Goal: Contribute content: Add original content to the website for others to see

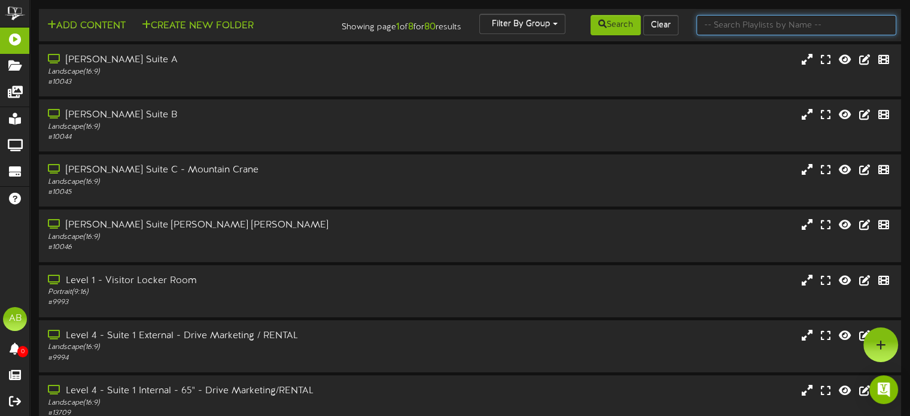
click at [719, 32] on input "text" at bounding box center [796, 25] width 200 height 20
type input "1"
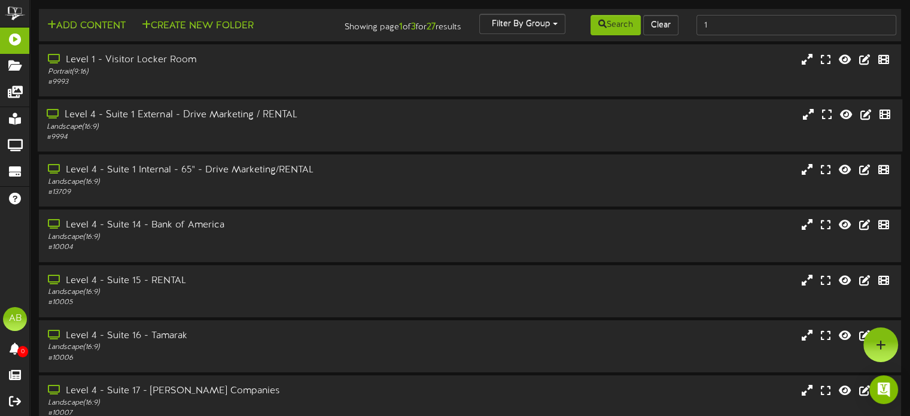
click at [331, 142] on div "# 9994" at bounding box center [218, 137] width 342 height 10
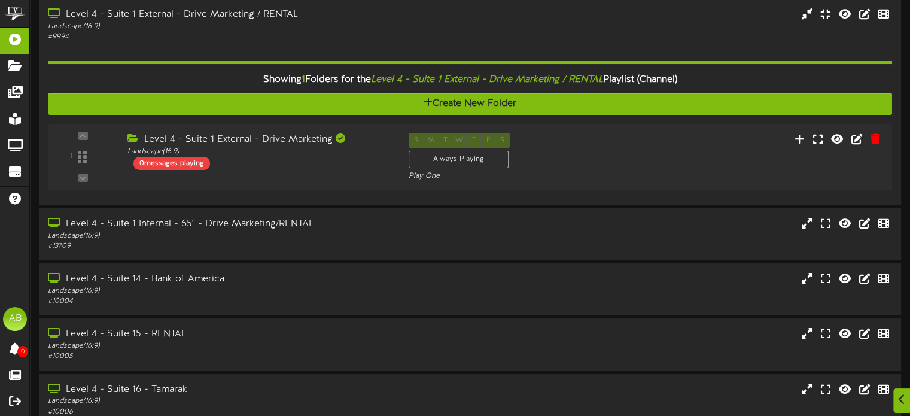
scroll to position [103, 0]
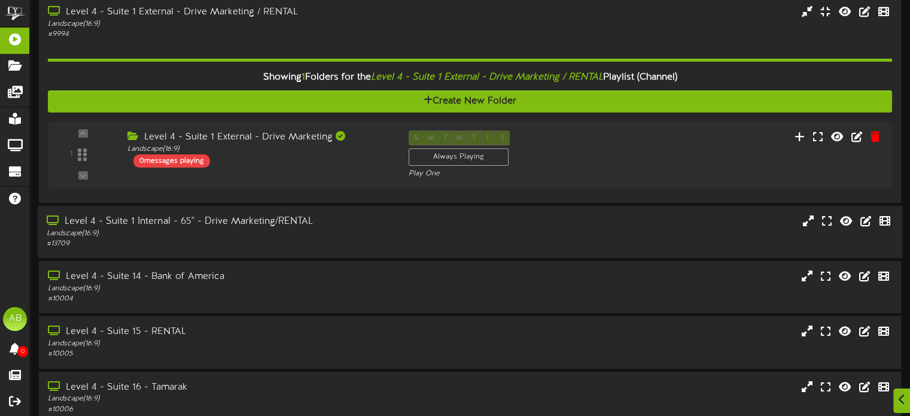
click at [293, 249] on div "# 13709" at bounding box center [218, 244] width 342 height 10
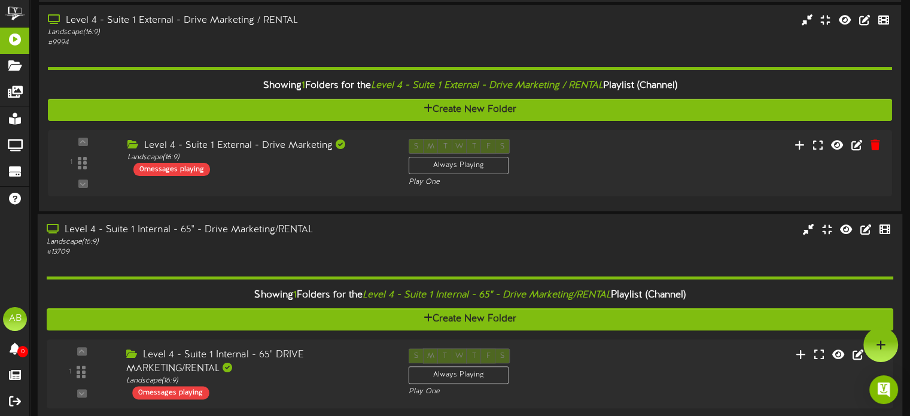
scroll to position [0, 0]
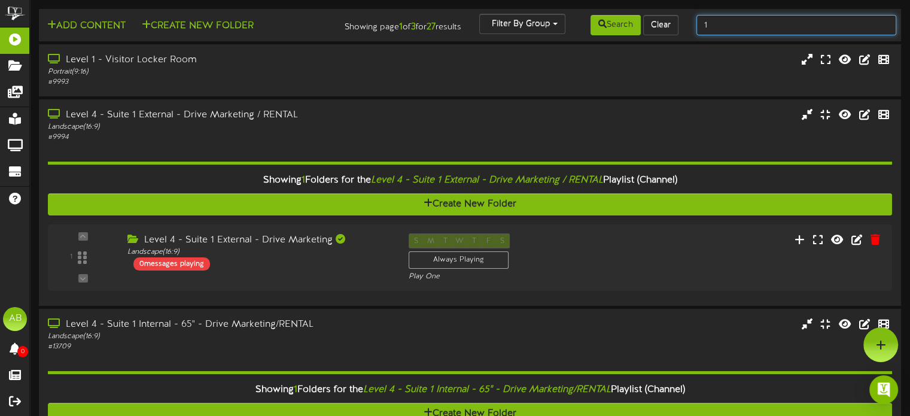
click at [750, 23] on input "1" at bounding box center [796, 25] width 200 height 20
type input "2"
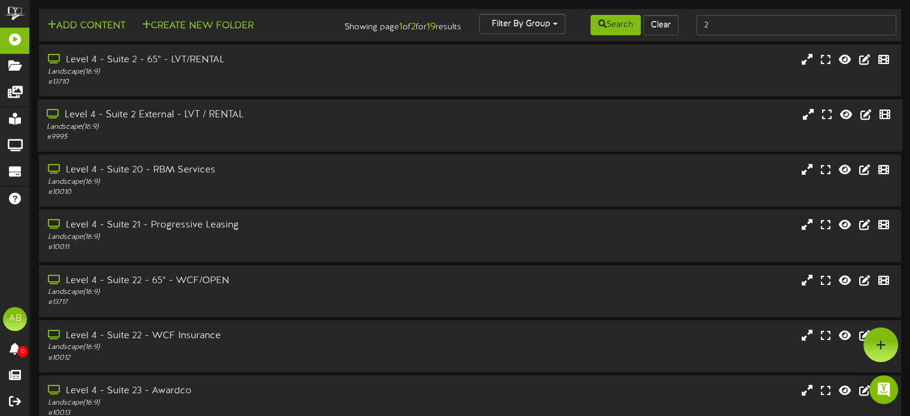
click at [237, 132] on div "Landscape ( 16:9 )" at bounding box center [218, 127] width 342 height 10
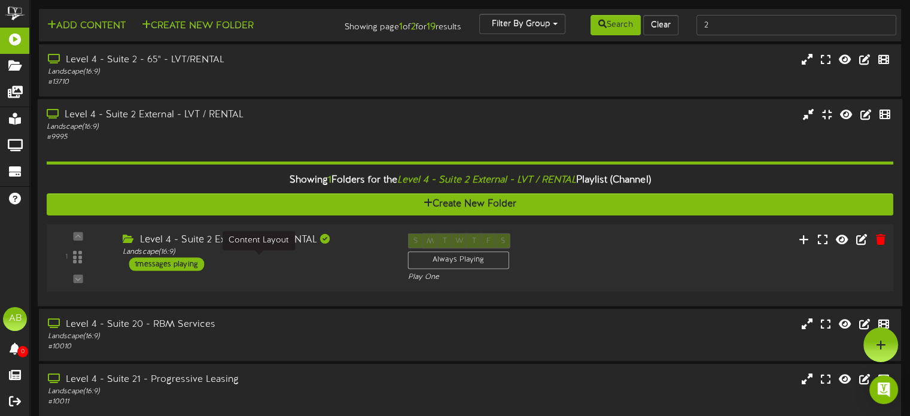
click at [292, 257] on div "Landscape ( 16:9 )" at bounding box center [256, 252] width 267 height 10
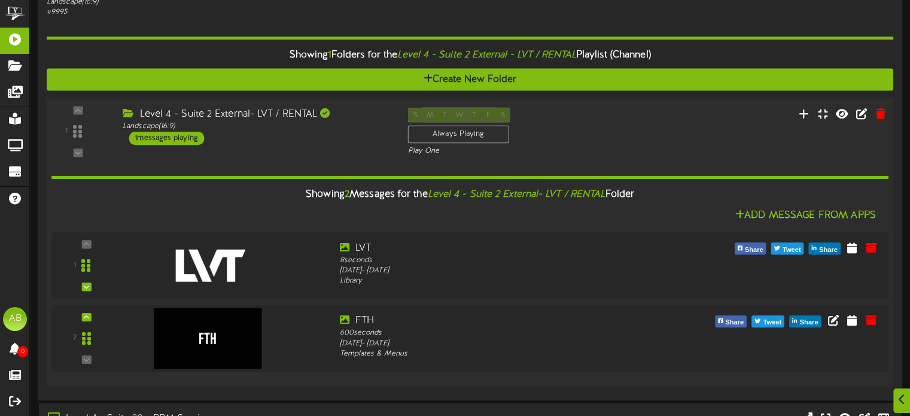
scroll to position [62, 0]
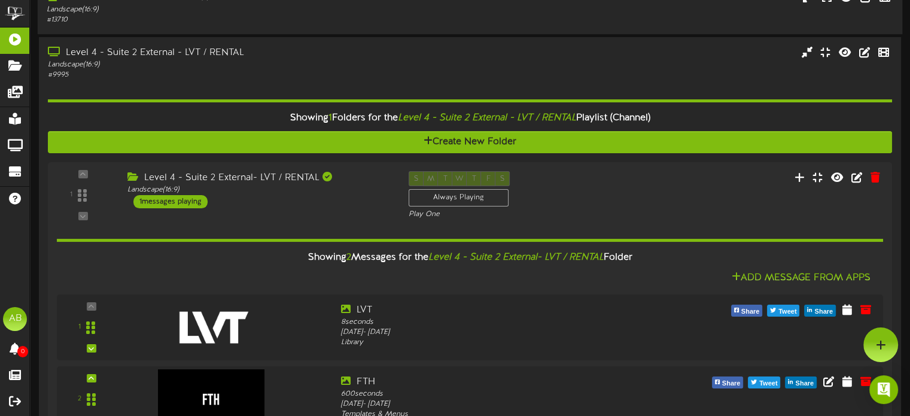
click at [211, 14] on div "Landscape ( 16:9 )" at bounding box center [218, 10] width 342 height 10
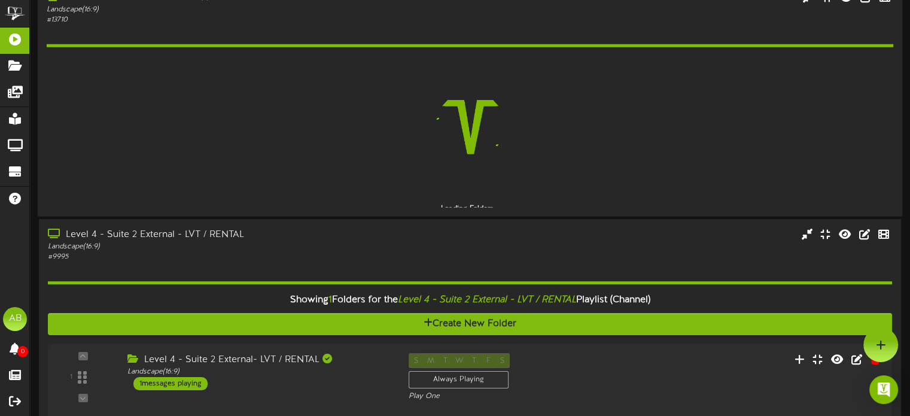
scroll to position [62, 0]
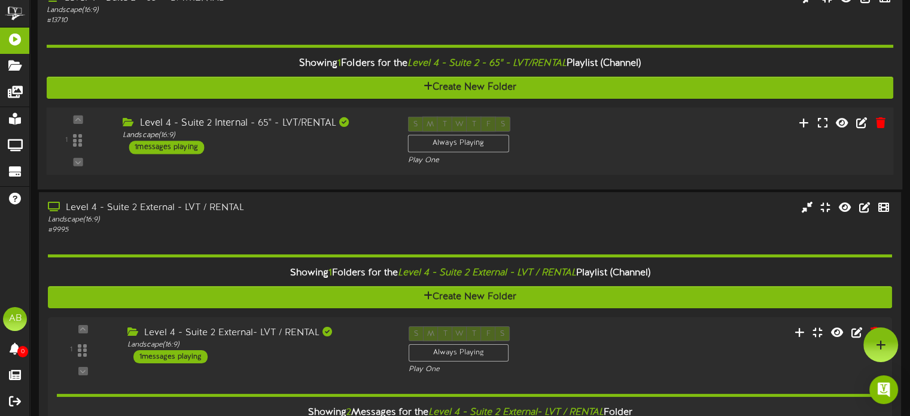
click at [285, 165] on div "1 ( 16:9" at bounding box center [469, 141] width 855 height 49
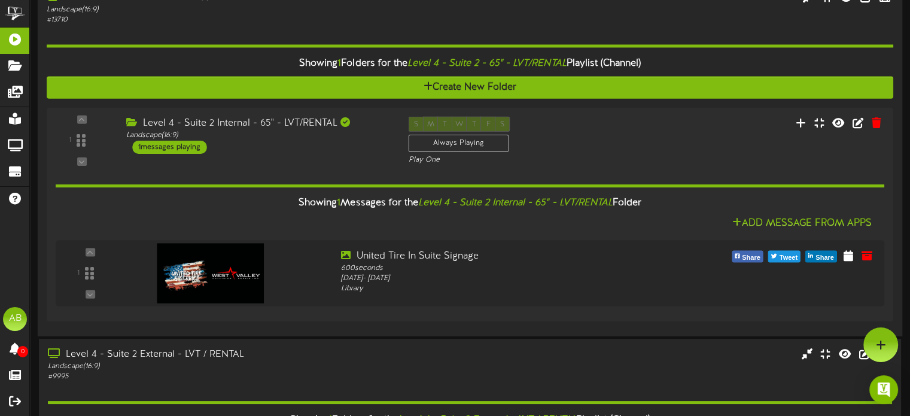
scroll to position [0, 0]
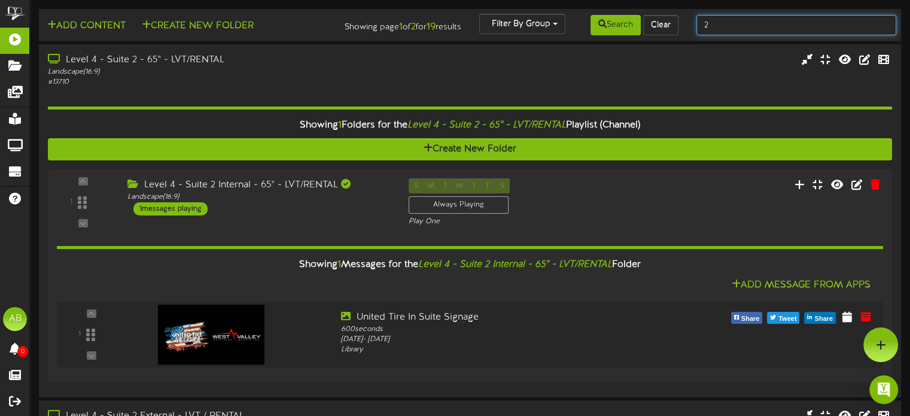
click at [715, 25] on input "2" at bounding box center [796, 25] width 200 height 20
type input "3"
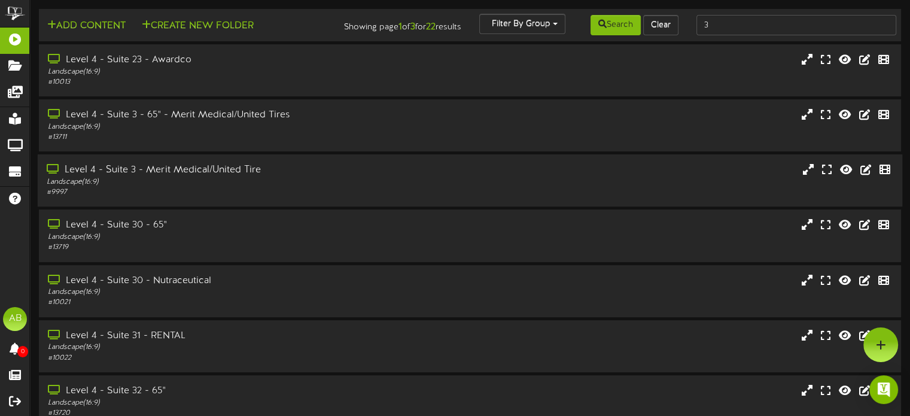
click at [217, 187] on div "Landscape ( 16:9 )" at bounding box center [218, 182] width 342 height 10
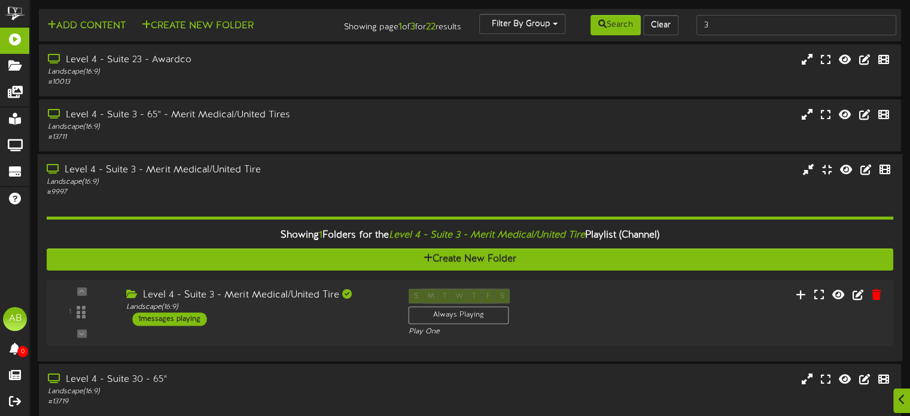
scroll to position [105, 0]
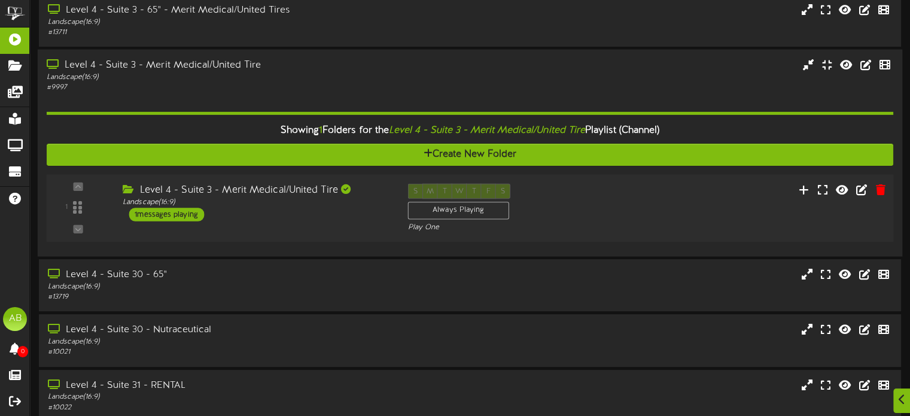
click at [226, 197] on div "Level 4 - Suite 3 - Merit Medical/United Tire" at bounding box center [256, 191] width 267 height 14
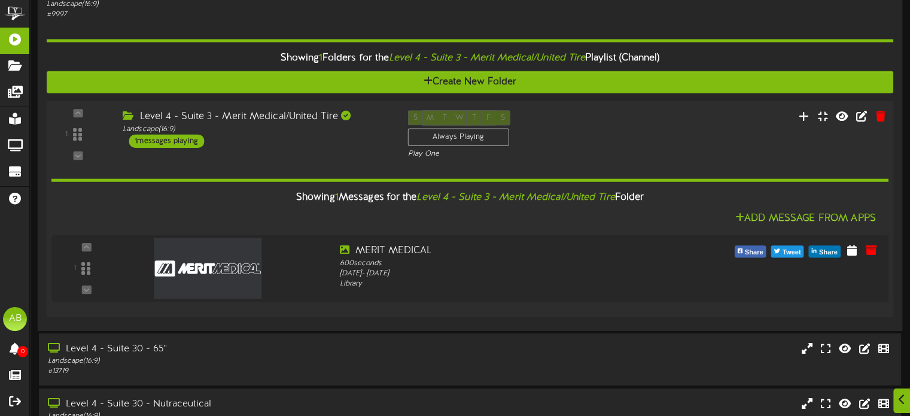
scroll to position [0, 0]
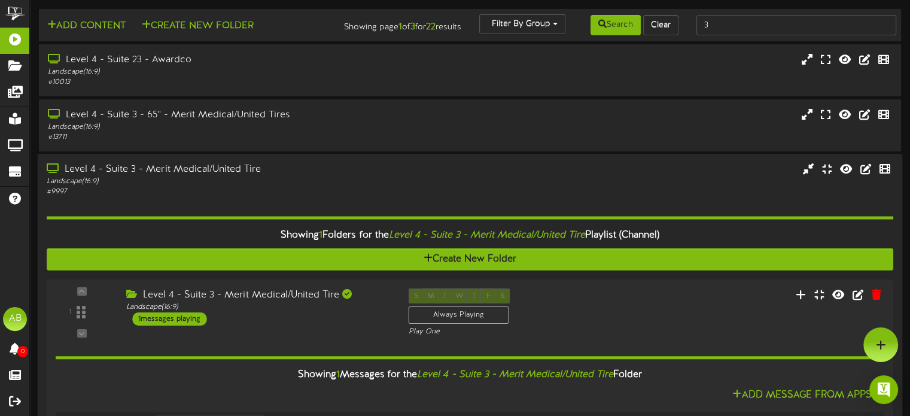
click at [206, 176] on div "Level 4 - Suite 3 - Merit Medical/United Tire" at bounding box center [218, 170] width 342 height 14
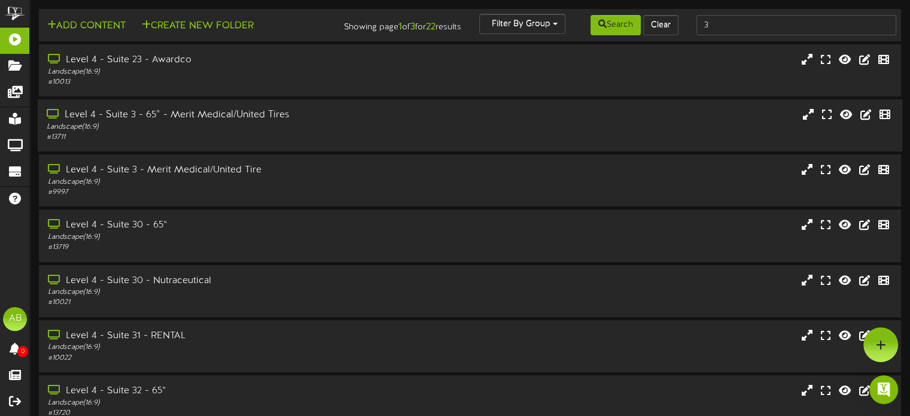
click at [282, 132] on div "Landscape ( 16:9 )" at bounding box center [218, 127] width 342 height 10
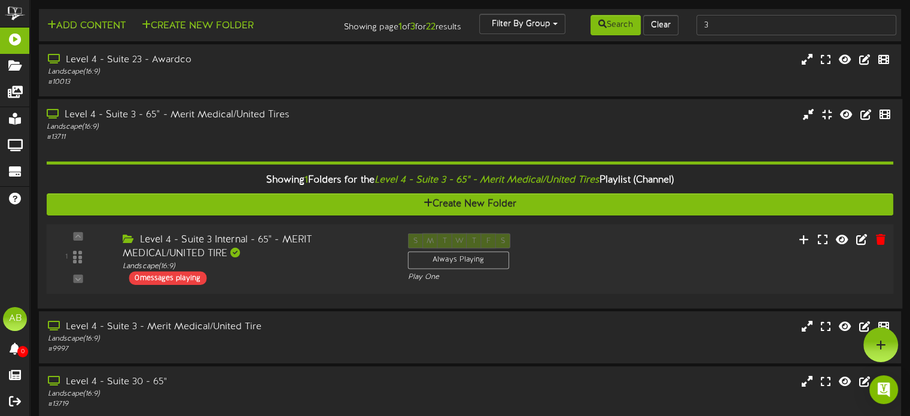
click at [256, 293] on div "1 Landscape (" at bounding box center [469, 258] width 855 height 69
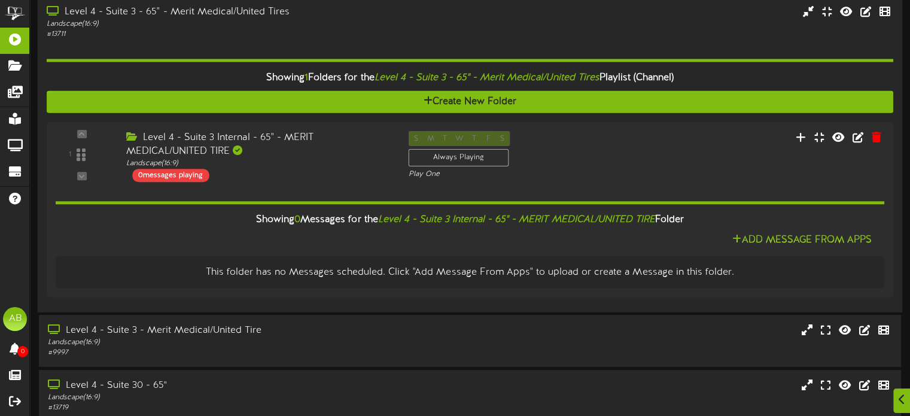
scroll to position [103, 0]
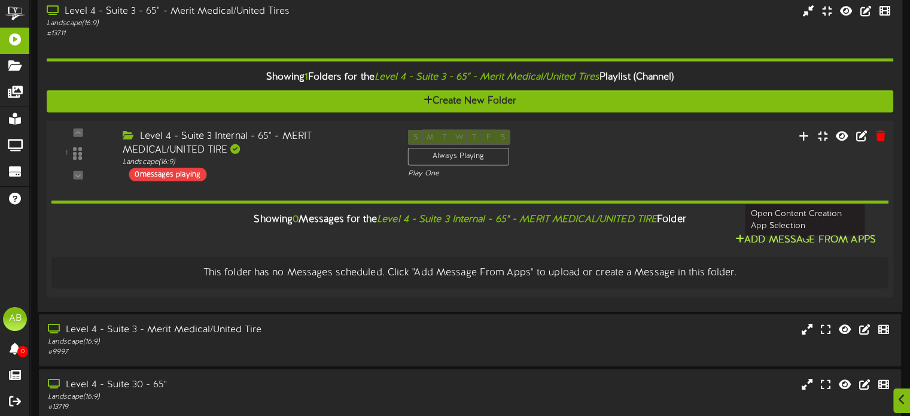
click at [768, 247] on button "Add Message From Apps" at bounding box center [806, 239] width 148 height 15
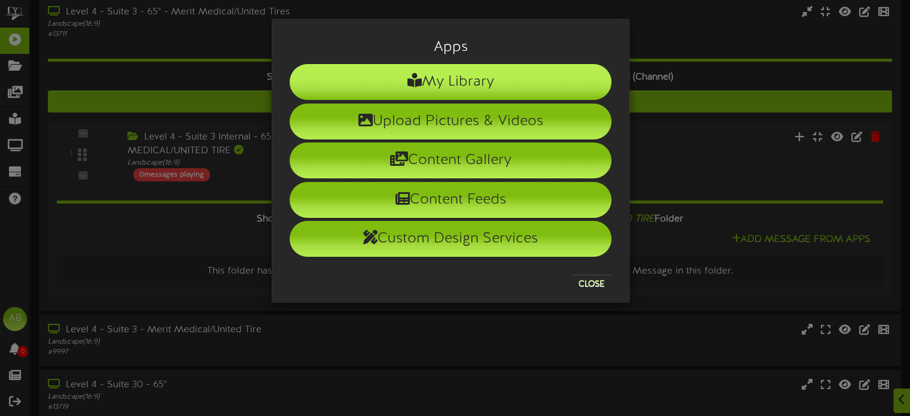
click at [466, 91] on li "My Library" at bounding box center [451, 82] width 322 height 36
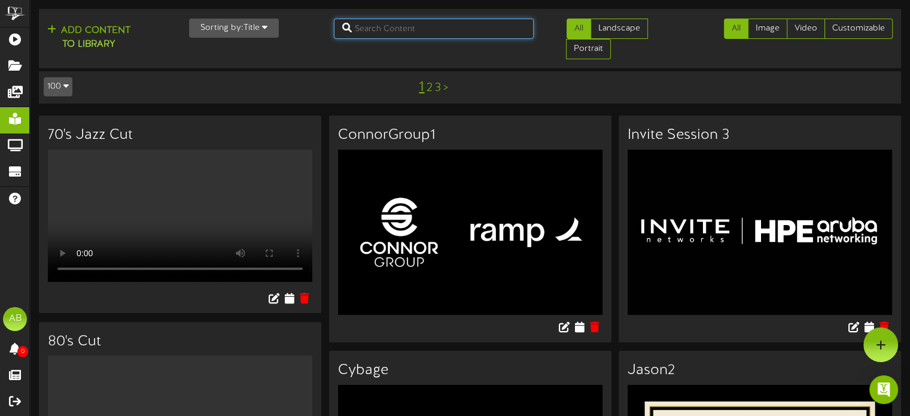
click at [390, 25] on input "text" at bounding box center [434, 29] width 200 height 20
type input "merit"
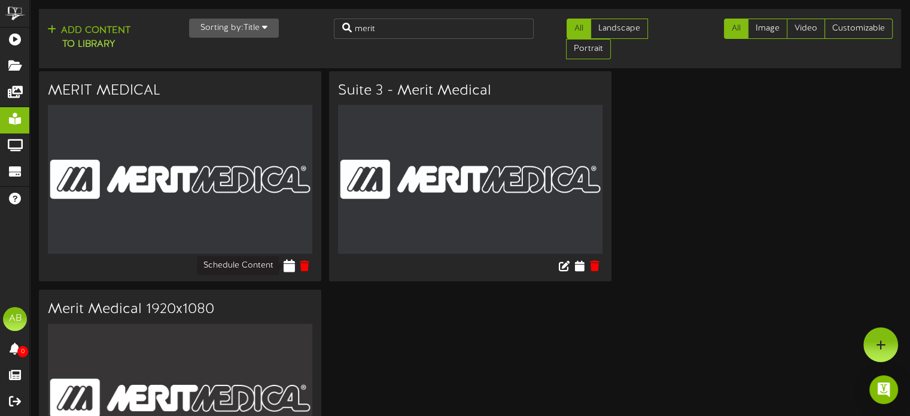
click at [289, 268] on icon at bounding box center [289, 265] width 11 height 13
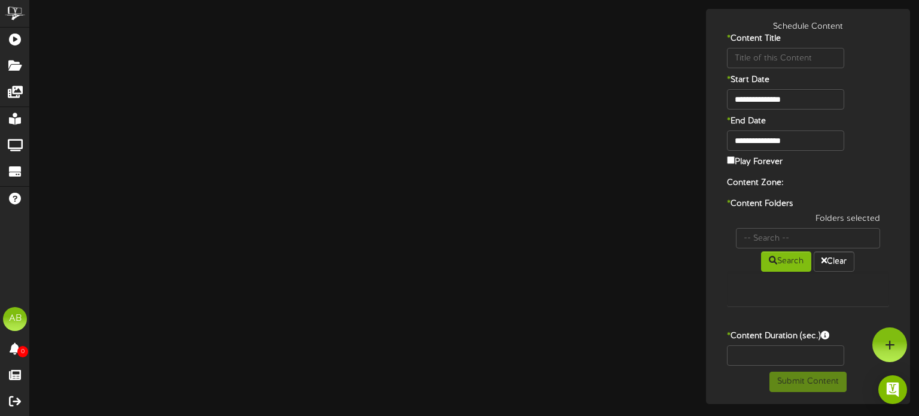
type input "MERIT MEDICAL"
type input "8"
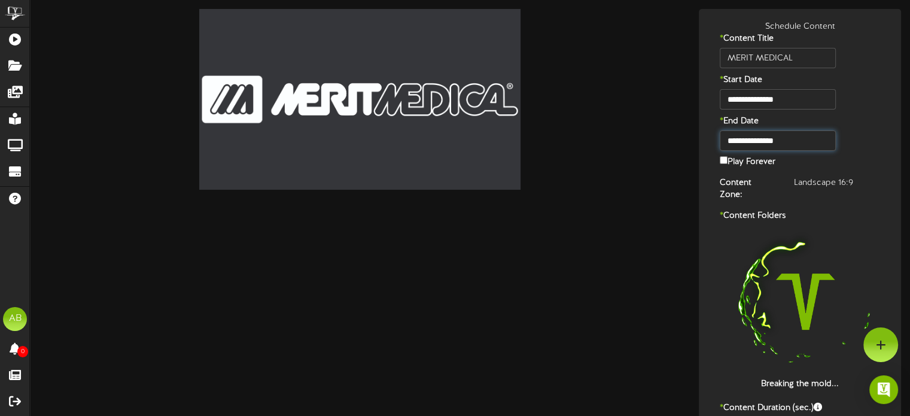
click at [786, 140] on input "**********" at bounding box center [777, 140] width 115 height 20
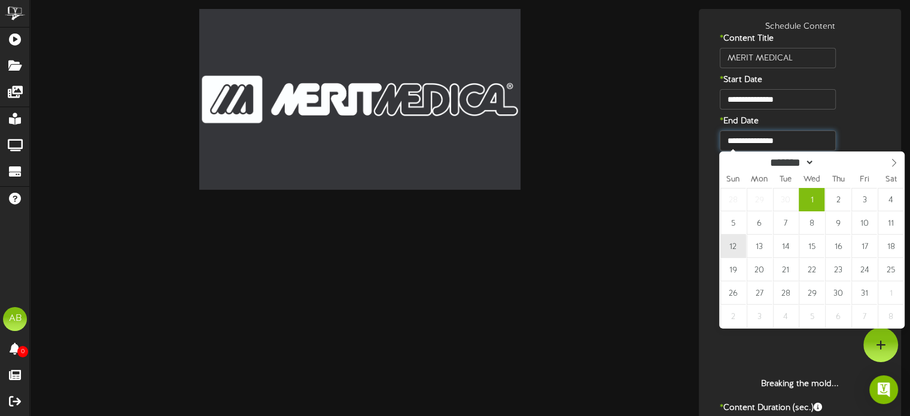
type input "**********"
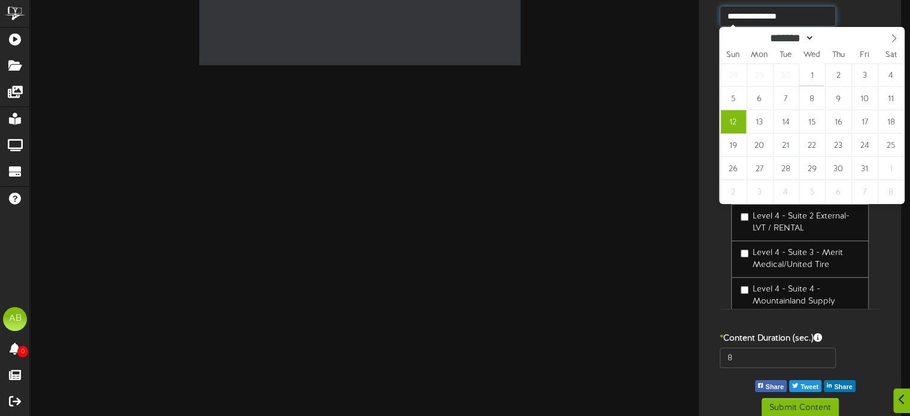
scroll to position [42, 0]
click at [725, 229] on div "Level 1 - Visitor Locker Room - Content Folder Level 4 - Suite 1 External - Dri…" at bounding box center [800, 234] width 160 height 150
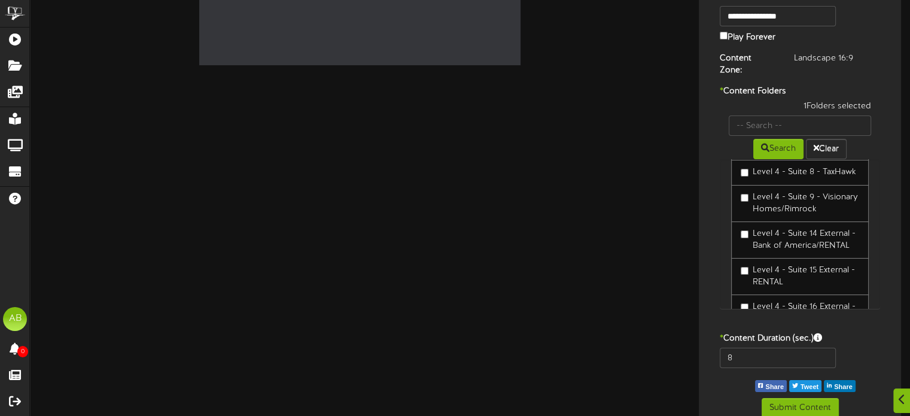
scroll to position [315, 0]
click at [762, 115] on input "text" at bounding box center [800, 125] width 142 height 20
type input "65"
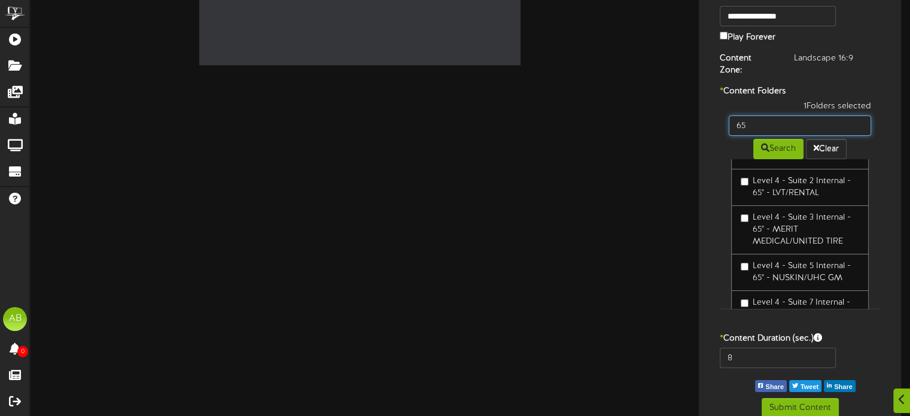
scroll to position [50, 0]
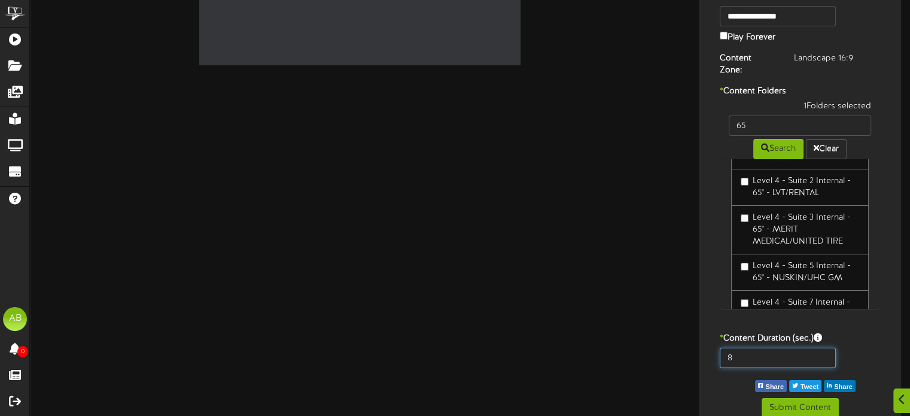
click at [749, 348] on input "8" at bounding box center [777, 358] width 115 height 20
type input "8"
type input "600"
click at [798, 398] on button "Submit Content" at bounding box center [800, 408] width 77 height 20
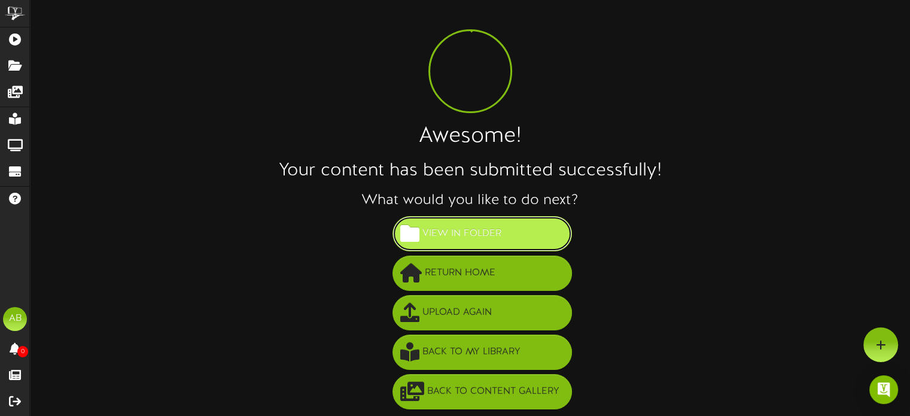
click at [432, 236] on span "View in Folder" at bounding box center [461, 234] width 85 height 20
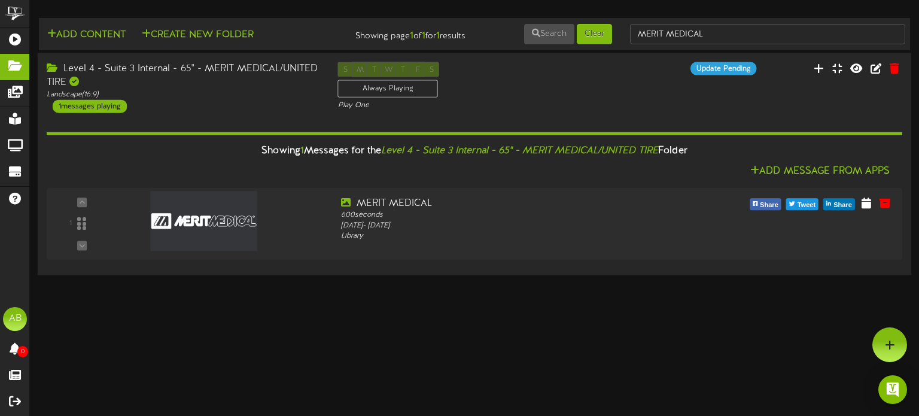
click at [232, 114] on div "Showing 1 Messages for the Level 4 - Suite 3 Internal - 65" - MERIT MEDICAL/UNI…" at bounding box center [475, 189] width 856 height 153
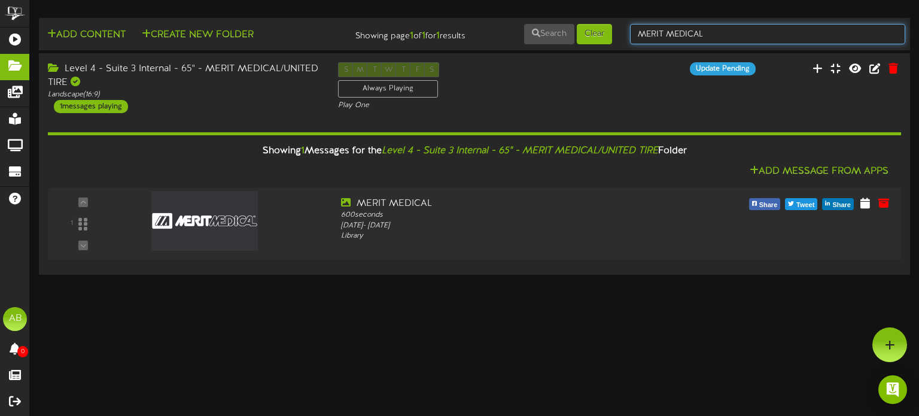
drag, startPoint x: 711, startPoint y: 39, endPoint x: 550, endPoint y: 44, distance: 161.0
click at [550, 44] on div "Add Content Create New Folder Showing page 1 of 1 for 1 results Search Clear ME…" at bounding box center [474, 34] width 879 height 23
type input "m"
type input "4"
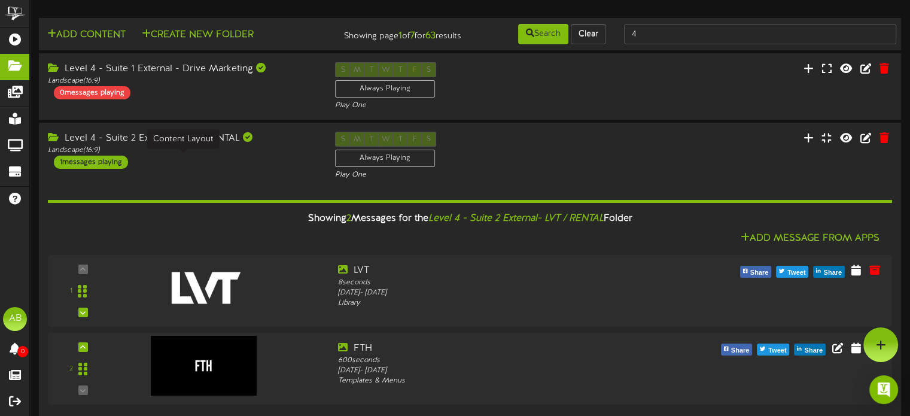
scroll to position [20, 0]
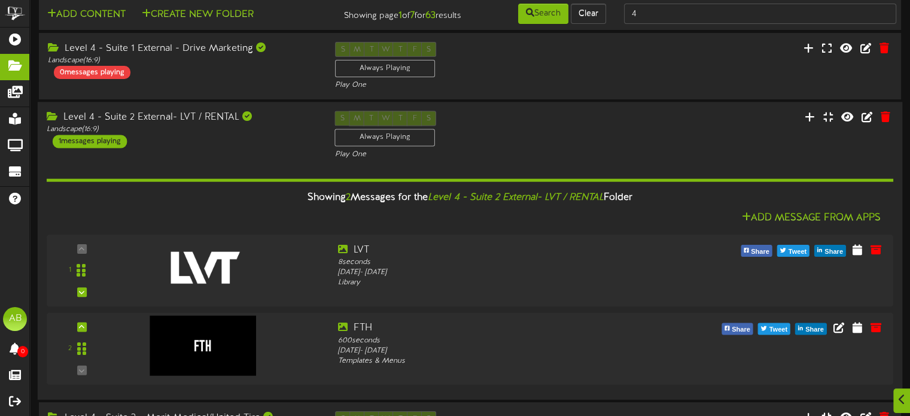
click at [161, 148] on div "Level 4 - Suite 2 External- LVT / RENTAL Landscape ( 16:9 ) 1 messages playing" at bounding box center [182, 129] width 288 height 37
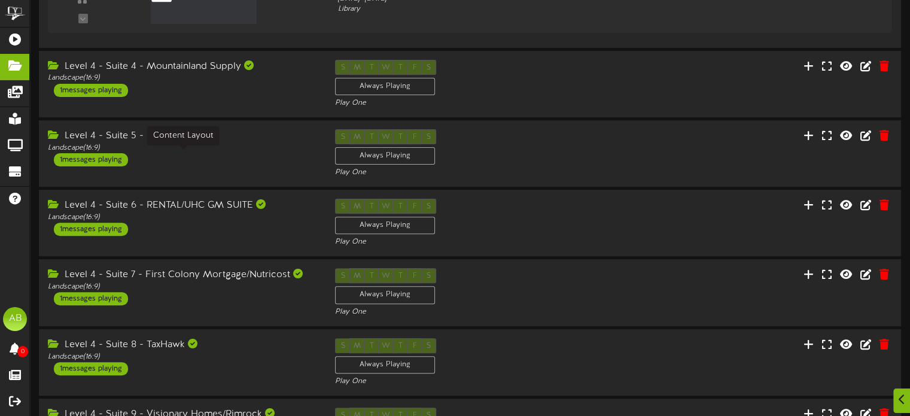
scroll to position [365, 0]
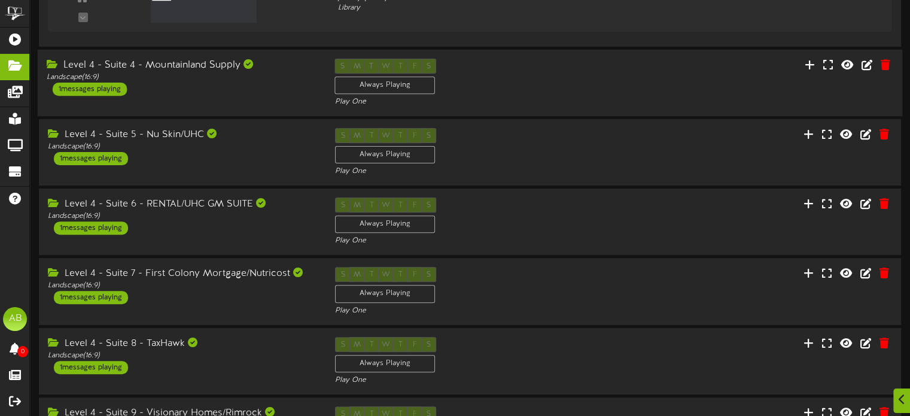
click at [186, 72] on div "Level 4 - Suite 4 - Mountainland Supply" at bounding box center [182, 65] width 270 height 14
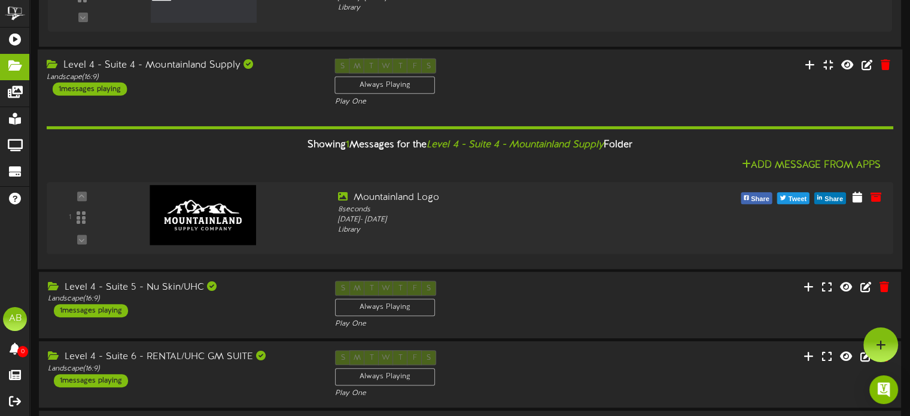
scroll to position [0, 0]
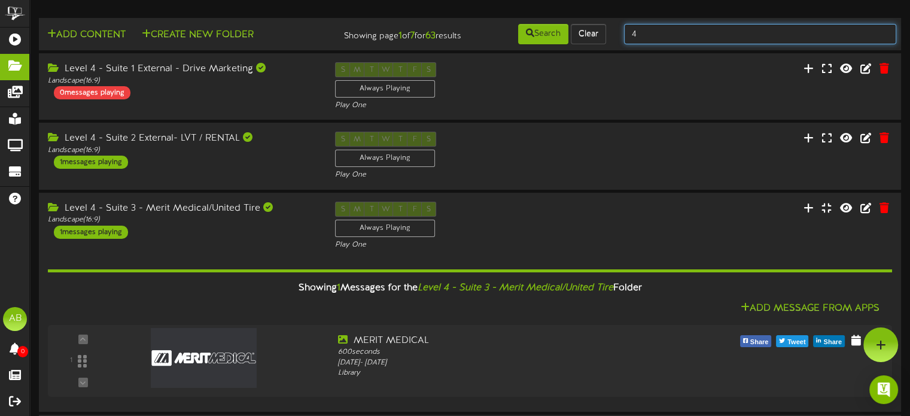
click at [626, 35] on input "4" at bounding box center [760, 34] width 272 height 20
type input "suite 4"
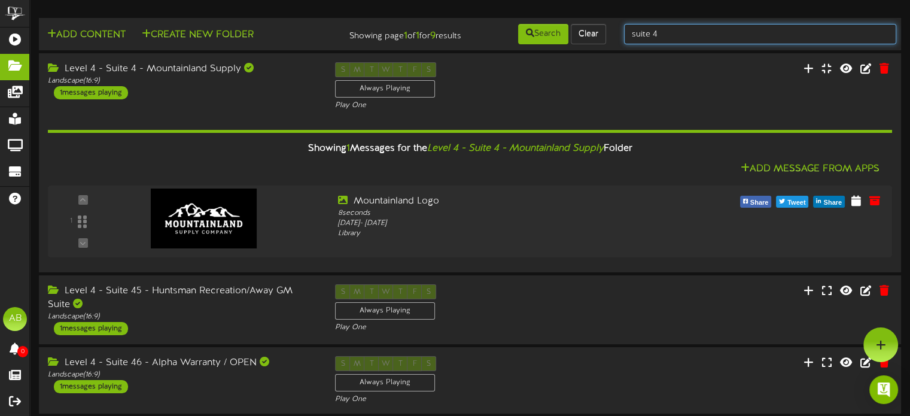
click at [666, 35] on input "suite 4" at bounding box center [760, 34] width 272 height 20
type input "suite 4 intern"
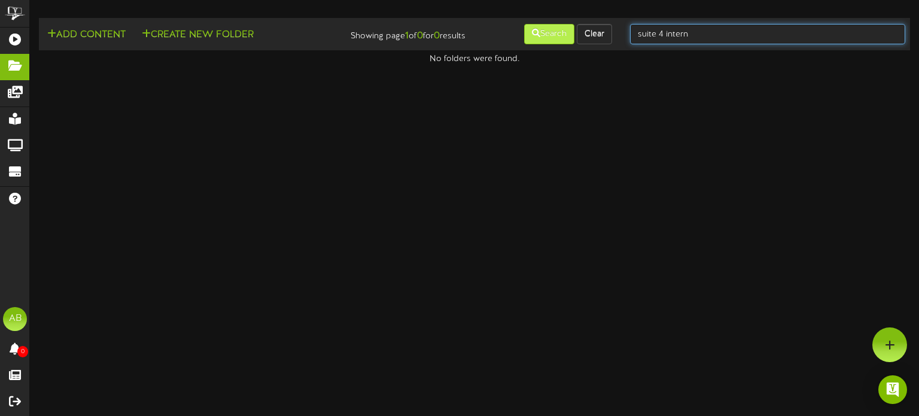
drag, startPoint x: 695, startPoint y: 38, endPoint x: 550, endPoint y: 31, distance: 144.9
click at [550, 31] on div "Add Content Create New Folder Showing page 1 of 0 for 0 results Search Clear su…" at bounding box center [474, 34] width 879 height 23
type input "intern"
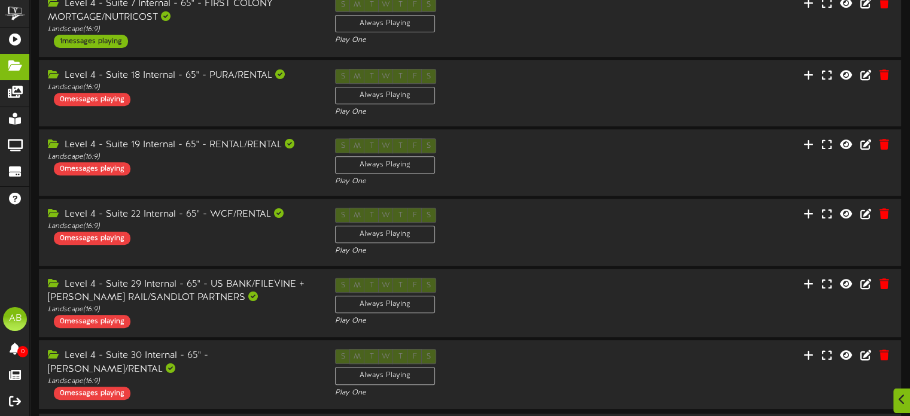
scroll to position [550, 0]
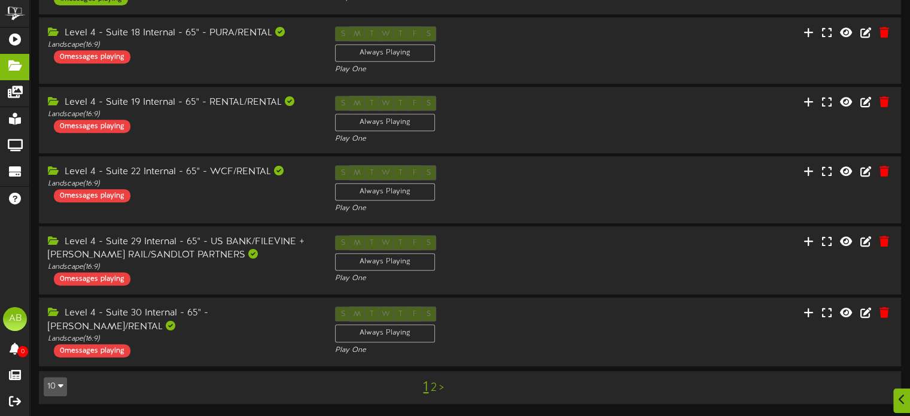
click at [432, 385] on link "2" at bounding box center [434, 387] width 6 height 13
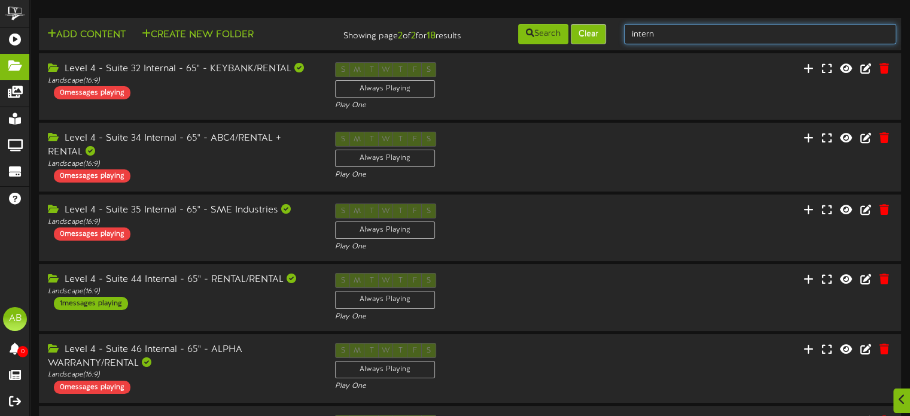
drag, startPoint x: 671, startPoint y: 25, endPoint x: 599, endPoint y: 42, distance: 73.7
click at [599, 42] on div "Add Content Create New Folder Showing page 2 of 2 for 18 results Search Clear i…" at bounding box center [470, 34] width 871 height 23
type input "5"
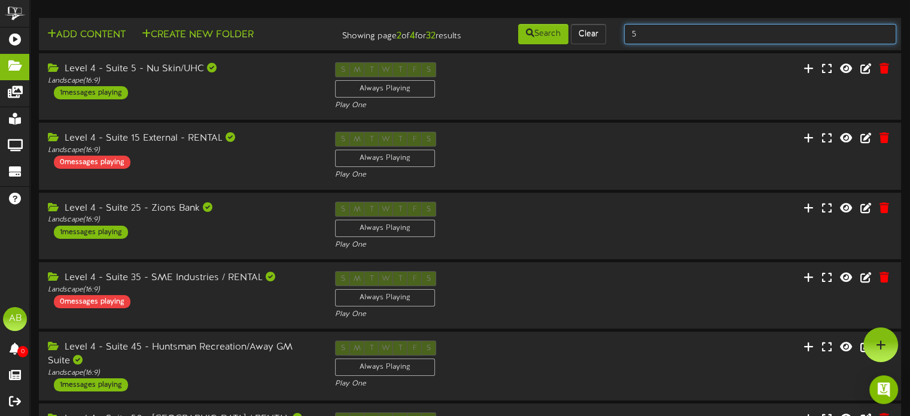
click at [670, 35] on input "5" at bounding box center [760, 34] width 272 height 20
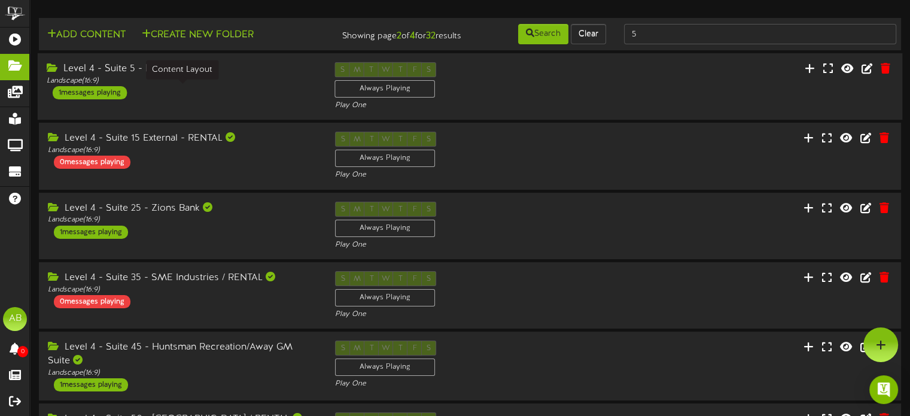
click at [238, 86] on div "Landscape ( 16:9 )" at bounding box center [182, 81] width 270 height 10
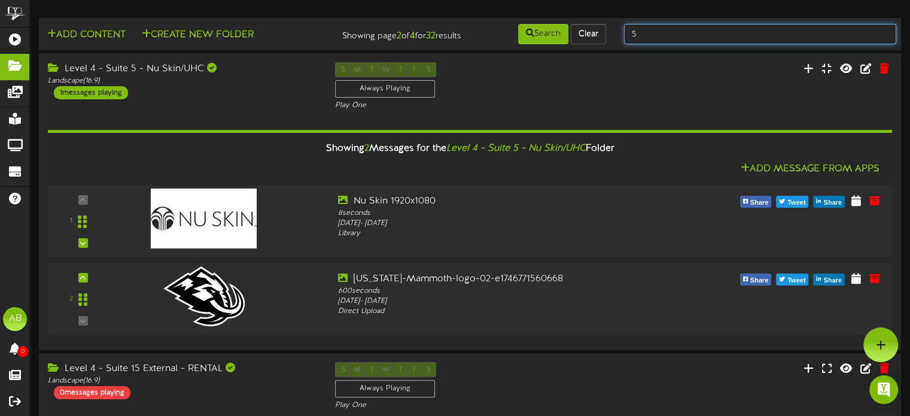
click at [643, 28] on input "5" at bounding box center [760, 34] width 272 height 20
type input "intern"
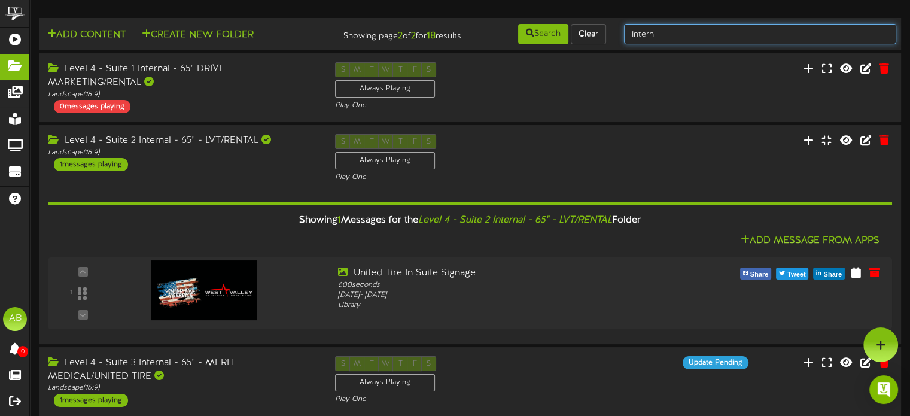
click at [643, 28] on input "intern" at bounding box center [760, 34] width 272 height 20
drag, startPoint x: 667, startPoint y: 34, endPoint x: 577, endPoint y: 32, distance: 90.4
click at [577, 32] on div "Add Content Create New Folder Showing page 2 of 2 for 18 results Search Clear i…" at bounding box center [470, 34] width 871 height 23
type input "65""
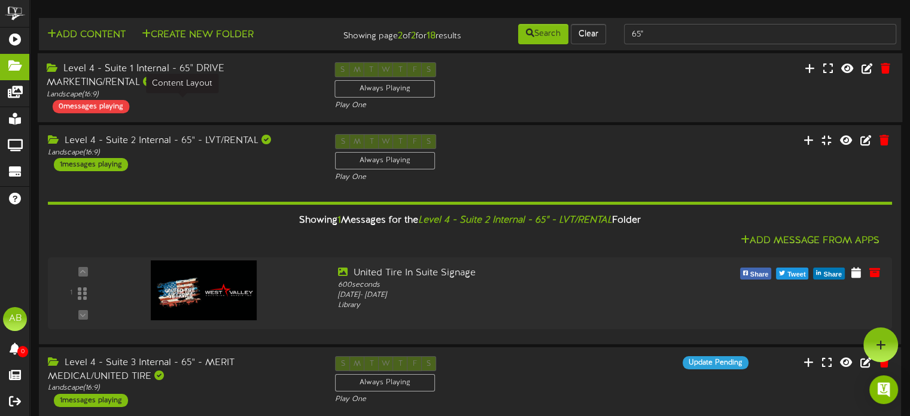
click at [251, 100] on div "Landscape ( 16:9 )" at bounding box center [182, 95] width 270 height 10
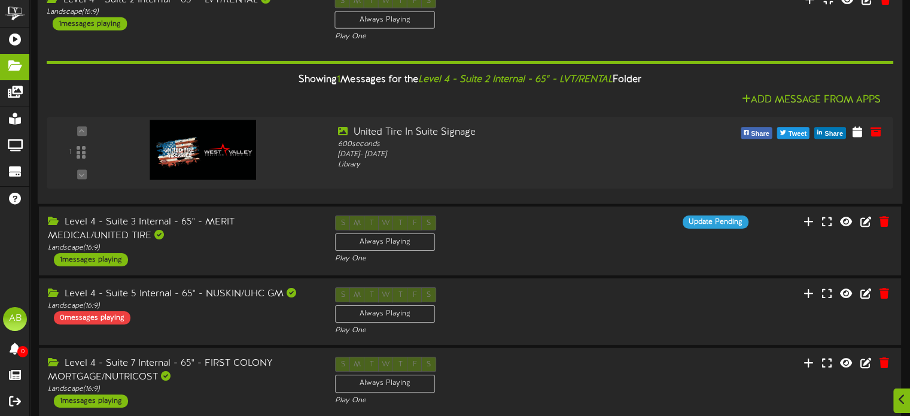
scroll to position [306, 0]
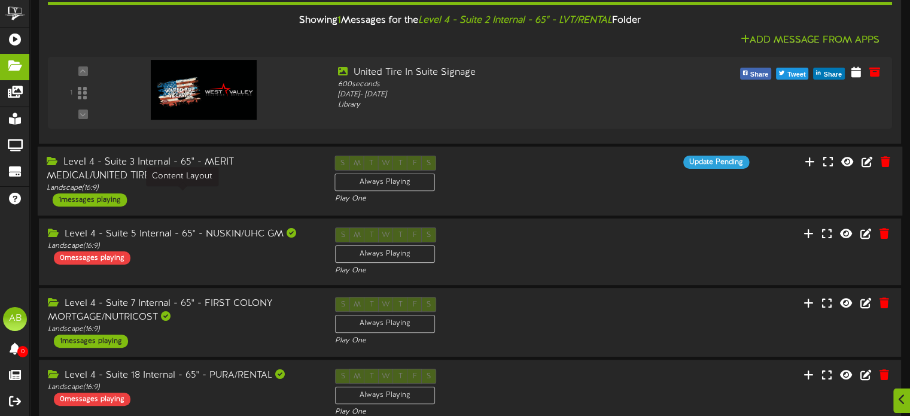
click at [265, 193] on div "Landscape ( 16:9 )" at bounding box center [182, 188] width 270 height 10
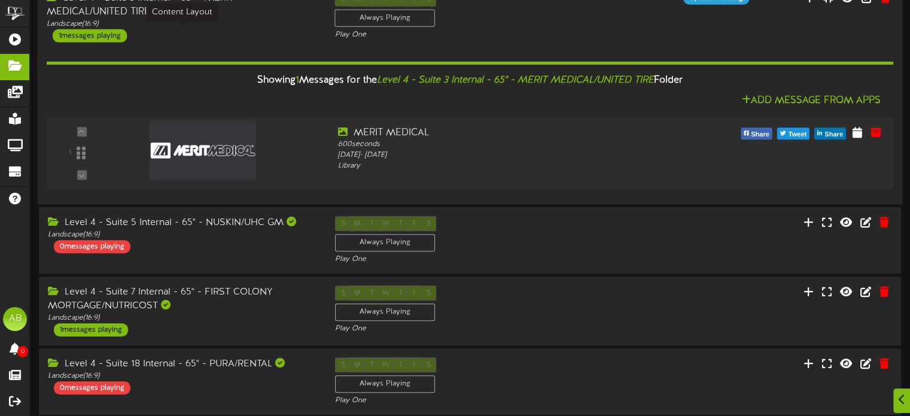
scroll to position [471, 0]
click at [213, 252] on div "Level 4 - Suite 5 Internal - 65" - NUSKIN/UHC GM Landscape ( 16:9 ) 0 messages …" at bounding box center [182, 233] width 288 height 37
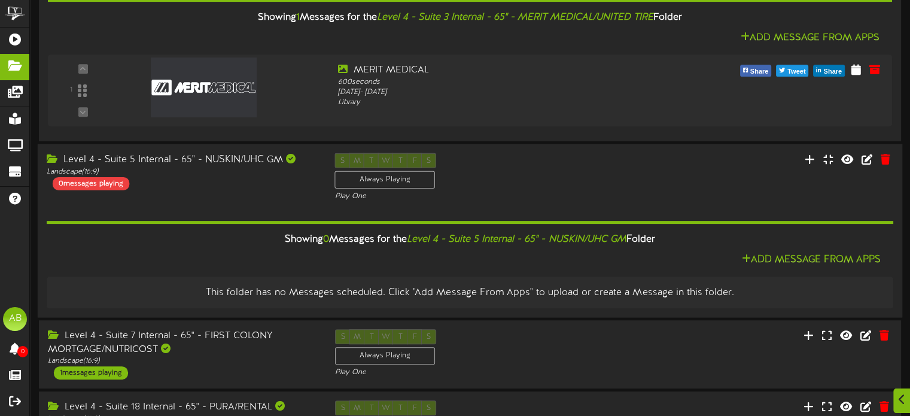
scroll to position [535, 0]
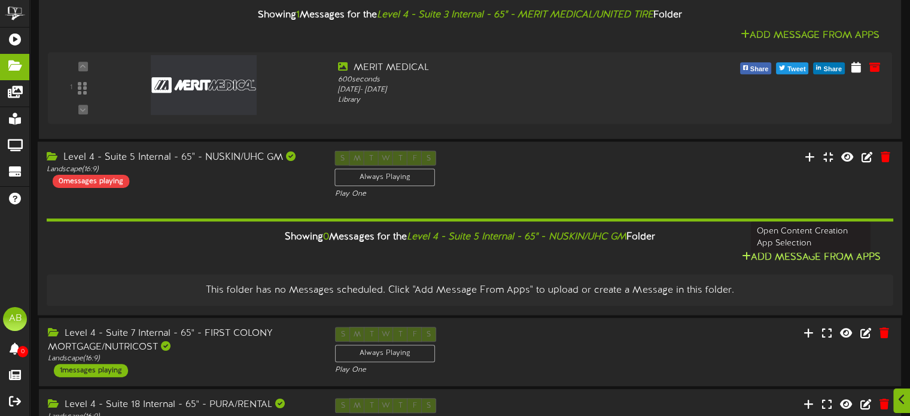
click at [799, 263] on button "Add Message From Apps" at bounding box center [811, 257] width 147 height 15
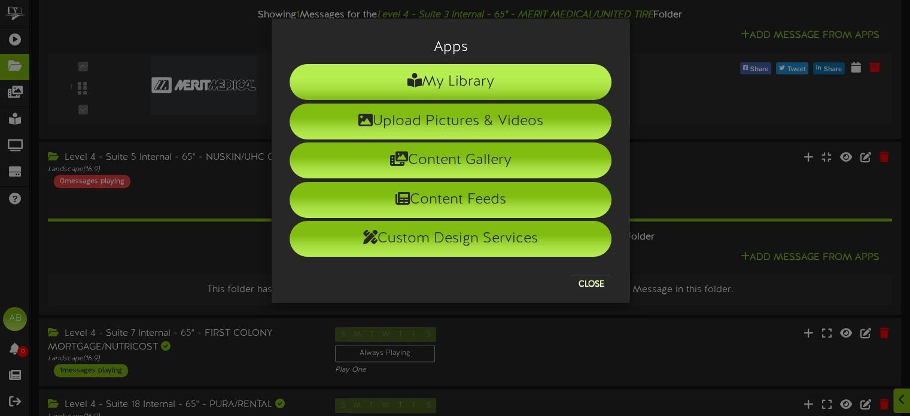
click at [476, 90] on li "My Library" at bounding box center [451, 82] width 322 height 36
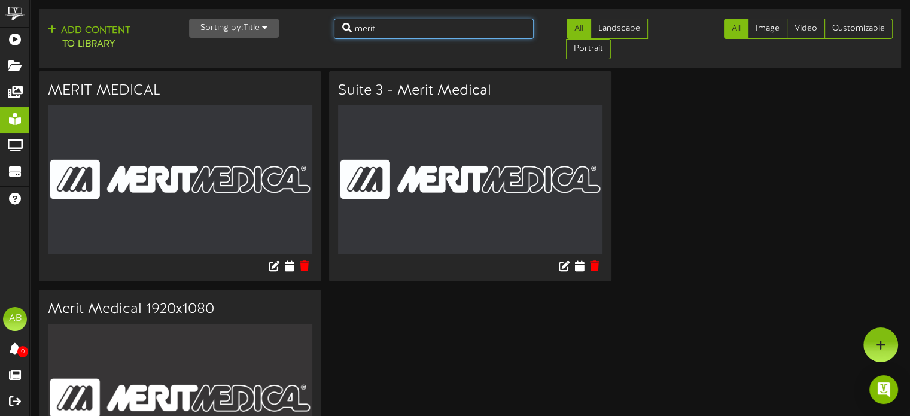
drag, startPoint x: 384, startPoint y: 29, endPoint x: 323, endPoint y: 26, distance: 61.1
click at [323, 26] on div "Add Content to Library Sorting by: Title Newest Oldest Title merit All Landscap…" at bounding box center [470, 39] width 871 height 50
type input "mammoth"
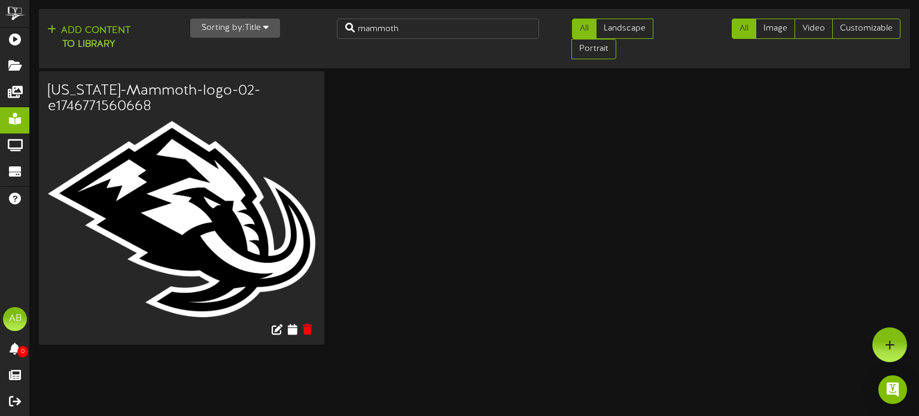
click at [233, 204] on img at bounding box center [181, 219] width 267 height 197
click at [292, 323] on icon at bounding box center [292, 328] width 11 height 13
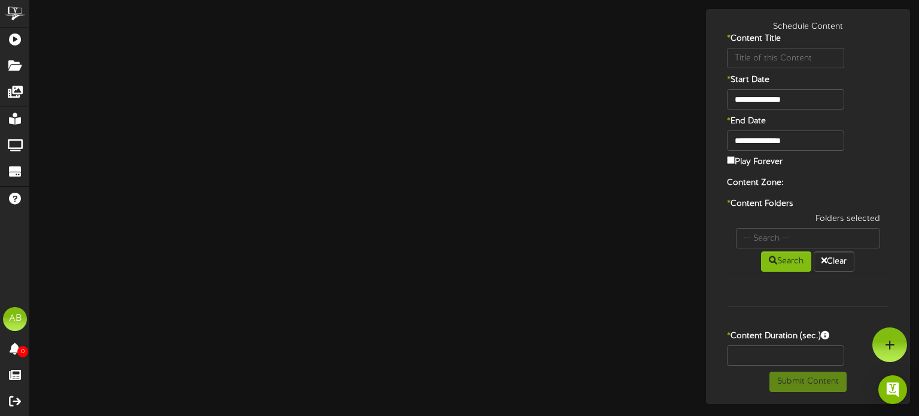
type input "[US_STATE]-Mammoth-logo-02-e1746771560668"
type input "8"
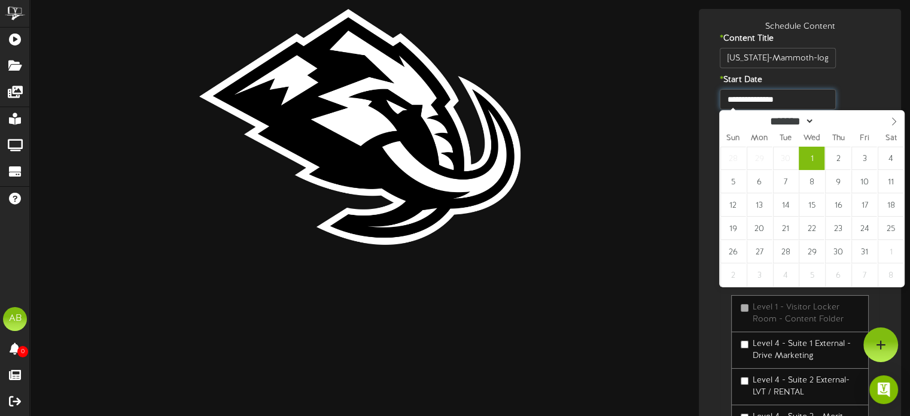
click at [798, 95] on input "**********" at bounding box center [777, 99] width 115 height 20
click at [796, 95] on input "**********" at bounding box center [777, 99] width 115 height 20
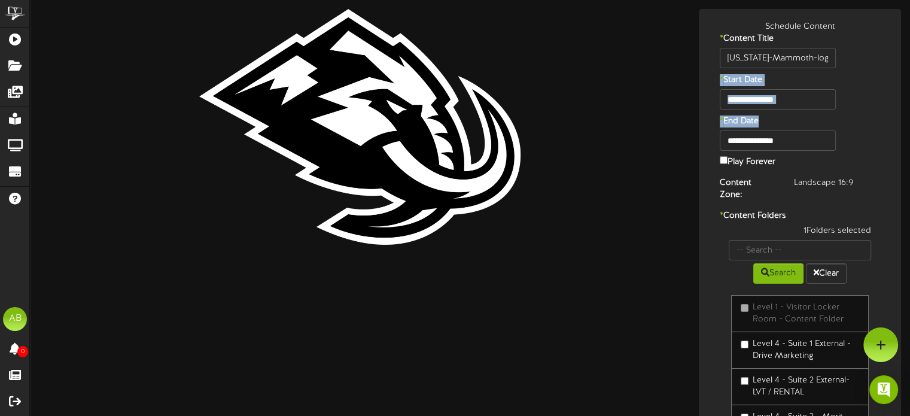
drag, startPoint x: 847, startPoint y: 81, endPoint x: 799, endPoint y: 134, distance: 71.6
click at [799, 134] on div "**********" at bounding box center [800, 282] width 196 height 522
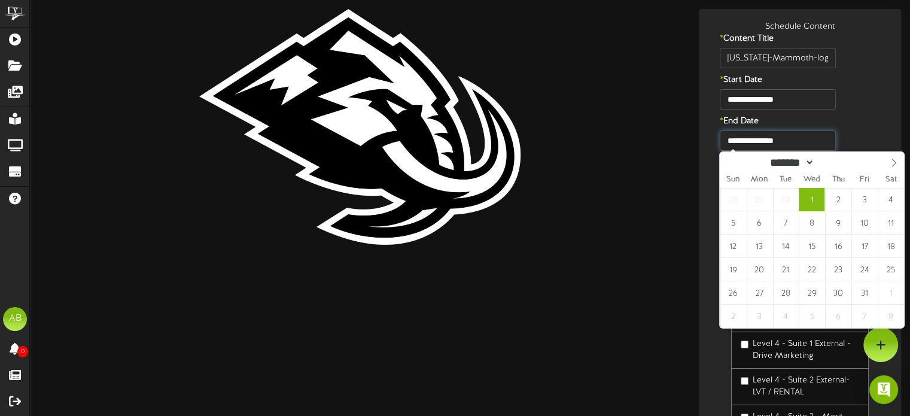
click at [799, 134] on input "**********" at bounding box center [777, 140] width 115 height 20
type input "**********"
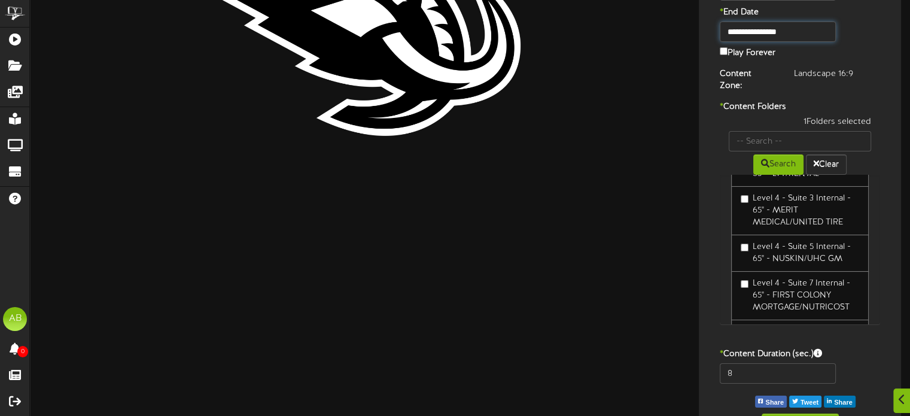
scroll to position [124, 0]
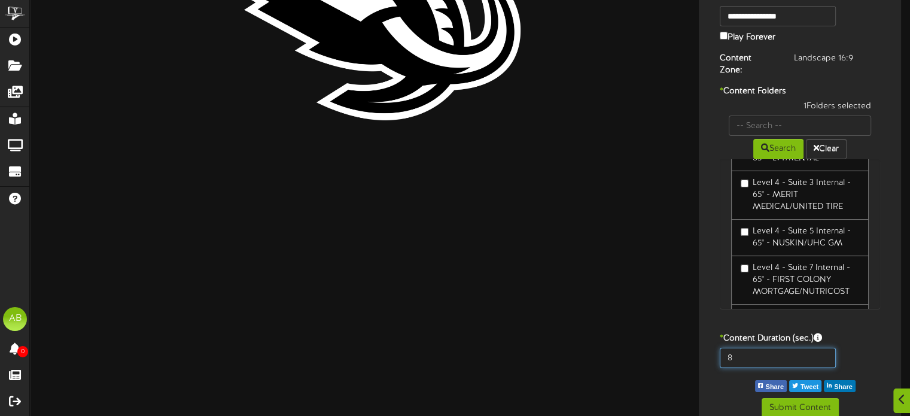
click at [756, 348] on input "8" at bounding box center [777, 358] width 115 height 20
type input "600"
click at [815, 400] on button "Submit Content" at bounding box center [800, 408] width 77 height 20
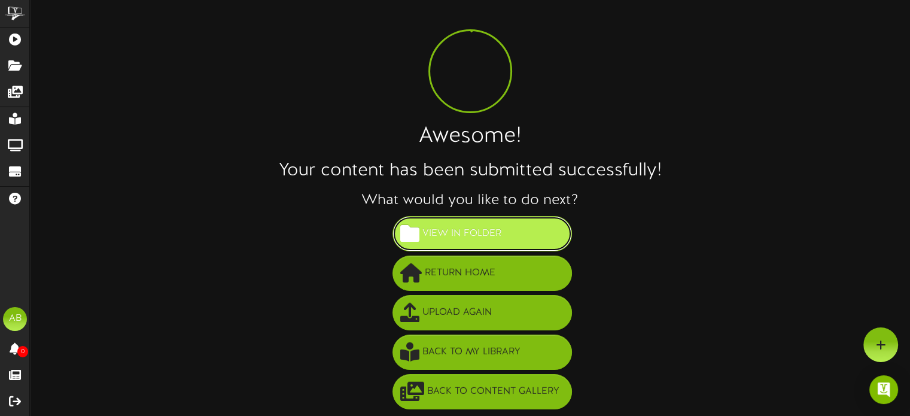
click at [488, 237] on span "View in Folder" at bounding box center [461, 234] width 85 height 20
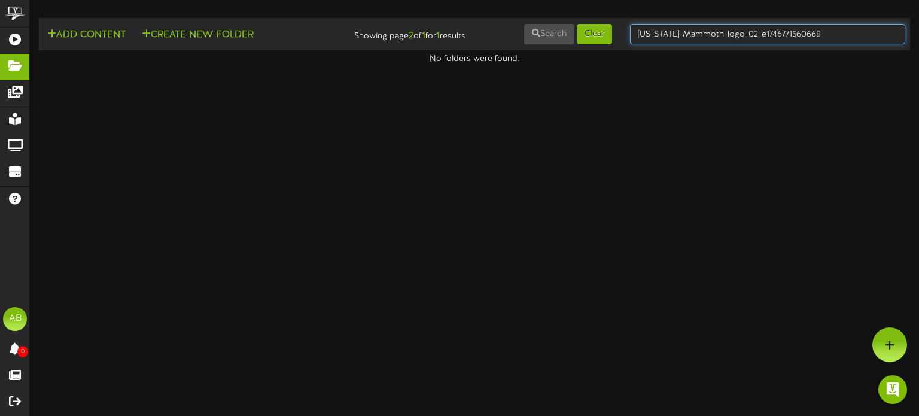
drag, startPoint x: 811, startPoint y: 29, endPoint x: 501, endPoint y: 50, distance: 310.6
click at [501, 50] on div "Add Content Create New Folder Showing page 2 of 1 for 1 results Search Clear" at bounding box center [474, 41] width 889 height 47
type input "65""
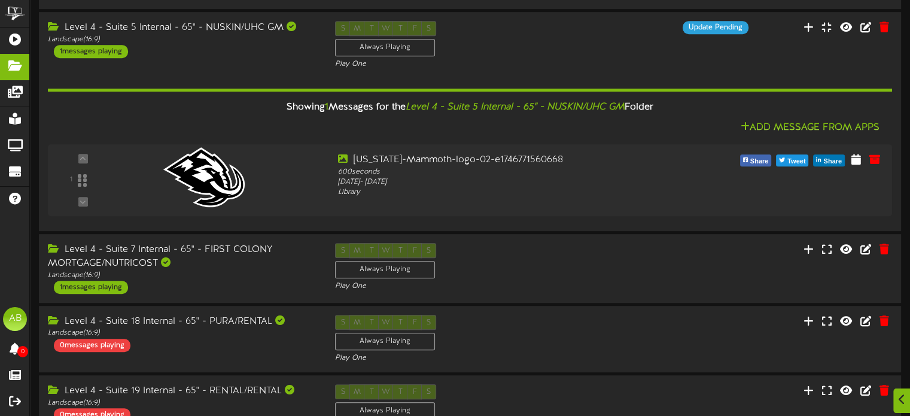
scroll to position [704, 0]
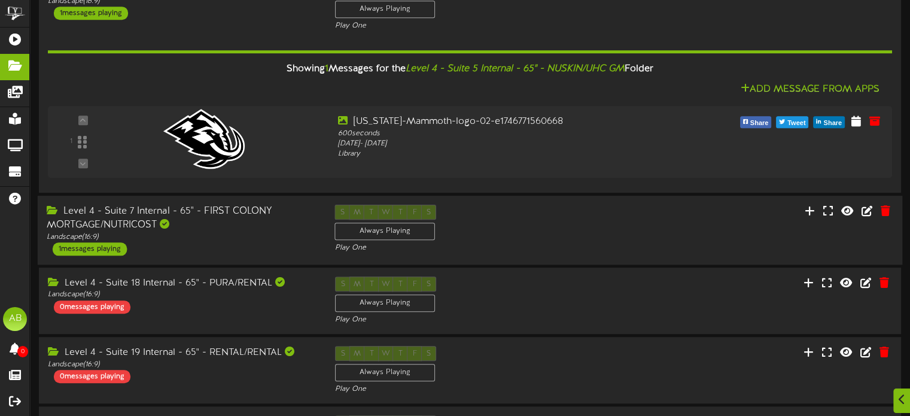
click at [223, 232] on div "Level 4 - Suite 7 Internal - 65" - FIRST COLONY MORTGAGE/NUTRICOST" at bounding box center [182, 219] width 270 height 28
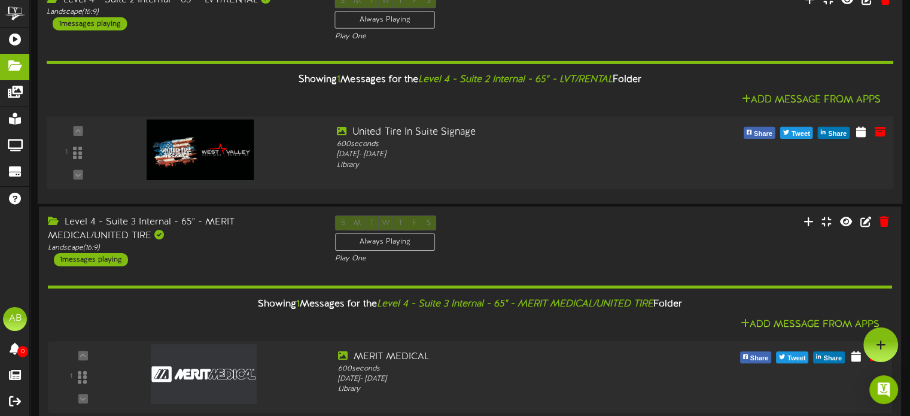
scroll to position [0, 0]
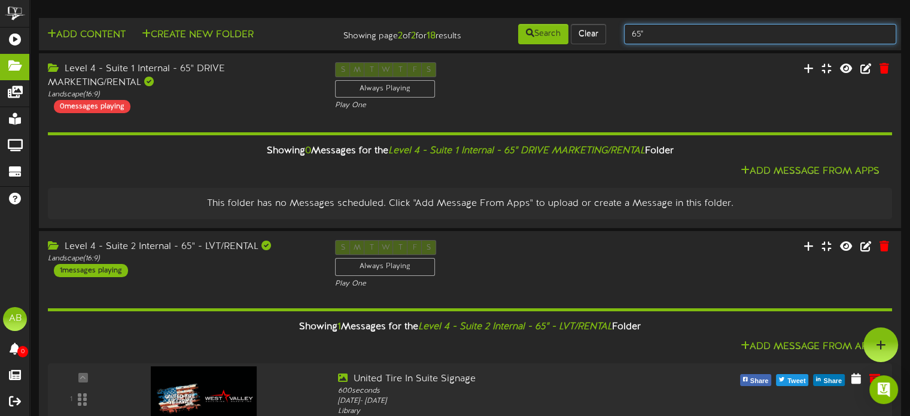
click at [647, 42] on input "65"" at bounding box center [760, 34] width 272 height 20
type input "6"
type input "65""
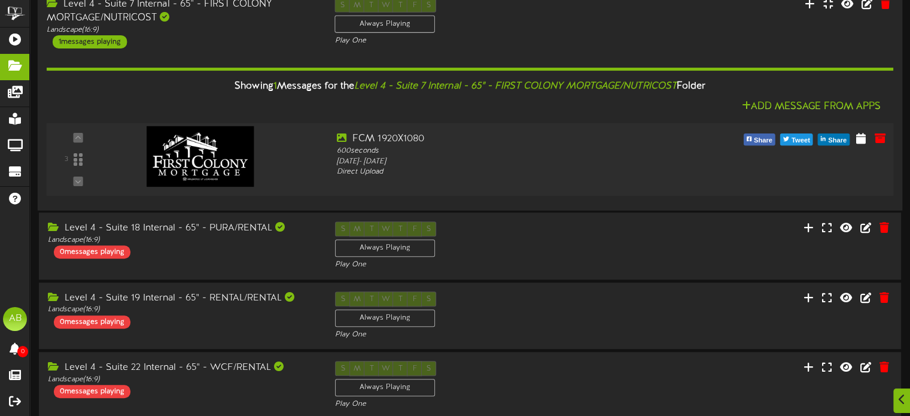
scroll to position [1051, 0]
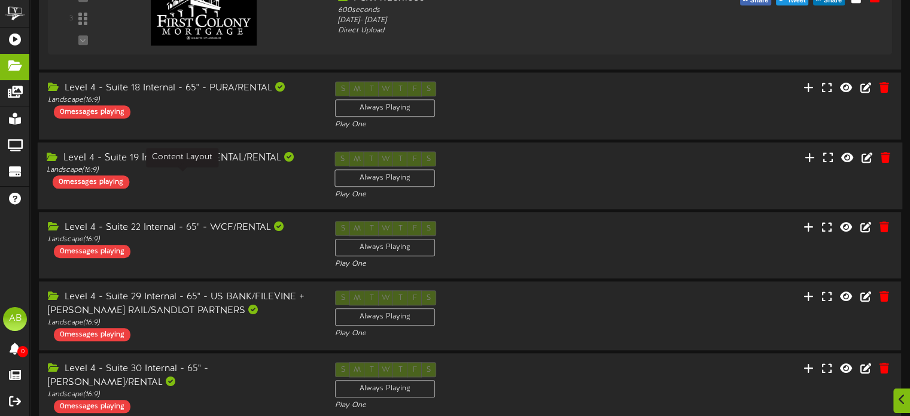
click at [242, 174] on div "Landscape ( 16:9 )" at bounding box center [182, 170] width 270 height 10
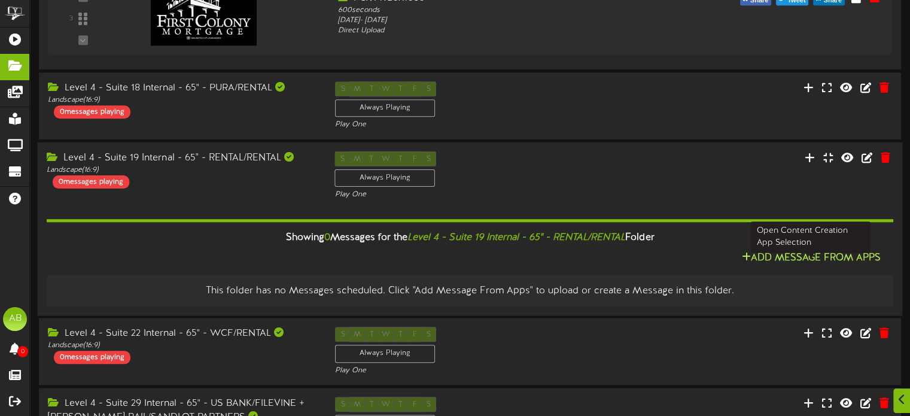
click at [809, 266] on button "Add Message From Apps" at bounding box center [811, 258] width 147 height 15
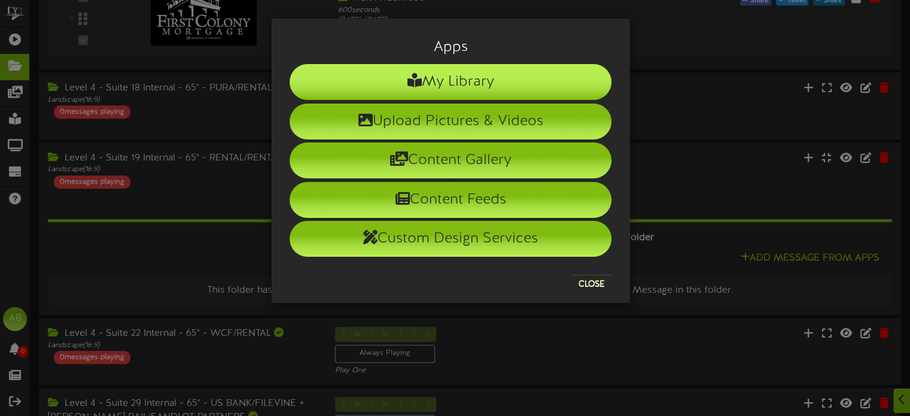
click at [443, 92] on li "My Library" at bounding box center [451, 82] width 322 height 36
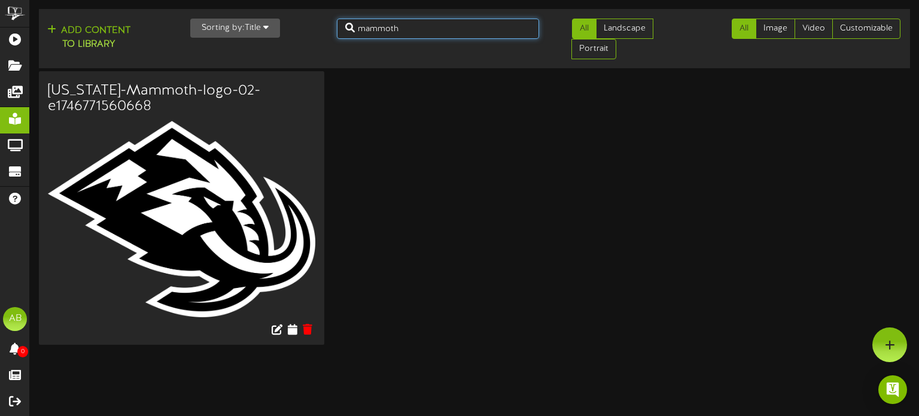
click at [427, 34] on input "mammoth" at bounding box center [438, 29] width 202 height 20
type input "m"
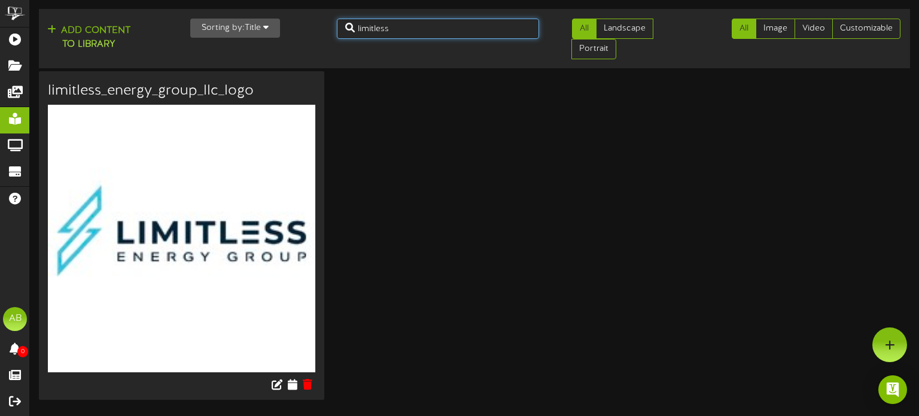
click at [427, 34] on input "limitless" at bounding box center [438, 29] width 202 height 20
type input "l"
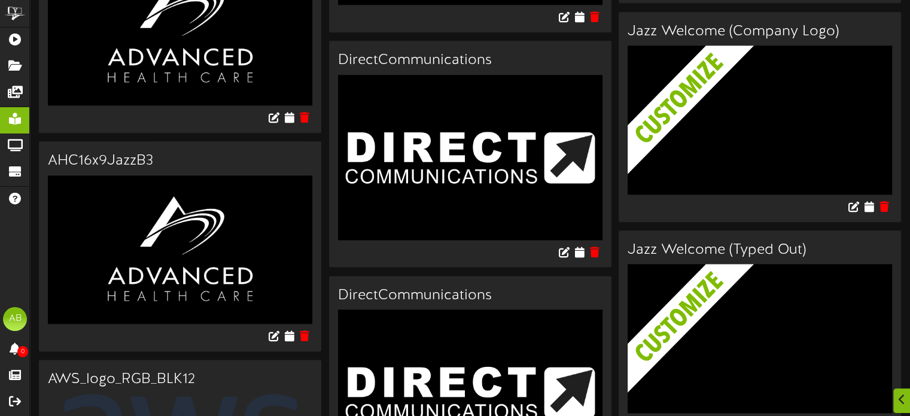
scroll to position [1453, 0]
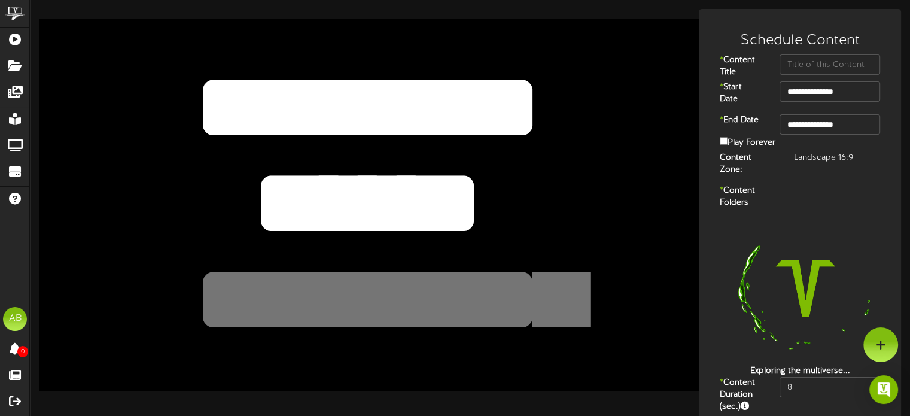
click at [485, 228] on textarea "******" at bounding box center [367, 203] width 544 height 125
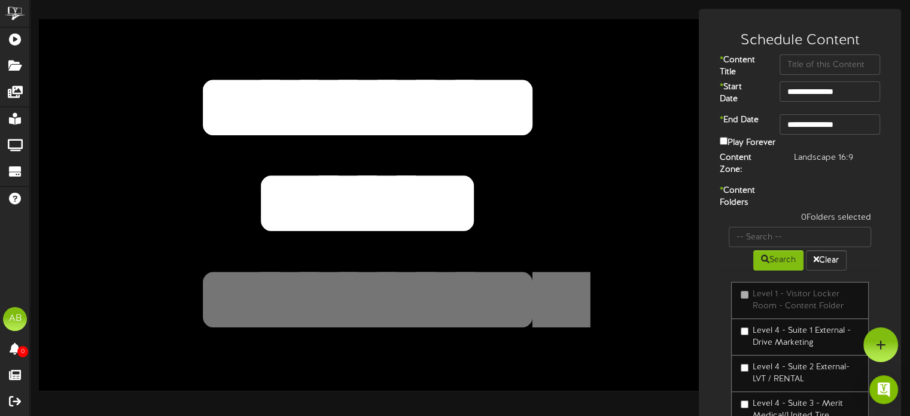
click at [359, 296] on textarea at bounding box center [367, 299] width 544 height 125
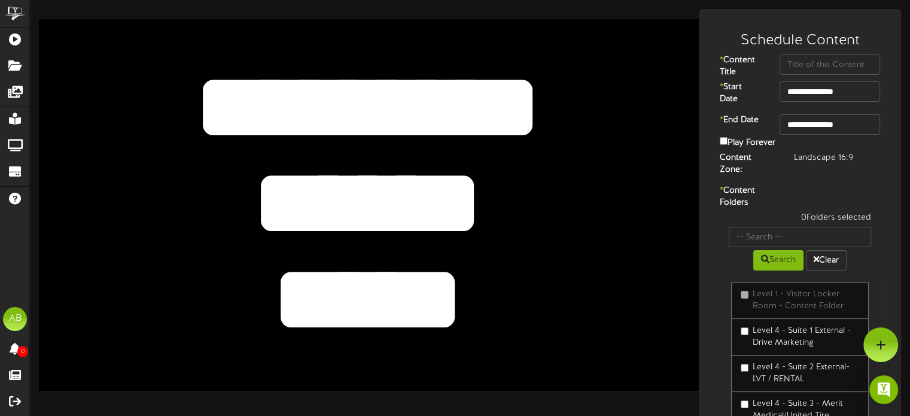
type textarea "*****"
click at [834, 65] on input "text" at bounding box center [830, 64] width 101 height 20
type input "Limitless Energy Group"
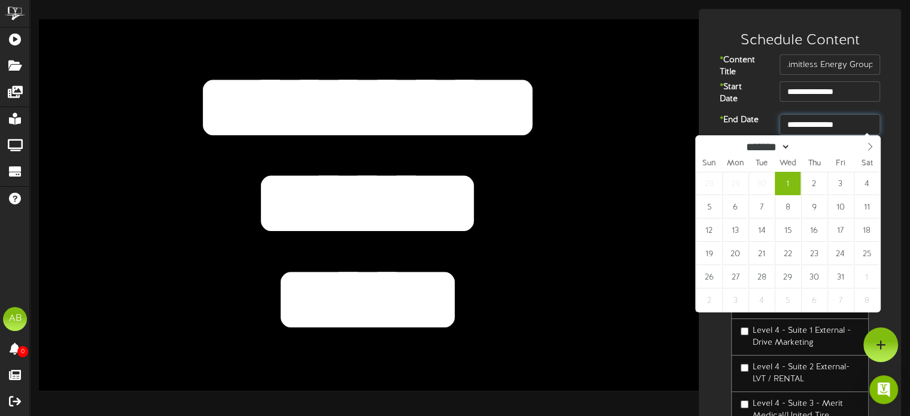
scroll to position [0, 0]
click at [823, 123] on input "**********" at bounding box center [830, 124] width 101 height 20
type input "**********"
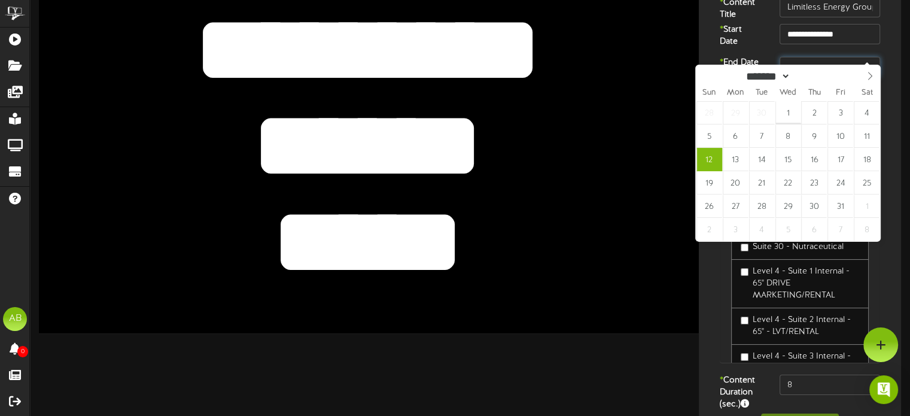
scroll to position [2525, 0]
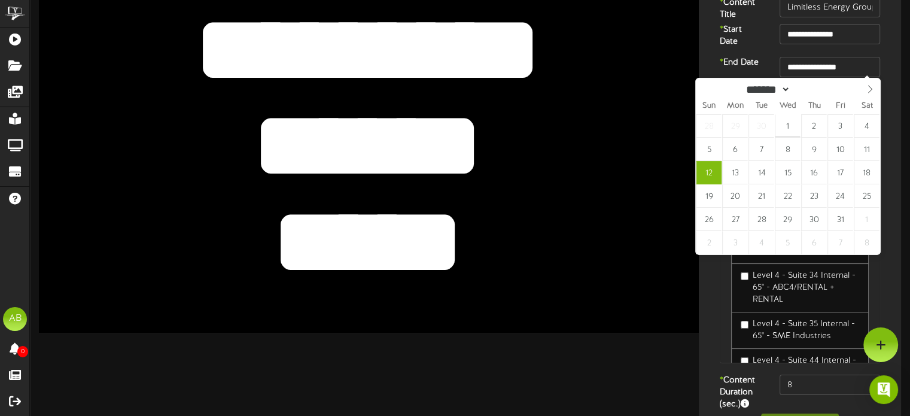
click at [712, 302] on div "0 Folders selected Search Clear Level 1 - Visitor Locker Room - Content Folder …" at bounding box center [800, 264] width 178 height 220
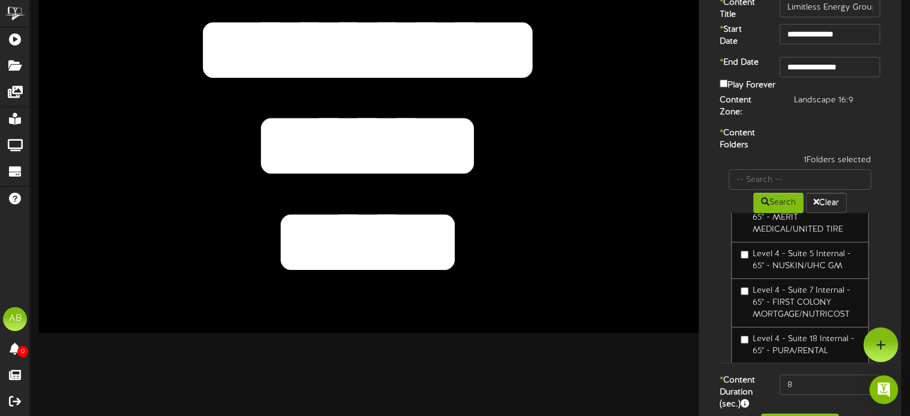
scroll to position [80, 0]
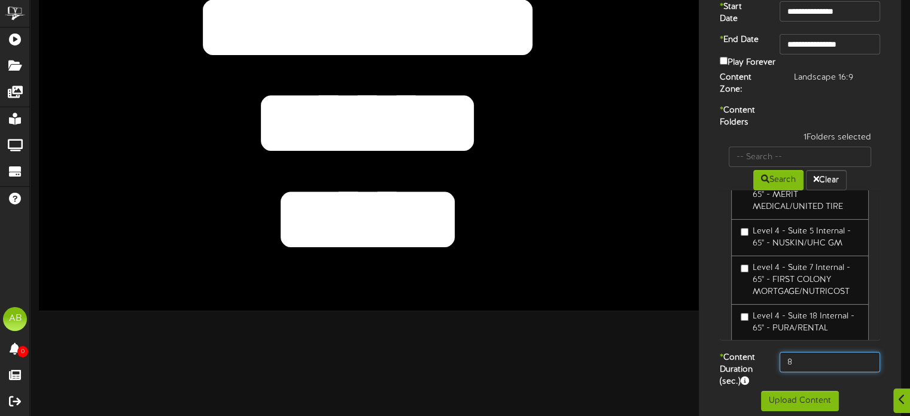
click at [826, 357] on input "8" at bounding box center [830, 362] width 101 height 20
type input "600"
click at [801, 394] on button "Upload Content" at bounding box center [800, 401] width 78 height 20
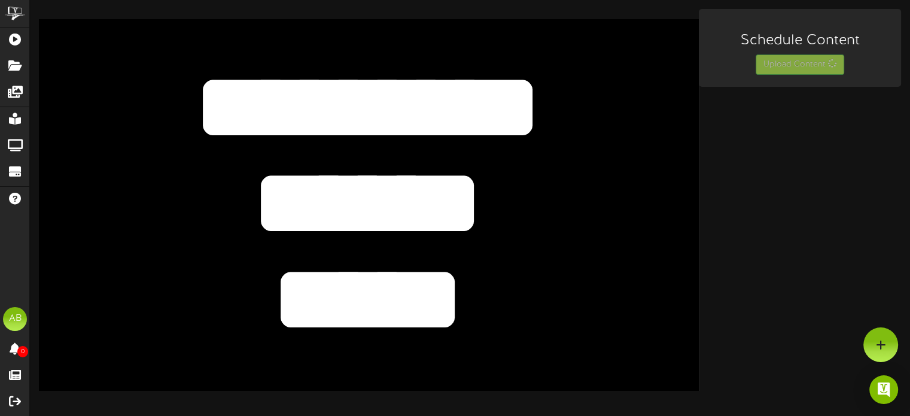
scroll to position [0, 0]
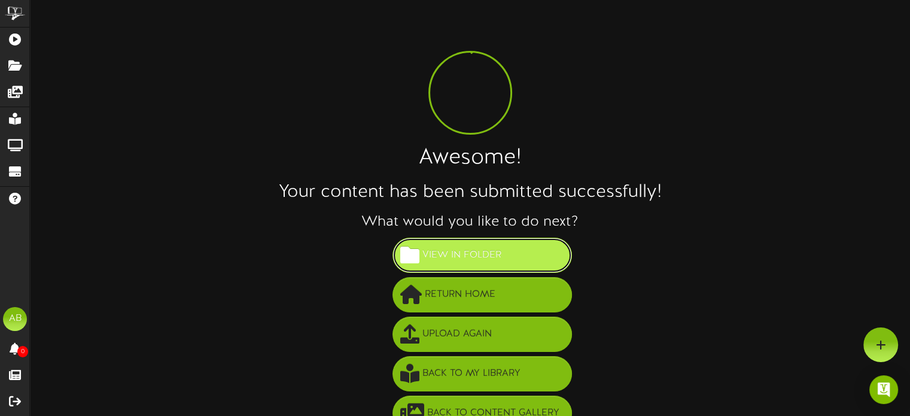
click at [483, 259] on span "View in Folder" at bounding box center [461, 255] width 85 height 20
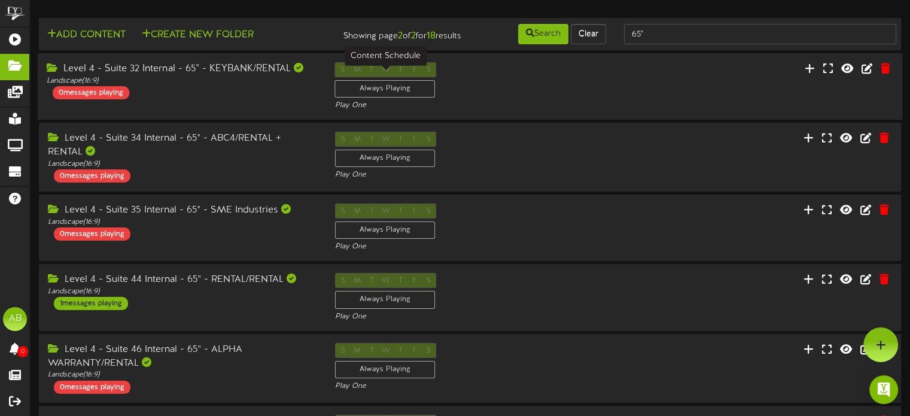
scroll to position [257, 0]
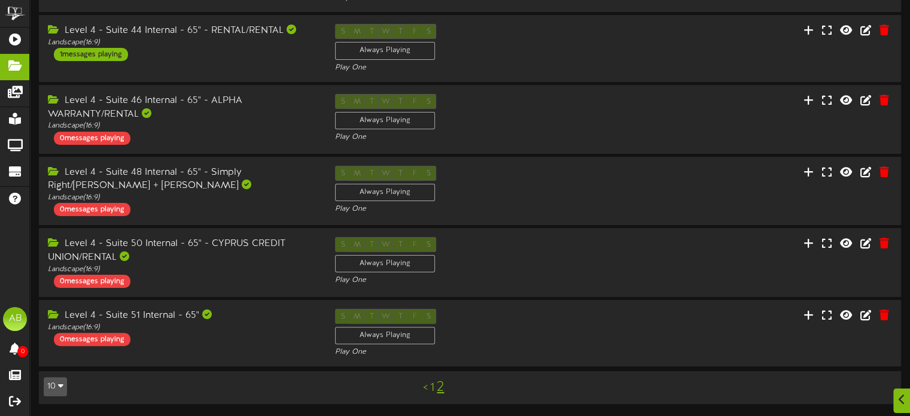
click at [433, 384] on link "1" at bounding box center [432, 387] width 4 height 13
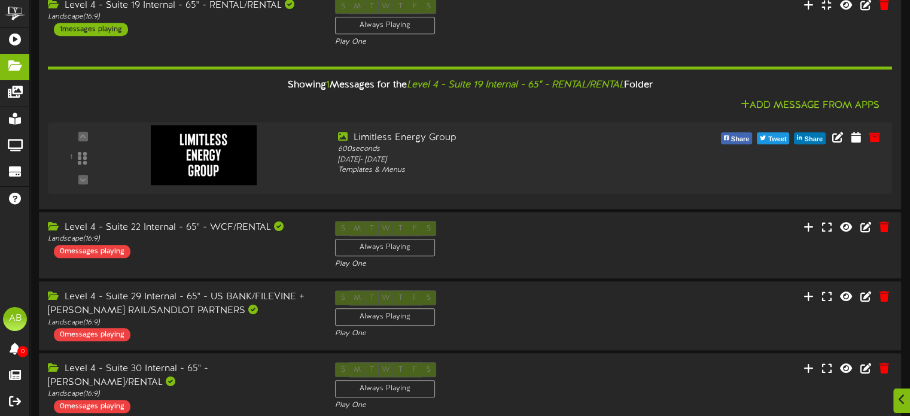
scroll to position [1265, 0]
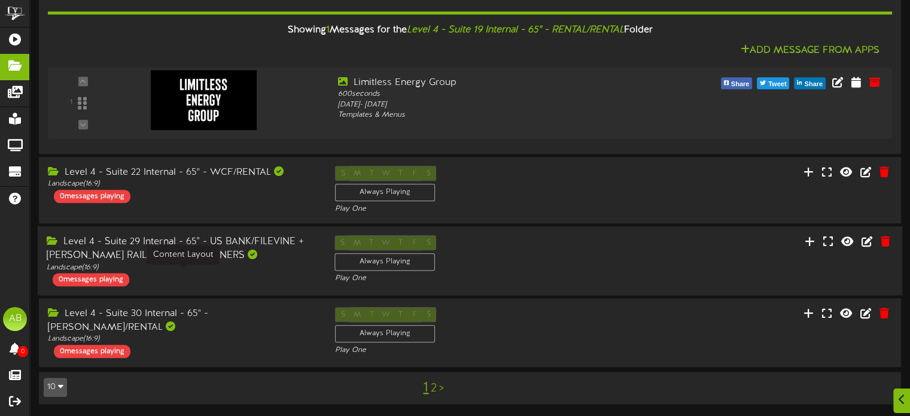
click at [211, 271] on div "Landscape ( 16:9 )" at bounding box center [182, 268] width 270 height 10
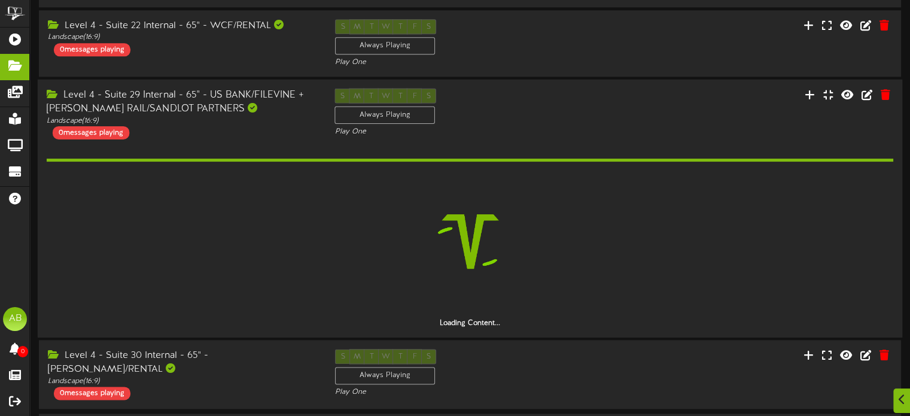
scroll to position [1371, 0]
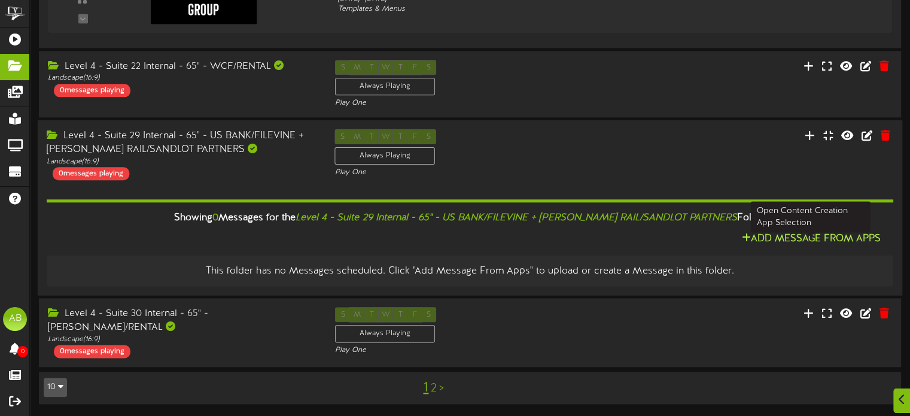
click at [804, 240] on button "Add Message From Apps" at bounding box center [811, 238] width 147 height 15
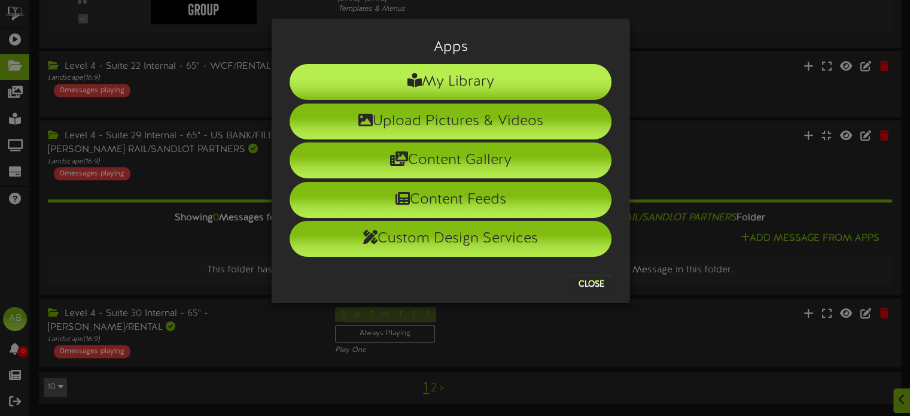
click at [474, 74] on li "My Library" at bounding box center [451, 82] width 322 height 36
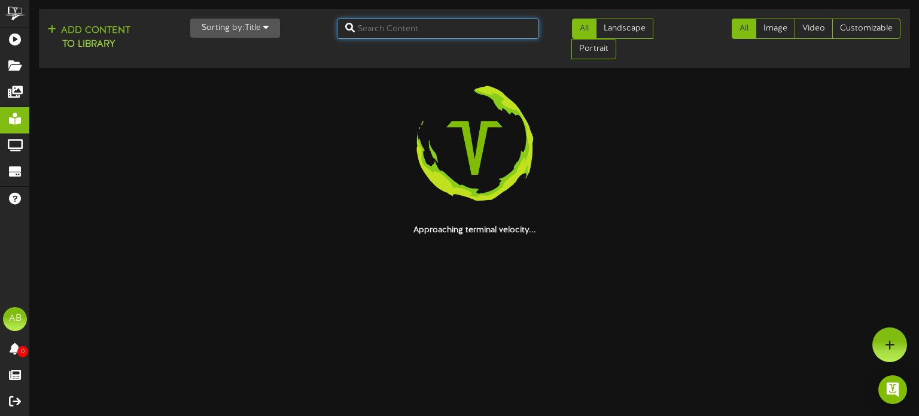
click at [404, 27] on input "text" at bounding box center [438, 29] width 202 height 20
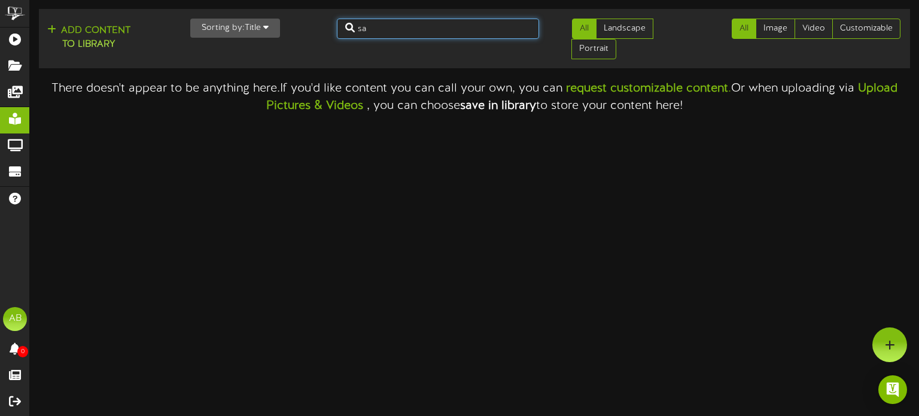
type input "s"
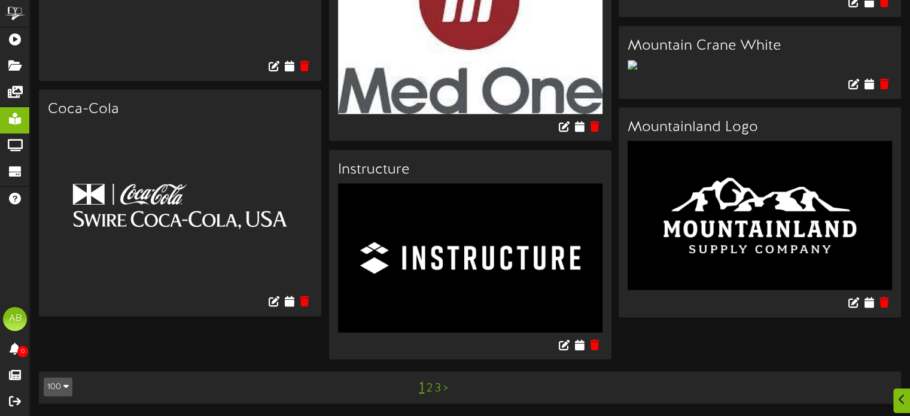
scroll to position [6982, 0]
click at [430, 391] on link "2" at bounding box center [430, 388] width 6 height 13
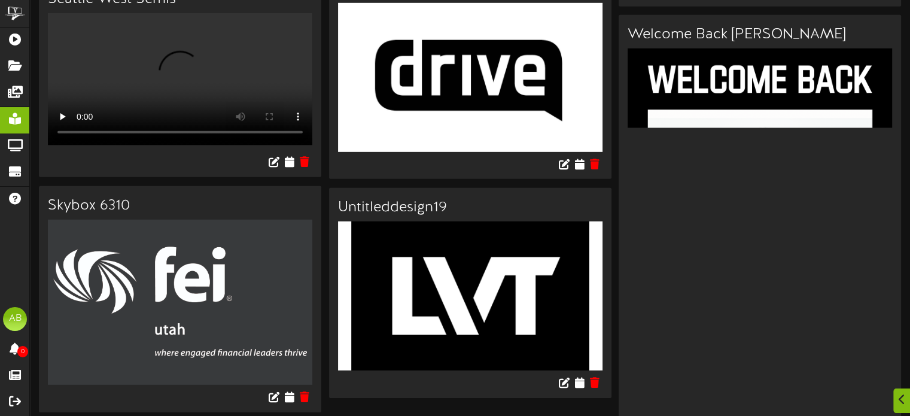
scroll to position [8304, 0]
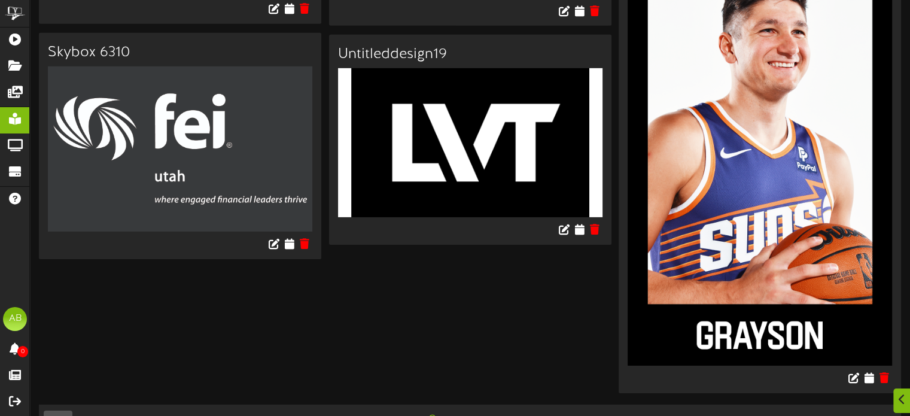
click at [440, 415] on link "3" at bounding box center [442, 421] width 6 height 13
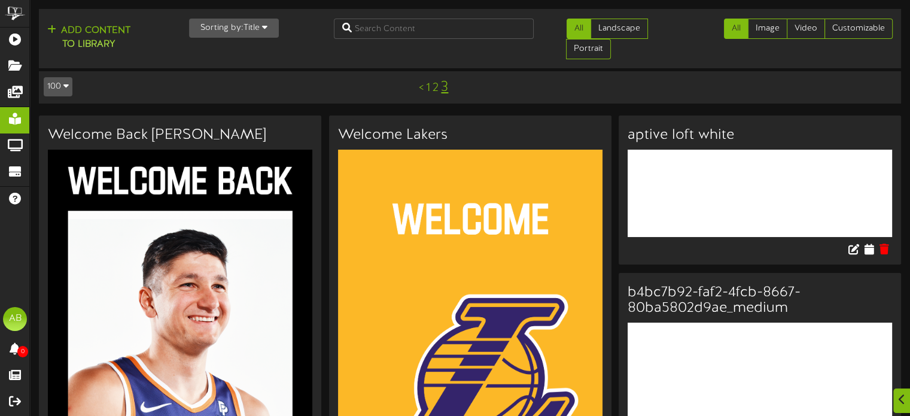
scroll to position [249, 0]
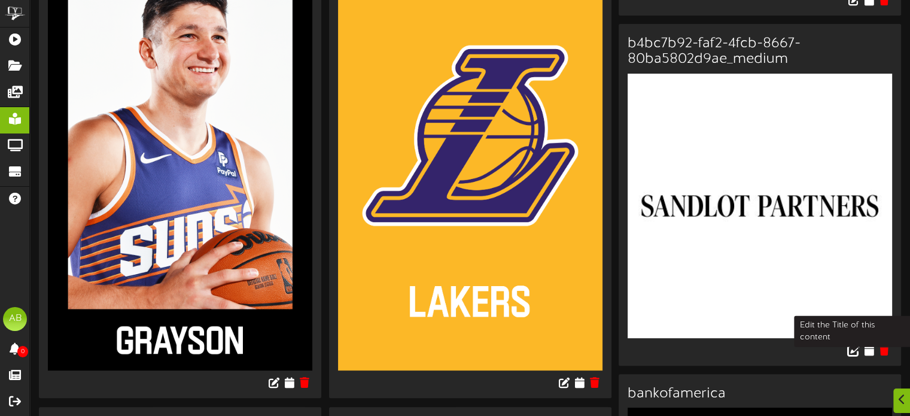
click at [851, 350] on icon at bounding box center [853, 349] width 13 height 13
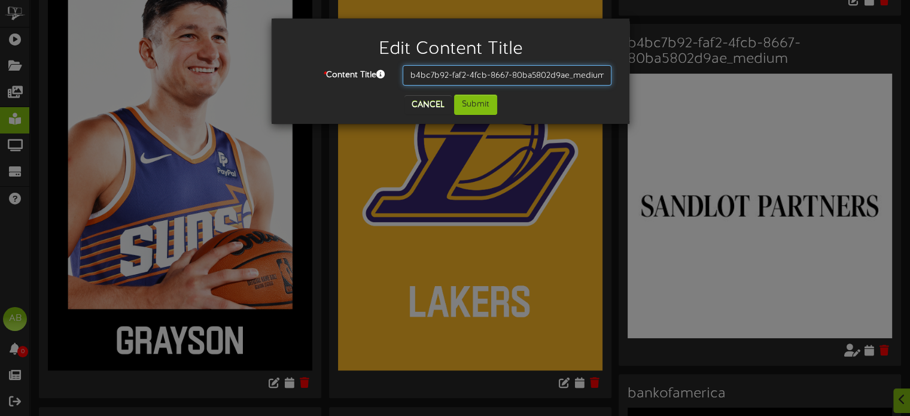
click at [509, 75] on input "b4bc7b92-faf2-4fcb-8667-80ba5802d9ae_medium" at bounding box center [507, 75] width 209 height 20
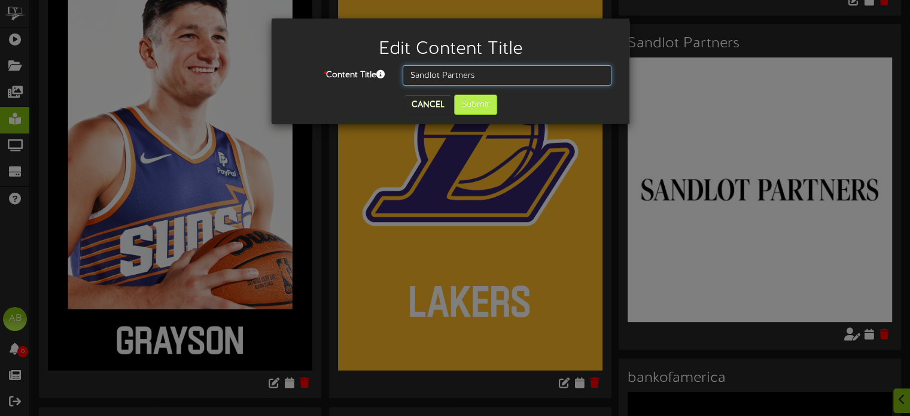
type input "Sandlot Partners"
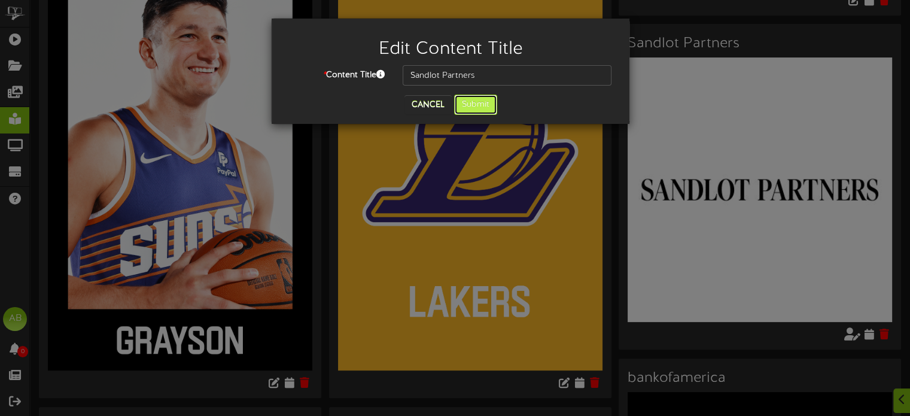
click at [488, 104] on button "Submit" at bounding box center [475, 105] width 43 height 20
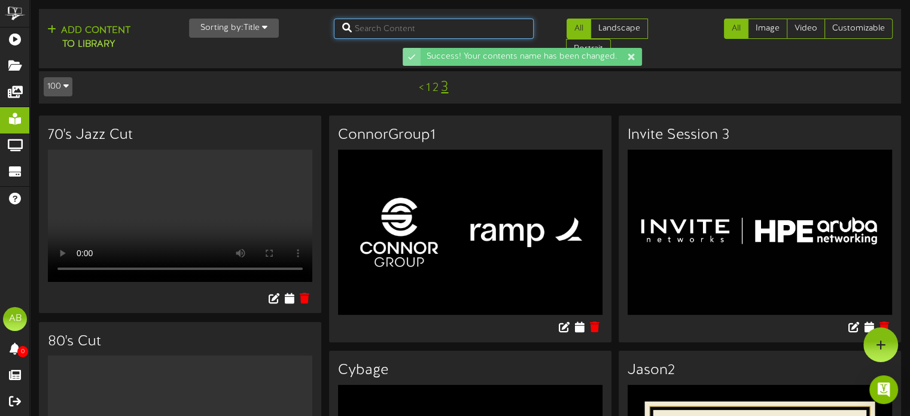
click at [408, 31] on input "text" at bounding box center [434, 29] width 200 height 20
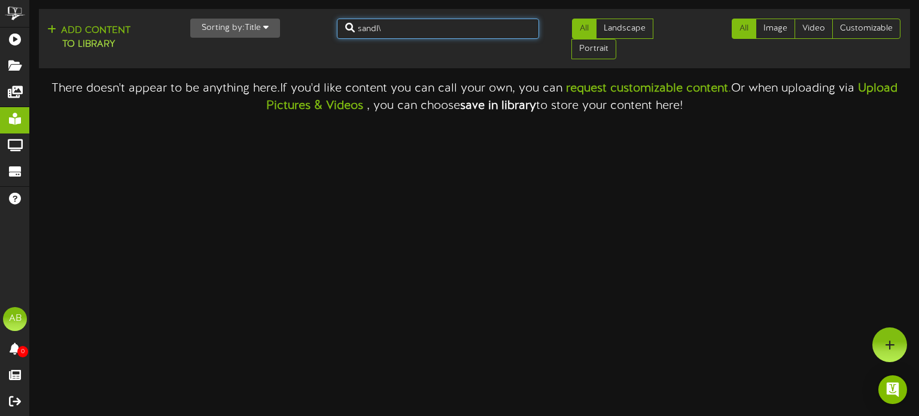
type input "sandl"
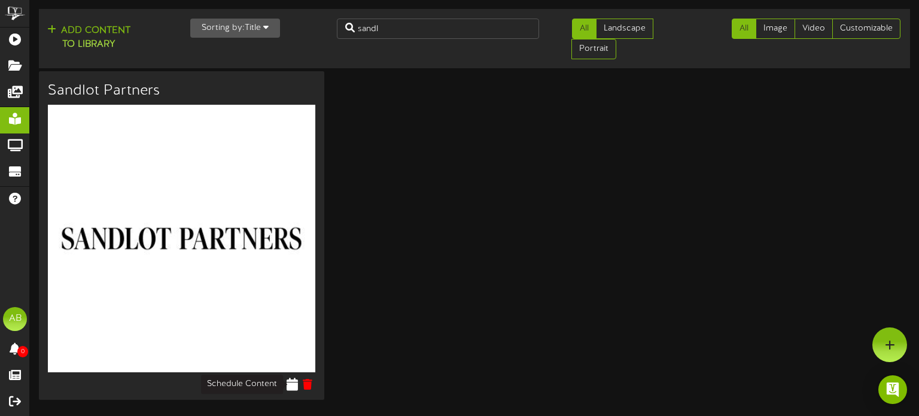
click at [294, 389] on icon at bounding box center [292, 384] width 11 height 13
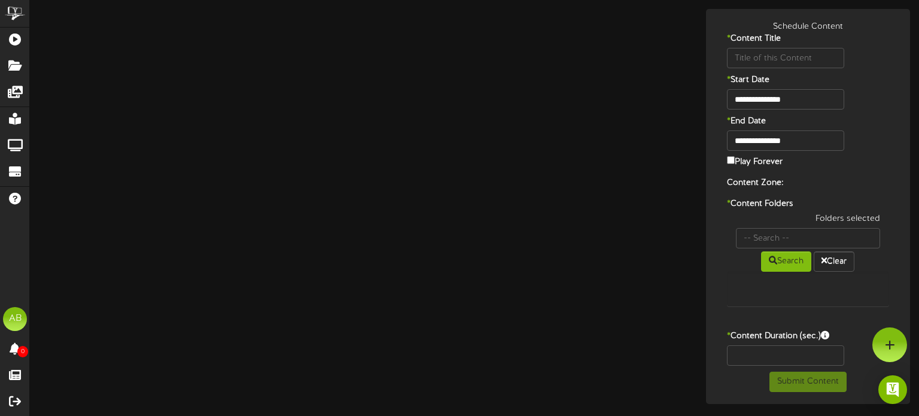
type input "Sandlot Partners"
type input "8"
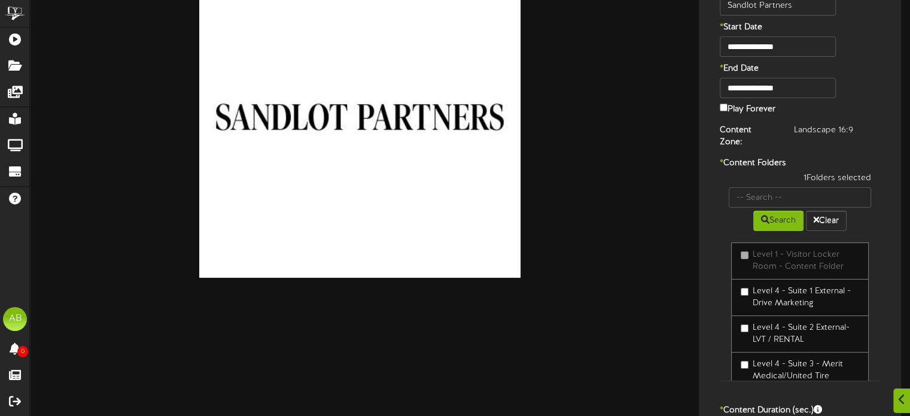
scroll to position [54, 0]
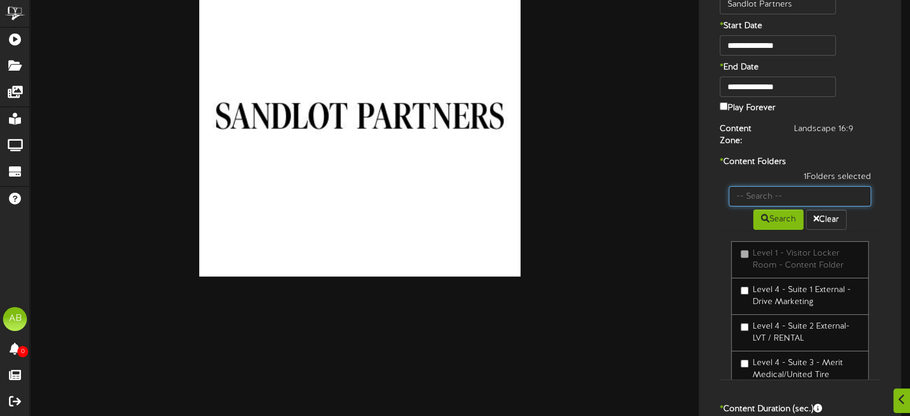
click at [787, 188] on input "text" at bounding box center [800, 196] width 142 height 20
type input "29"
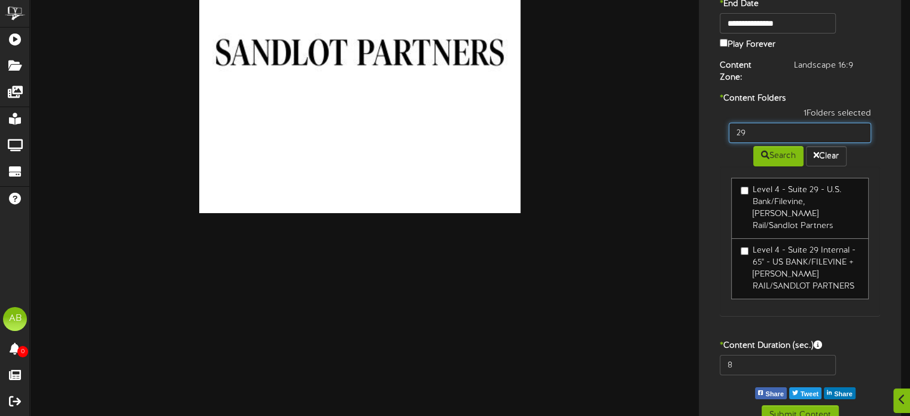
scroll to position [119, 0]
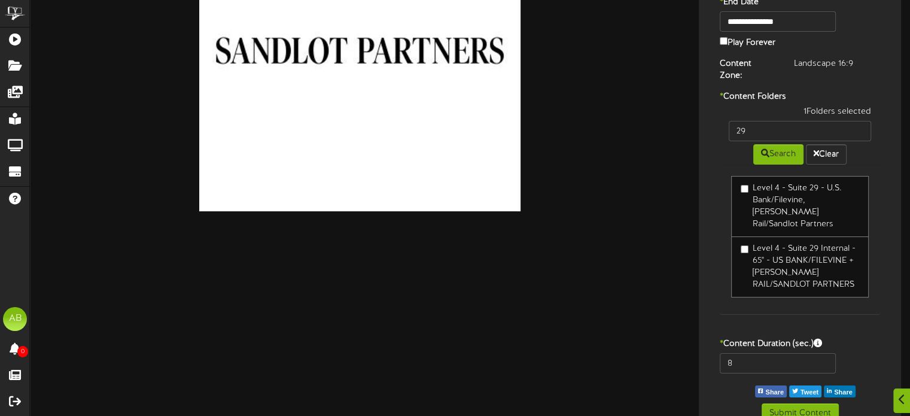
click at [746, 354] on div "8" at bounding box center [800, 366] width 196 height 26
click at [744, 353] on input "8" at bounding box center [777, 363] width 115 height 20
type input "600"
click at [802, 403] on button "Submit Content" at bounding box center [800, 413] width 77 height 20
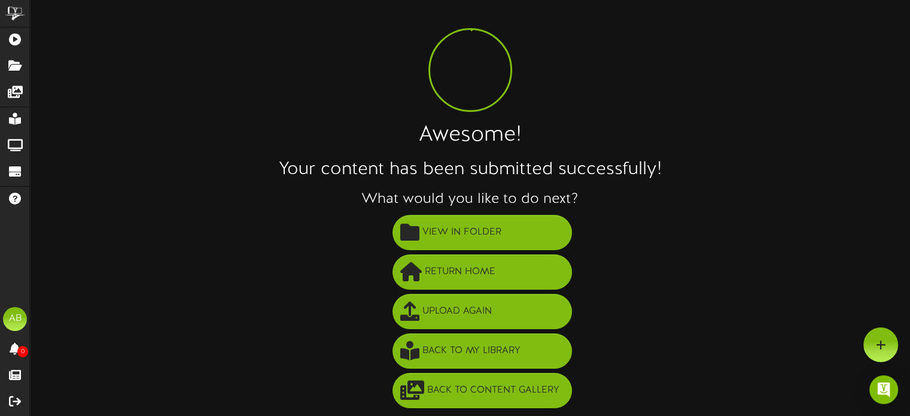
scroll to position [22, 0]
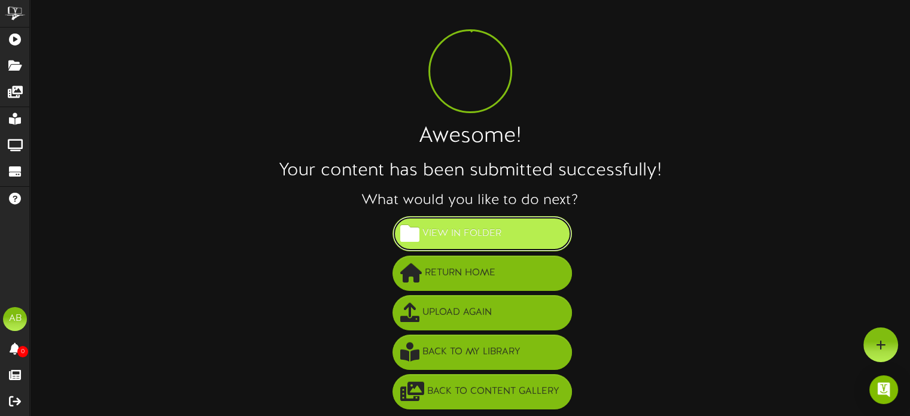
click at [483, 242] on span "View in Folder" at bounding box center [461, 234] width 85 height 20
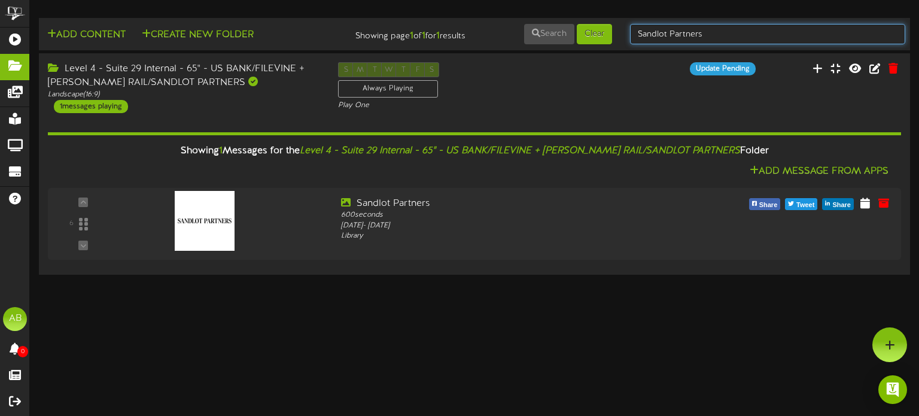
drag, startPoint x: 726, startPoint y: 30, endPoint x: 562, endPoint y: 22, distance: 164.7
click at [562, 22] on td "Add Content Create New Folder Showing page 1 of 1 for 1 results Search Clear Sa…" at bounding box center [474, 34] width 871 height 32
type input "65""
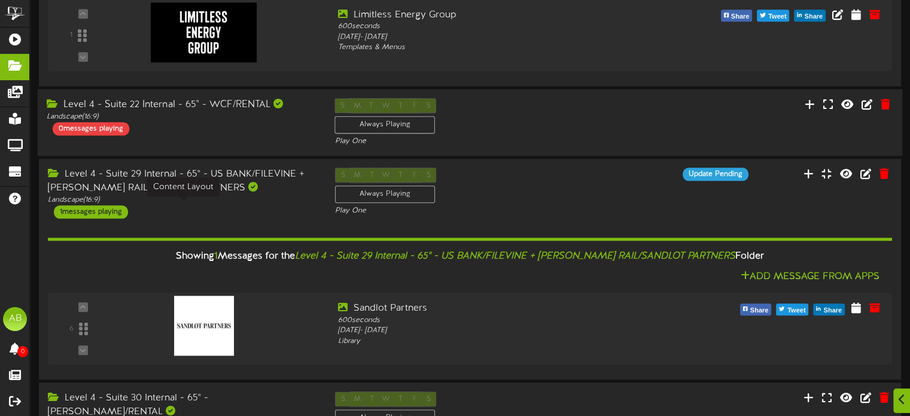
scroll to position [1417, 0]
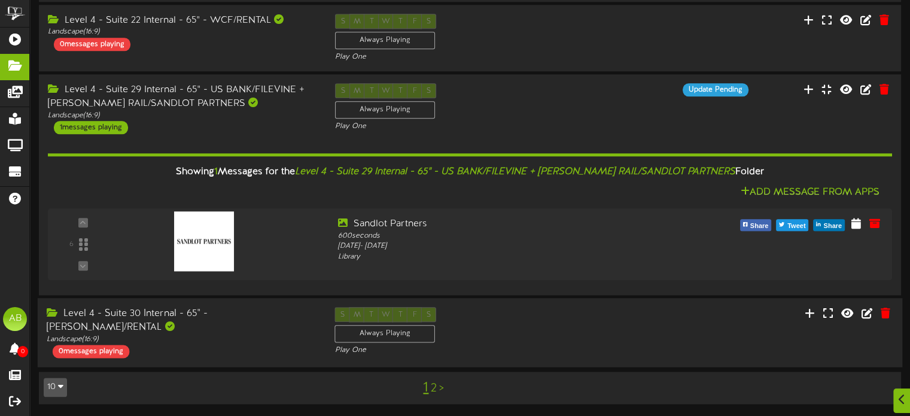
click at [124, 306] on div "Level 4 - Suite 30 Internal - 65" - [PERSON_NAME]/RENTAL Landscape ( 16:9 ) 0 m…" at bounding box center [470, 332] width 865 height 69
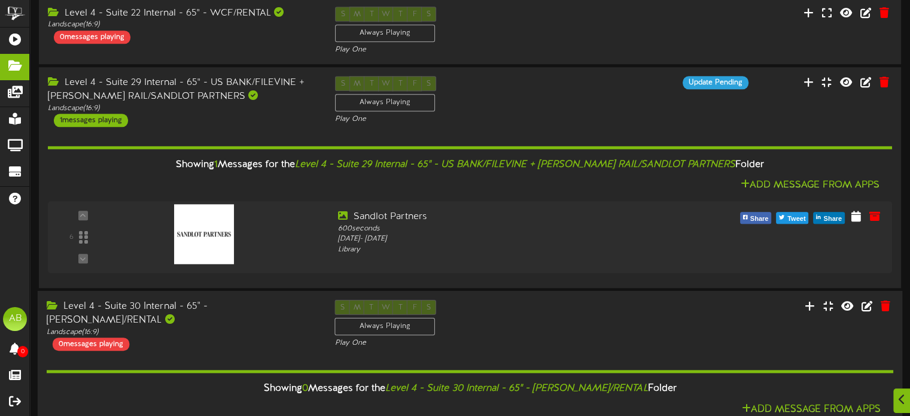
scroll to position [1524, 0]
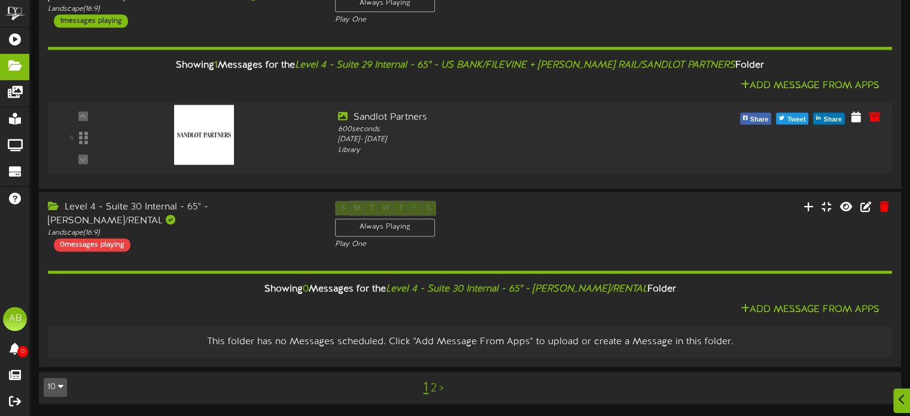
click at [434, 389] on link "2" at bounding box center [434, 388] width 6 height 13
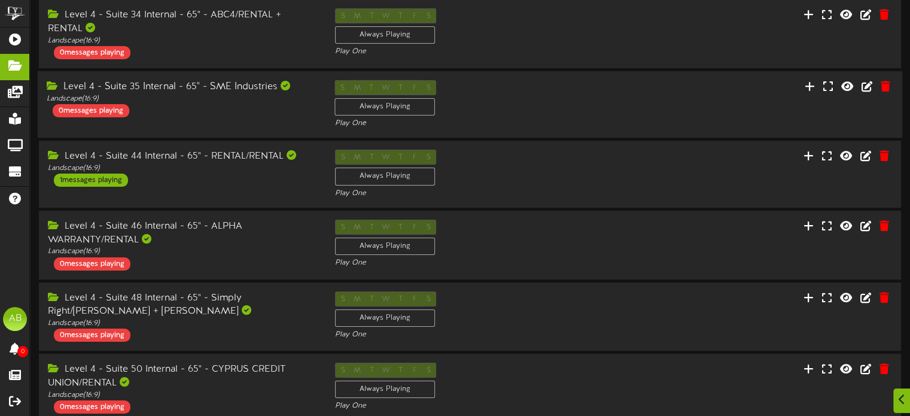
scroll to position [124, 0]
click at [212, 186] on div "Level 4 - Suite 44 Internal - 65" - RENTAL/RENTAL Landscape ( 16:9 ) 1 messages…" at bounding box center [182, 167] width 288 height 37
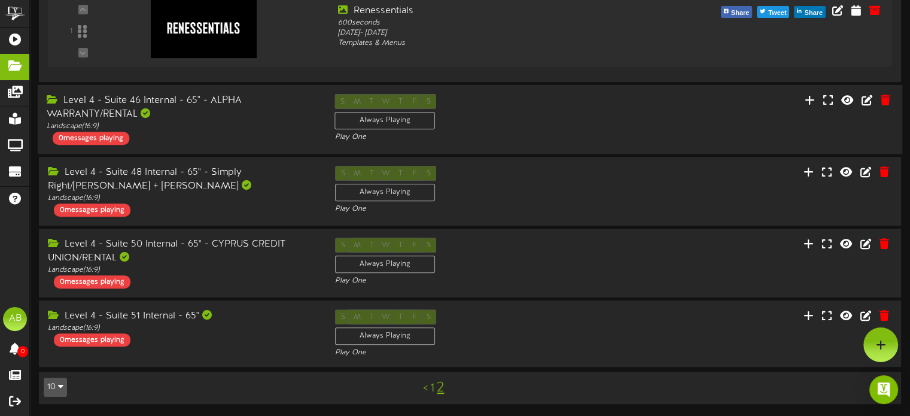
scroll to position [408, 0]
click at [223, 118] on div "Level 4 - Suite 46 Internal - 65" - ALPHA WARRANTY/RENTAL" at bounding box center [182, 108] width 270 height 28
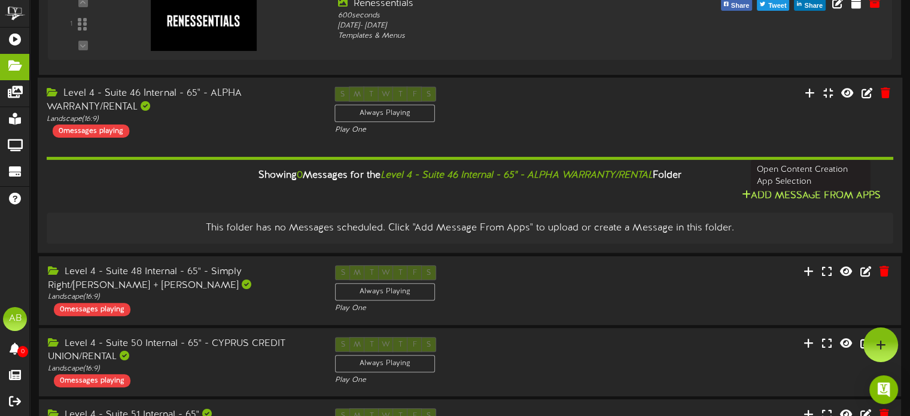
click at [810, 203] on button "Add Message From Apps" at bounding box center [811, 195] width 147 height 15
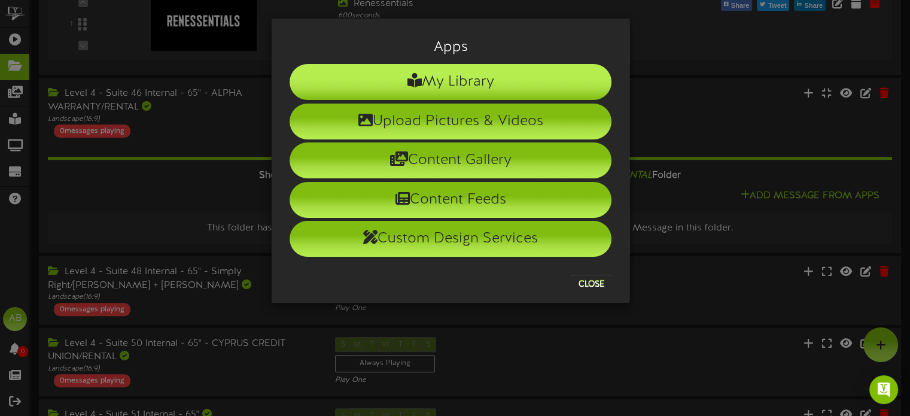
click at [448, 77] on li "My Library" at bounding box center [451, 82] width 322 height 36
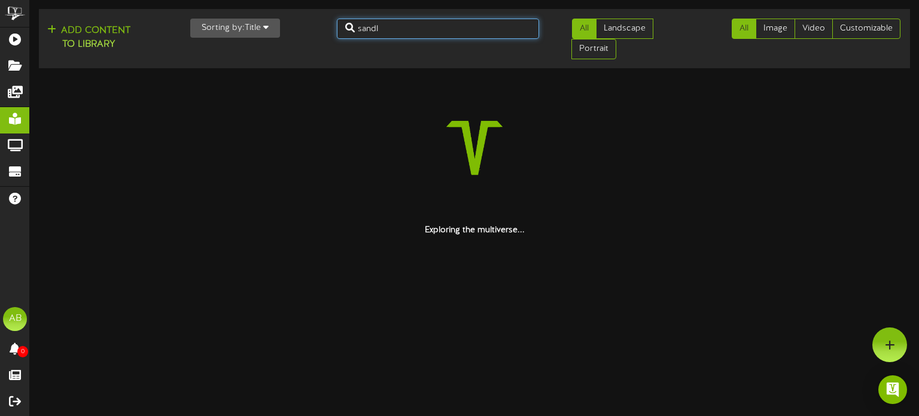
drag, startPoint x: 380, startPoint y: 28, endPoint x: 294, endPoint y: 40, distance: 86.4
click at [294, 40] on div "Add Content to Library Sorting by: Title Newest Oldest Title sandl All Landscap…" at bounding box center [474, 39] width 879 height 50
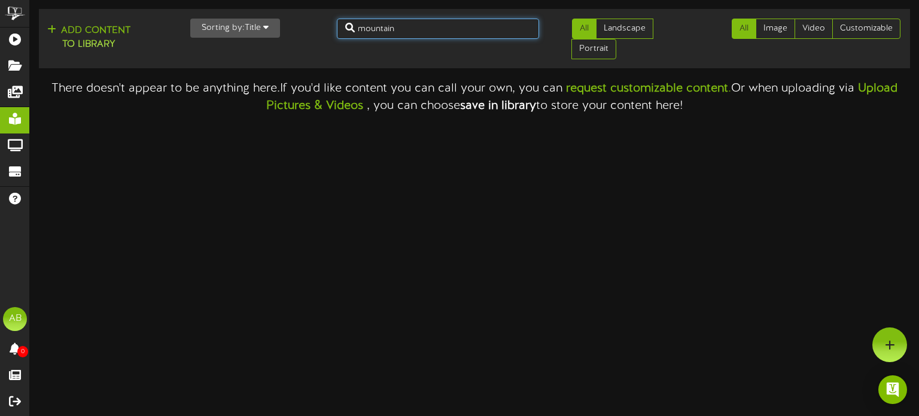
type input "mountain"
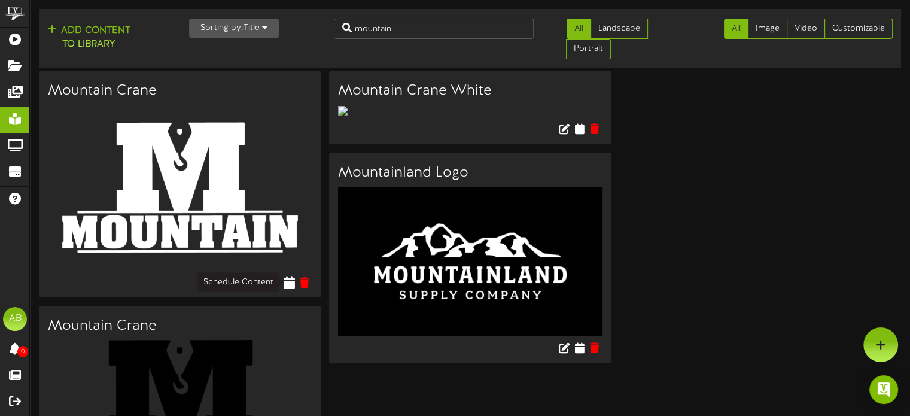
click at [287, 284] on icon at bounding box center [289, 281] width 11 height 13
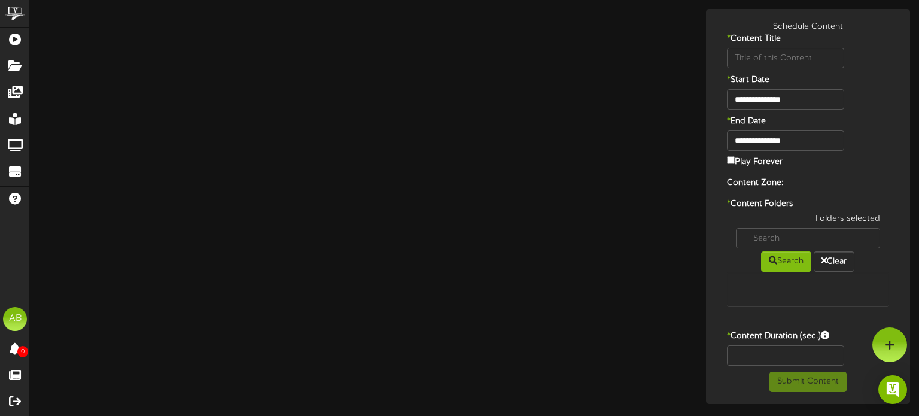
type input "Mountain Crane"
type input "8"
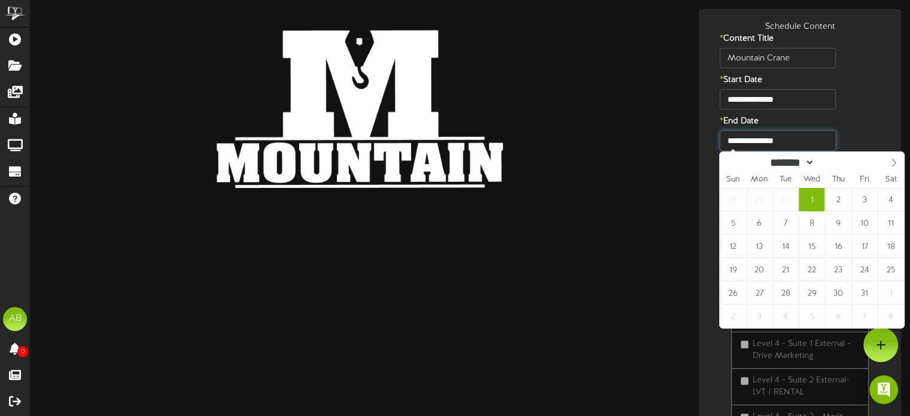
click at [793, 141] on input "**********" at bounding box center [777, 140] width 115 height 20
type input "**********"
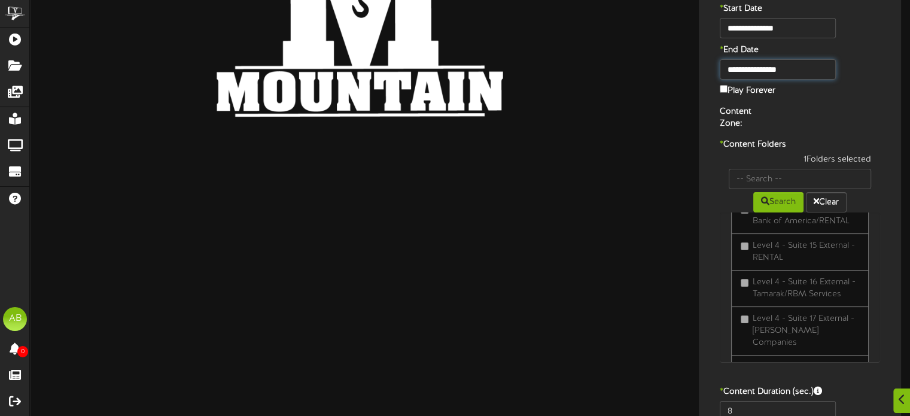
scroll to position [394, 0]
click at [766, 169] on input "text" at bounding box center [800, 179] width 142 height 20
type input "5"
type input "46"
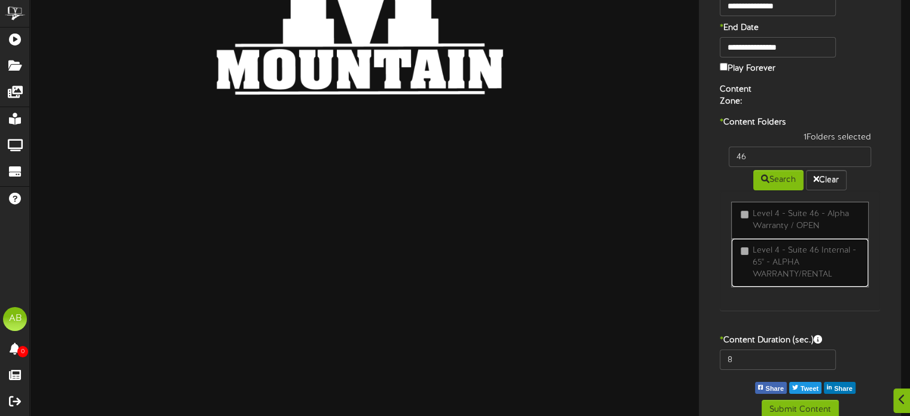
scroll to position [95, 0]
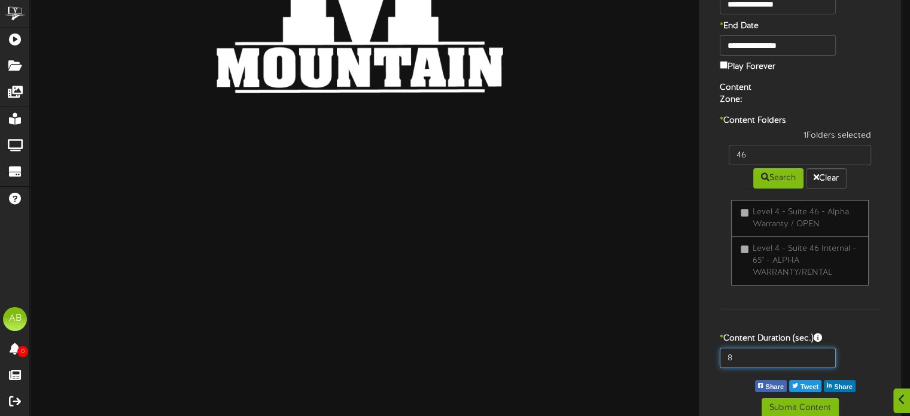
click at [765, 348] on input "8" at bounding box center [777, 358] width 115 height 20
type input "600"
click at [792, 398] on button "Submit Content" at bounding box center [800, 408] width 77 height 20
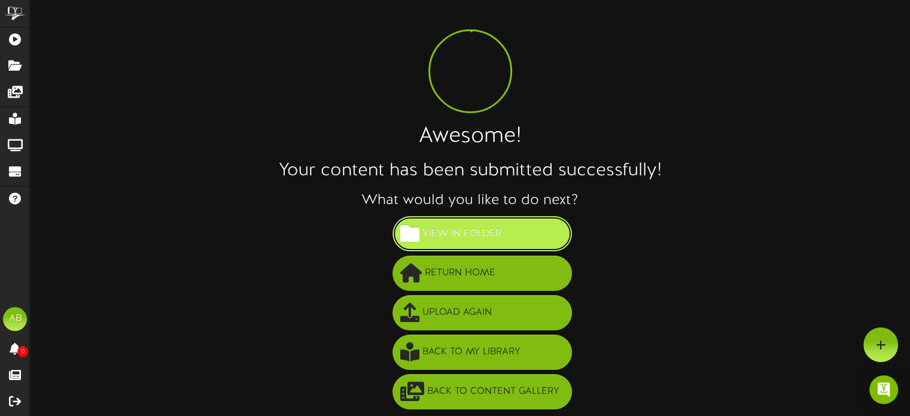
click at [471, 241] on span "View in Folder" at bounding box center [461, 234] width 85 height 20
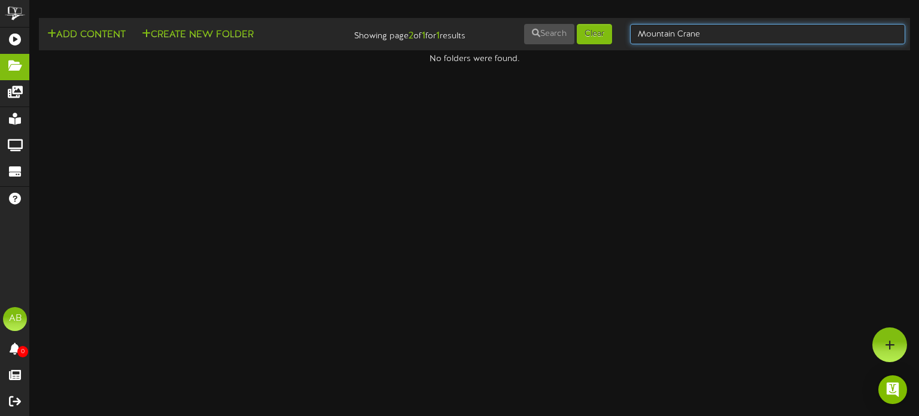
click at [727, 44] on input "Mountain Crane" at bounding box center [767, 34] width 275 height 20
type input "M"
type input "65""
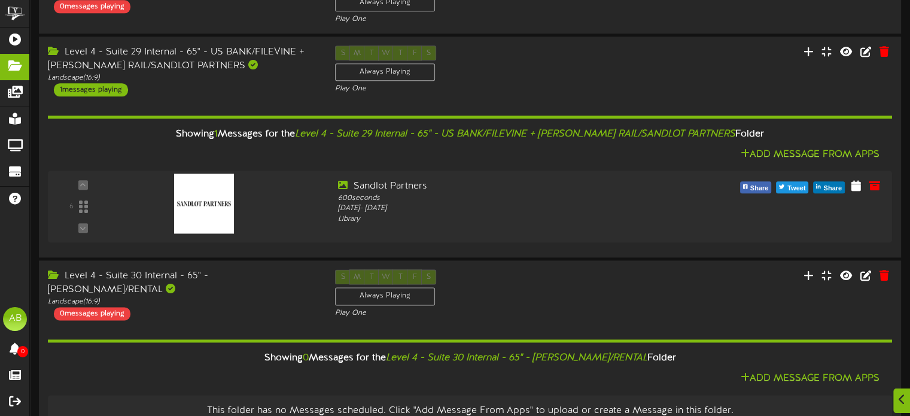
scroll to position [1524, 0]
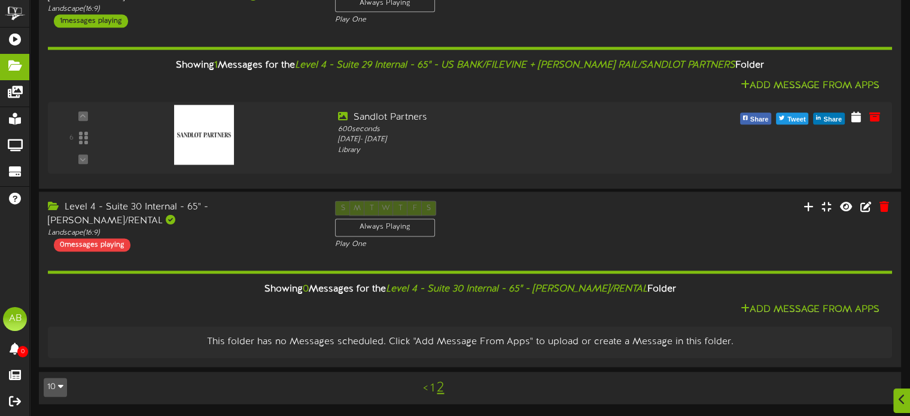
click at [439, 387] on link "2" at bounding box center [440, 388] width 7 height 16
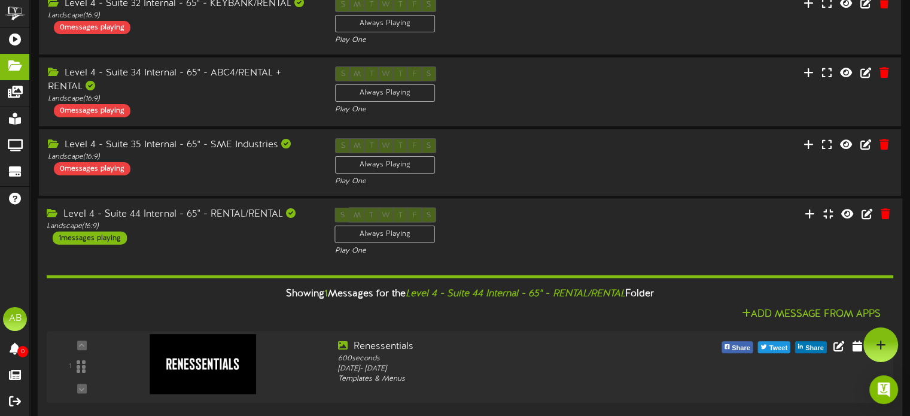
scroll to position [0, 0]
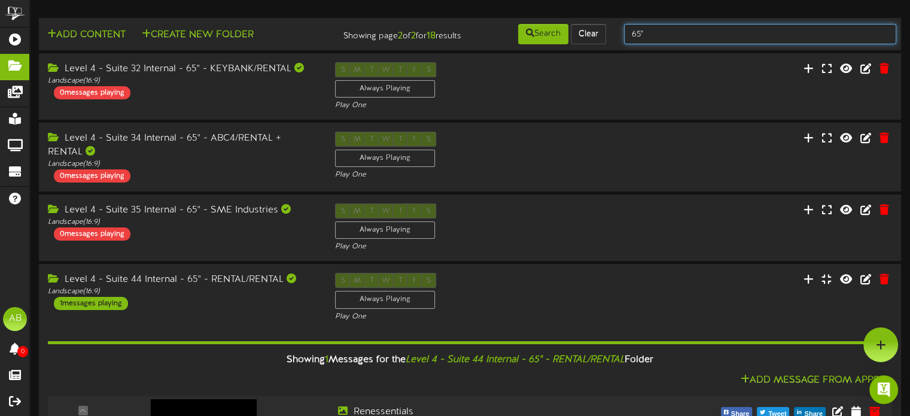
drag, startPoint x: 689, startPoint y: 35, endPoint x: 492, endPoint y: 32, distance: 197.5
click at [492, 32] on div "Add Content Create New Folder Showing page 2 of 2 for 18 results Search Clear 6…" at bounding box center [470, 34] width 871 height 23
type input "Level 4 - Suite"
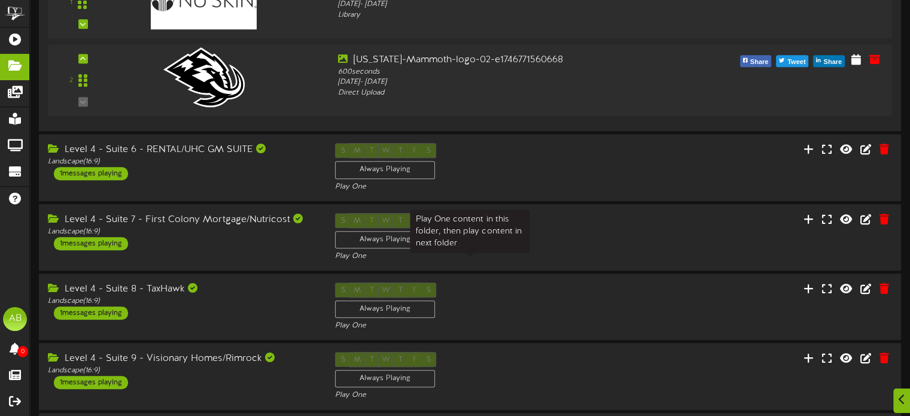
scroll to position [921, 0]
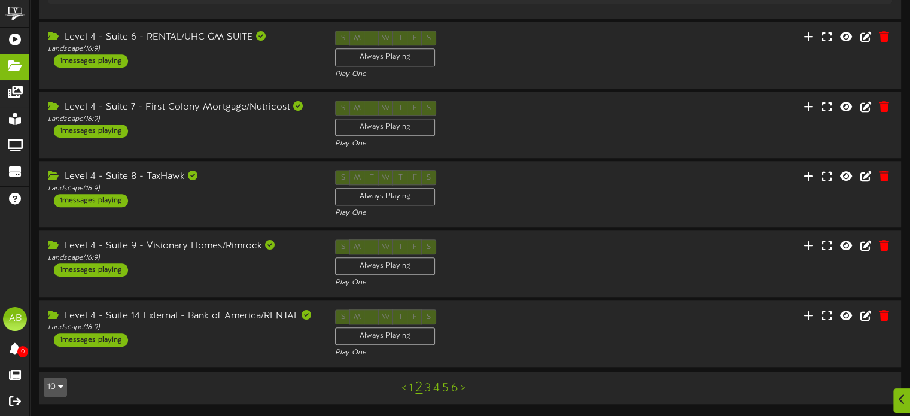
click at [409, 388] on link "1" at bounding box center [411, 388] width 4 height 13
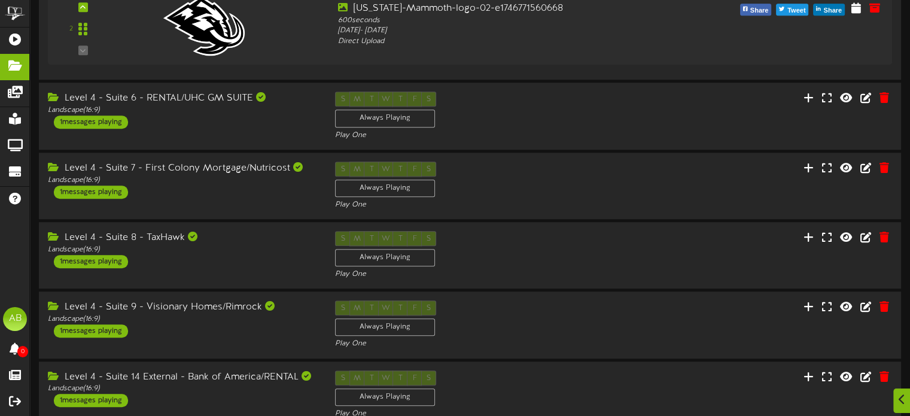
scroll to position [993, 0]
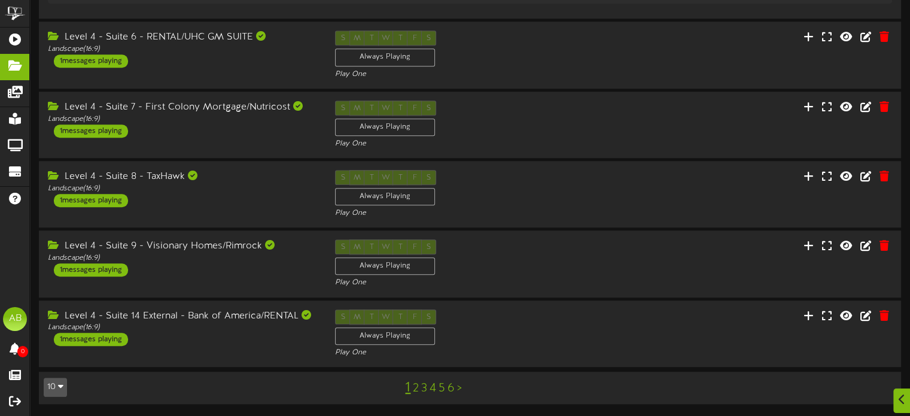
click at [416, 388] on link "2" at bounding box center [416, 388] width 6 height 13
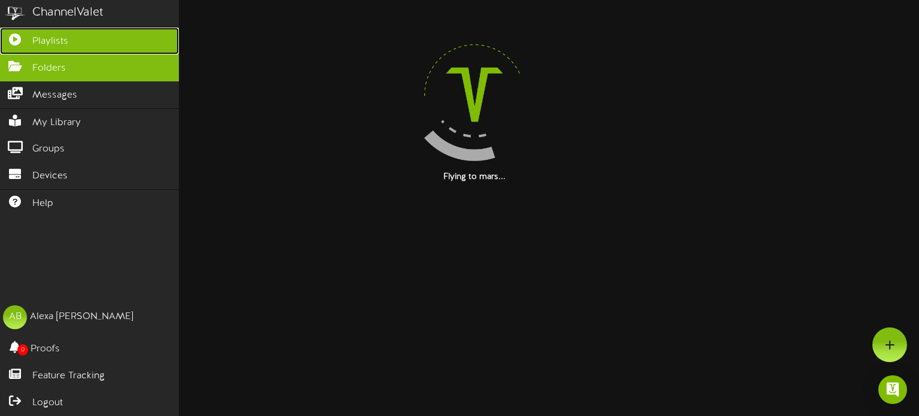
click at [67, 37] on span "Playlists" at bounding box center [50, 42] width 36 height 14
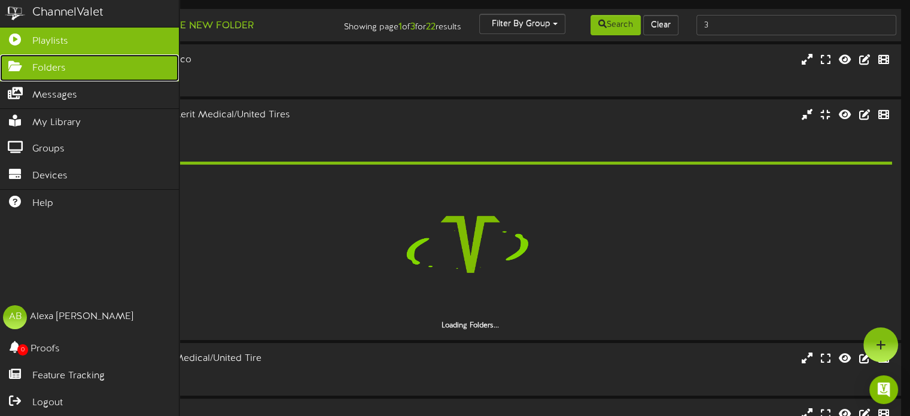
click at [79, 69] on link "Folders" at bounding box center [89, 67] width 179 height 27
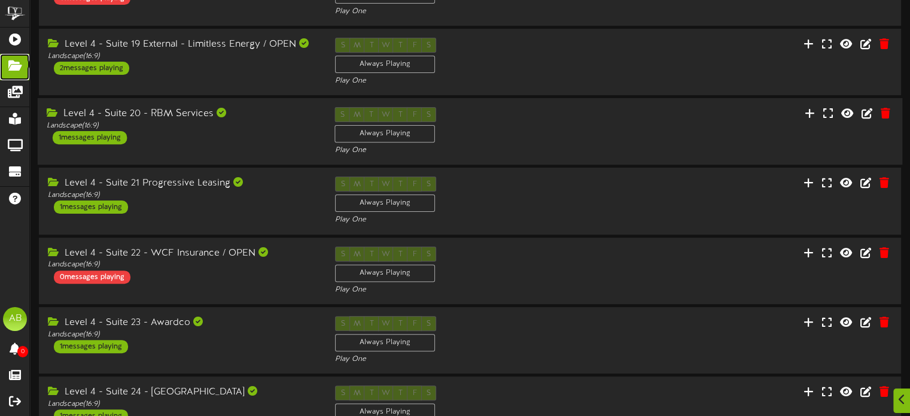
scroll to position [386, 0]
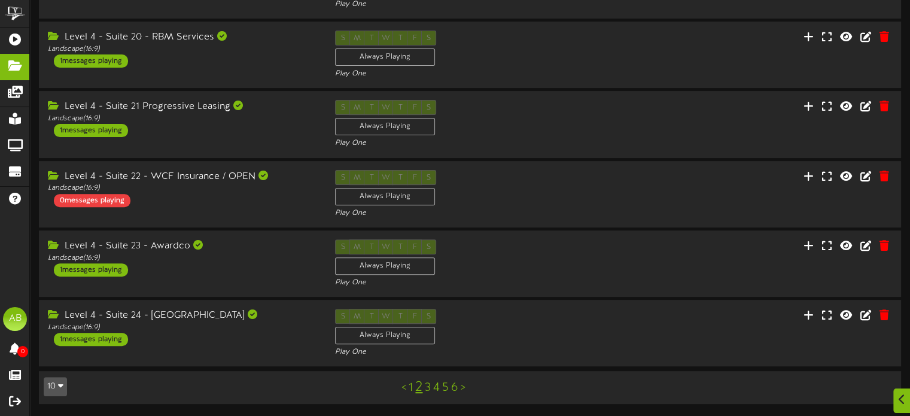
click at [427, 388] on link "3" at bounding box center [428, 387] width 6 height 13
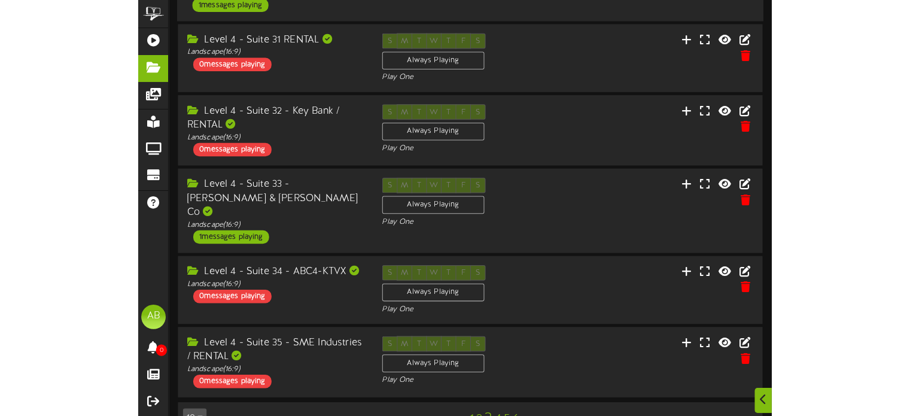
scroll to position [388, 0]
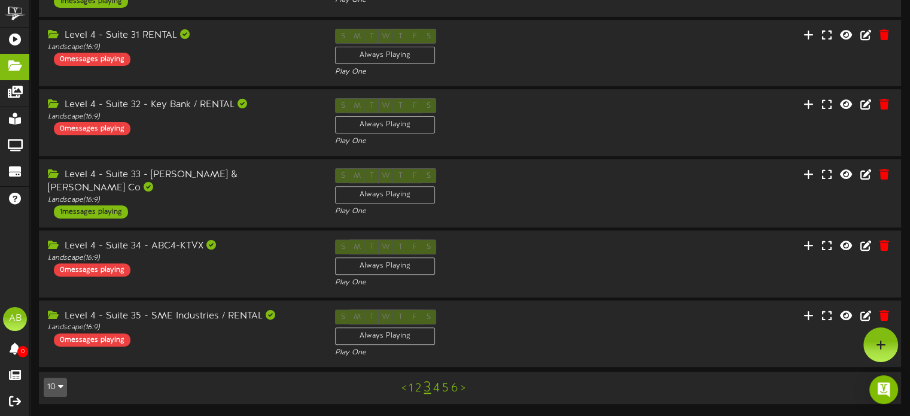
click at [436, 387] on link "4" at bounding box center [436, 388] width 7 height 13
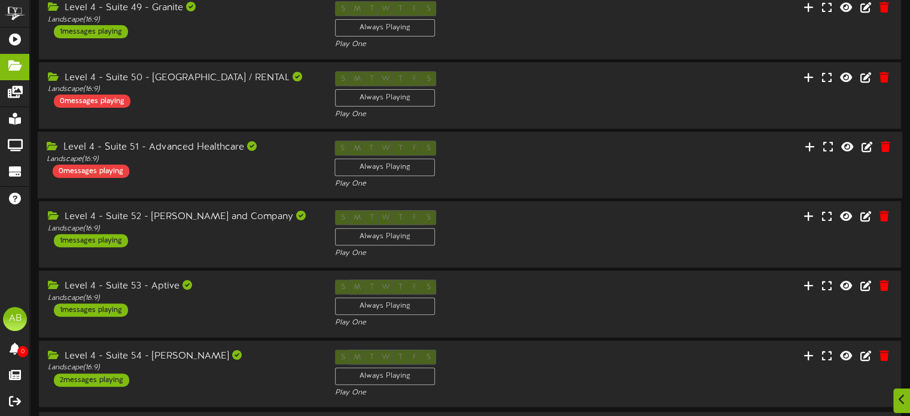
scroll to position [391, 0]
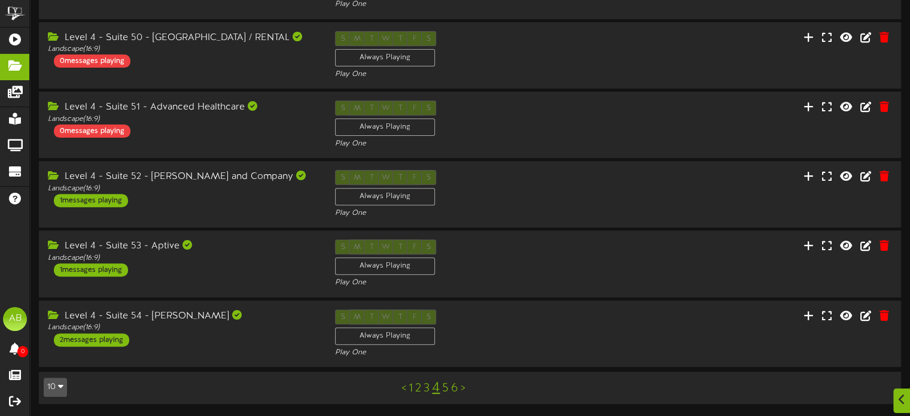
click at [446, 389] on link "5" at bounding box center [445, 388] width 7 height 13
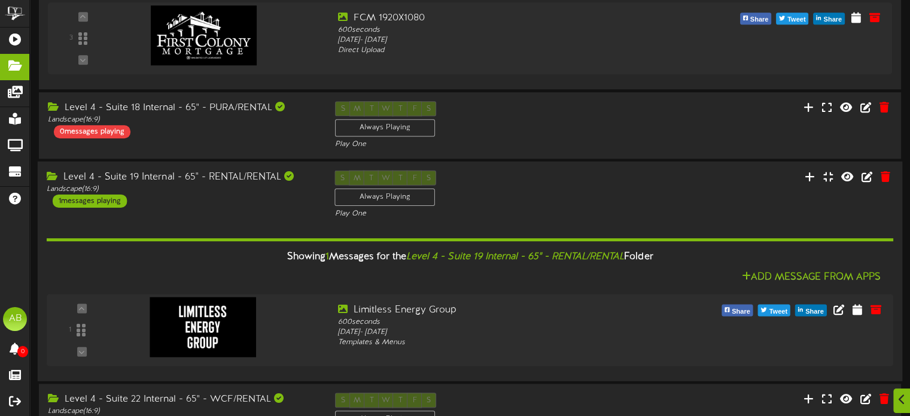
scroll to position [1261, 0]
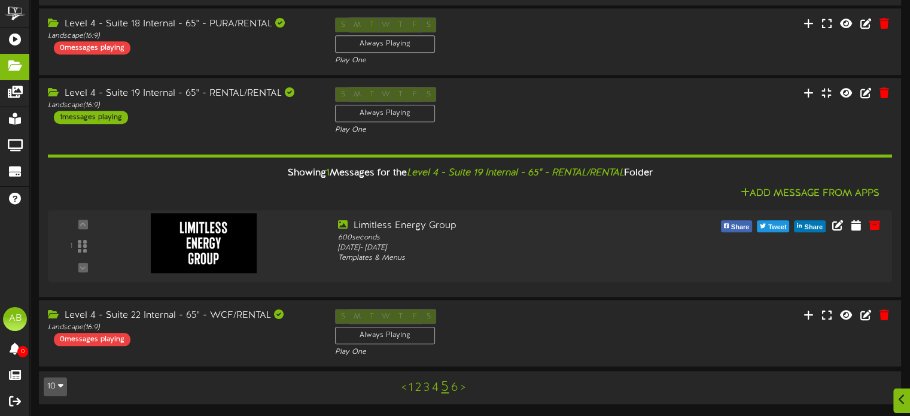
click at [456, 387] on link "6" at bounding box center [454, 387] width 7 height 13
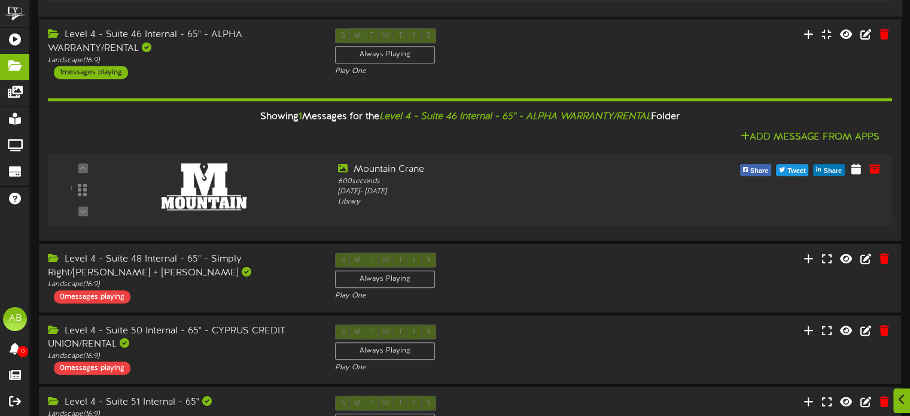
scroll to position [963, 0]
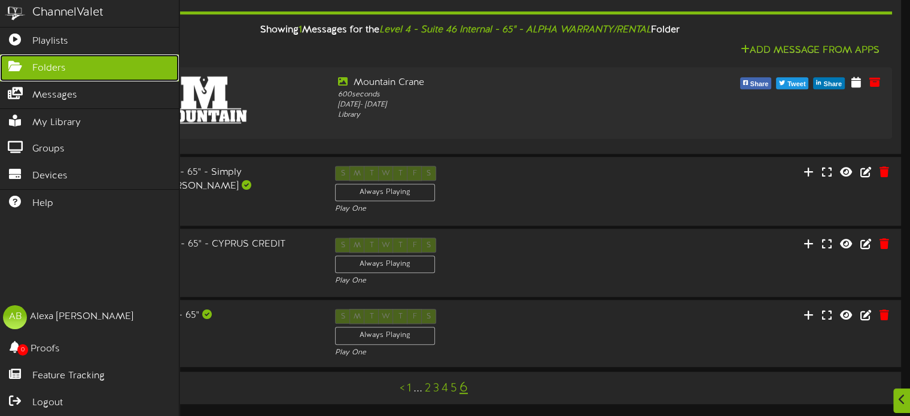
click at [60, 57] on link "Folders" at bounding box center [89, 67] width 179 height 27
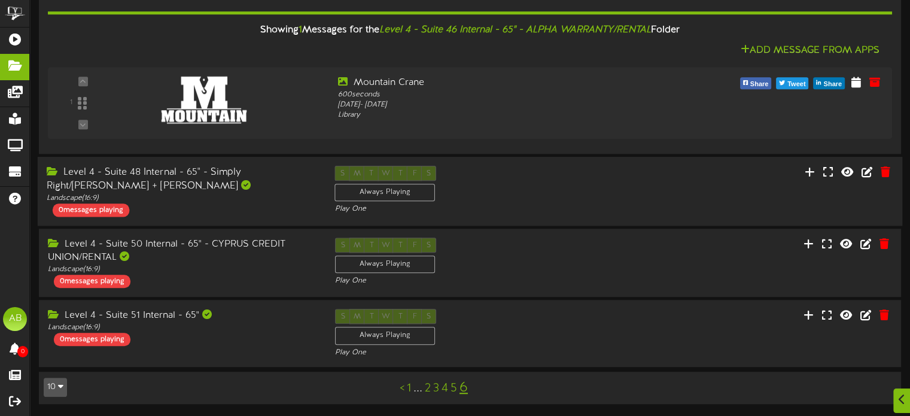
click at [541, 218] on div "Level 4 - Suite 48 Internal - 65" - Simply Right/[PERSON_NAME] + [PERSON_NAME] …" at bounding box center [470, 191] width 865 height 69
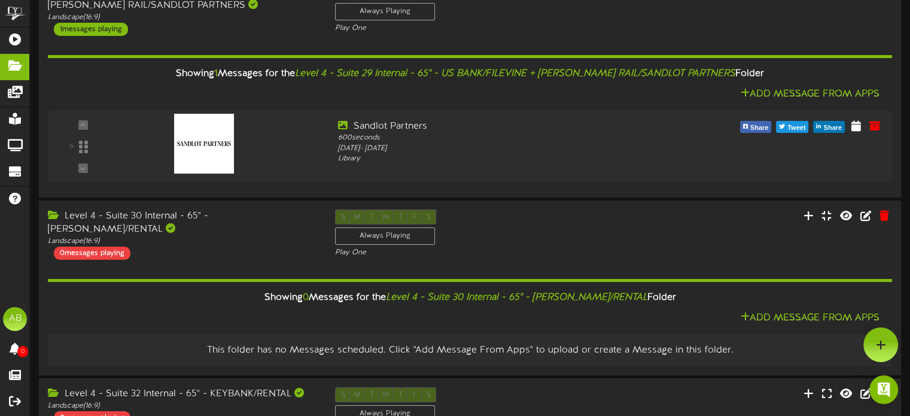
scroll to position [0, 0]
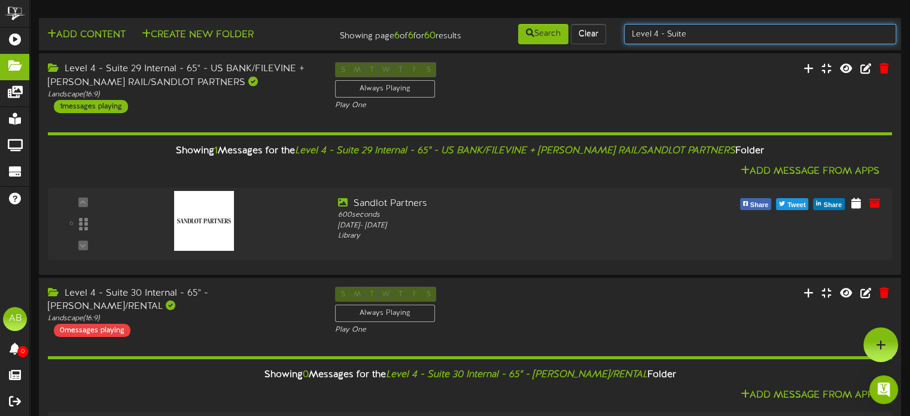
drag, startPoint x: 704, startPoint y: 33, endPoint x: 570, endPoint y: 23, distance: 135.0
click at [570, 23] on div "Add Content Create New Folder Showing page 6 of 6 for 60 results Search Clear L…" at bounding box center [470, 34] width 871 height 23
type input "19"
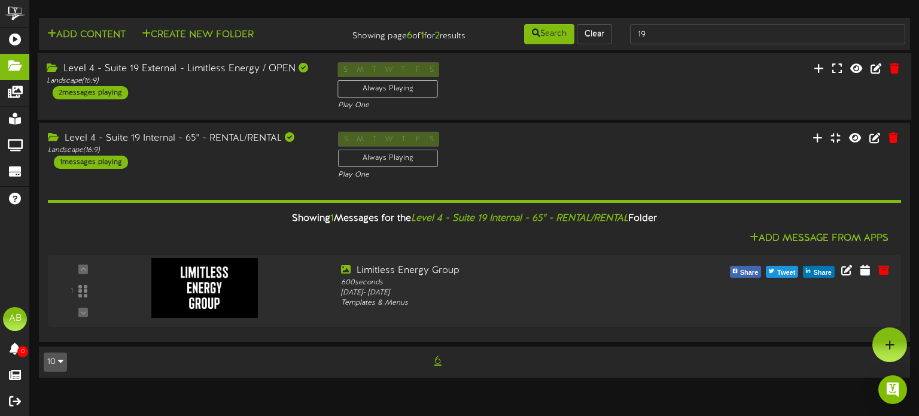
click at [218, 95] on div "Level 4 - Suite 19 External - Limitless Energy / OPEN Landscape ( 16:9 ) 2 mess…" at bounding box center [183, 80] width 291 height 37
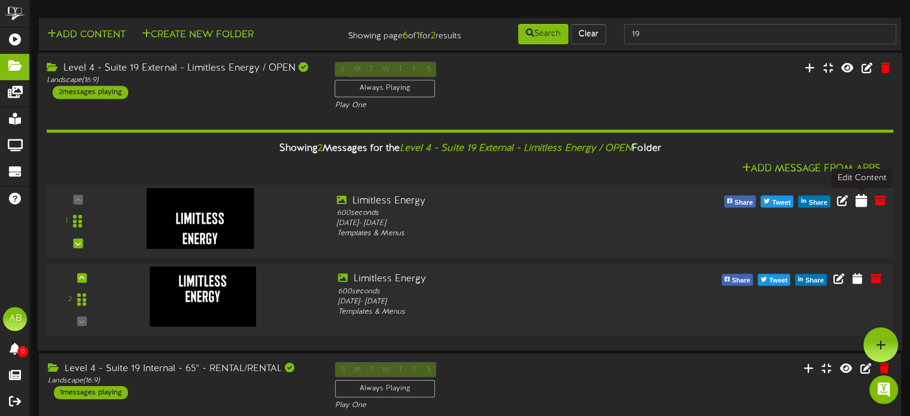
click at [862, 197] on icon at bounding box center [861, 199] width 11 height 13
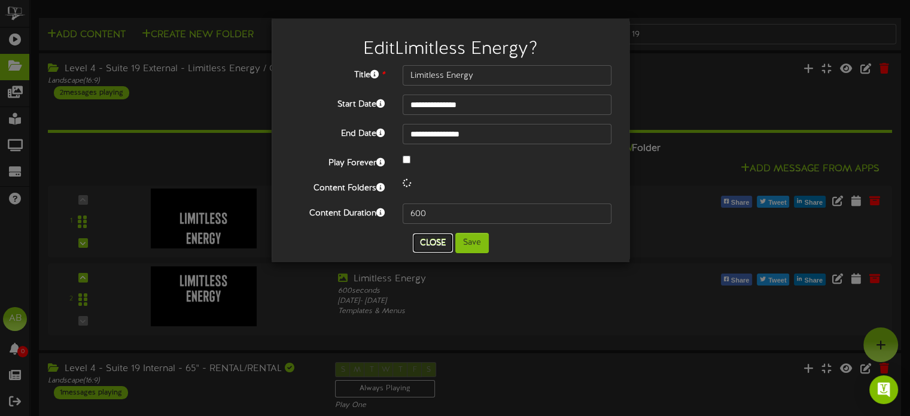
click at [434, 243] on button "Close" at bounding box center [433, 242] width 40 height 19
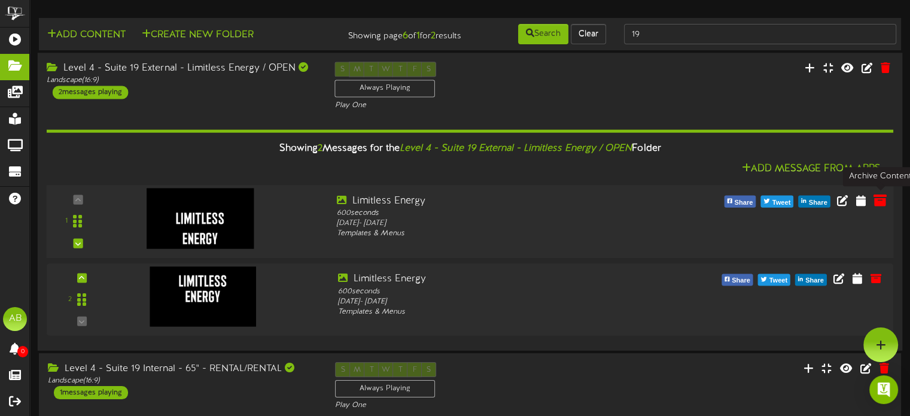
click at [877, 199] on icon at bounding box center [880, 199] width 13 height 13
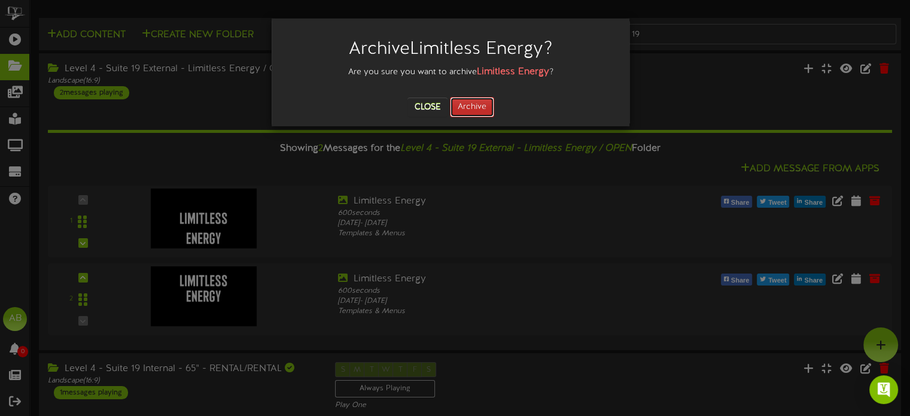
click at [473, 105] on button "Archive" at bounding box center [472, 107] width 44 height 20
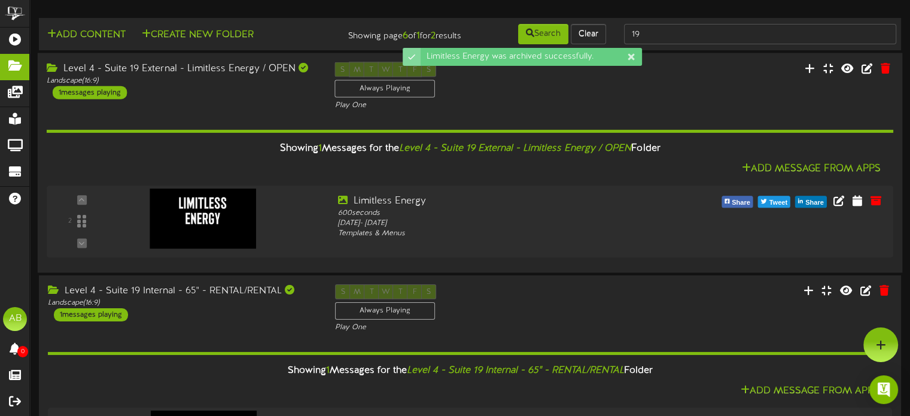
click at [809, 159] on div "Showing 1 Messages for the Level 4 - Suite 19 External - Limitless Energy / OPE…" at bounding box center [470, 149] width 865 height 26
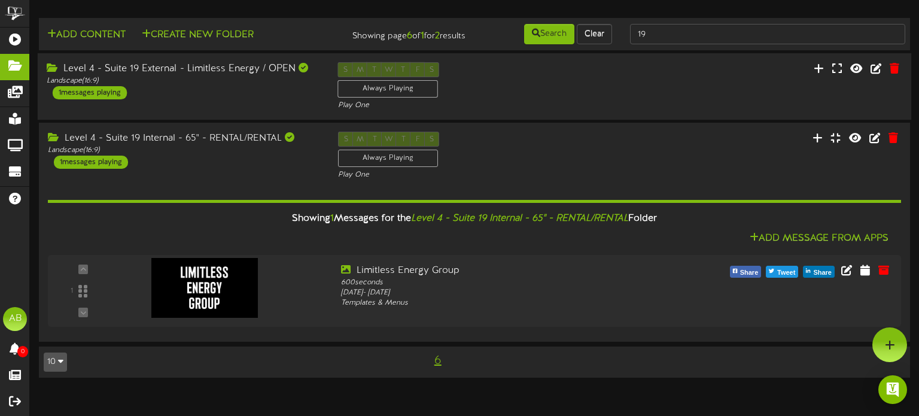
click at [622, 95] on div "Level 4 - Suite 19 External - Limitless Energy / OPEN Landscape ( 16:9 ) 1 mess…" at bounding box center [475, 86] width 874 height 49
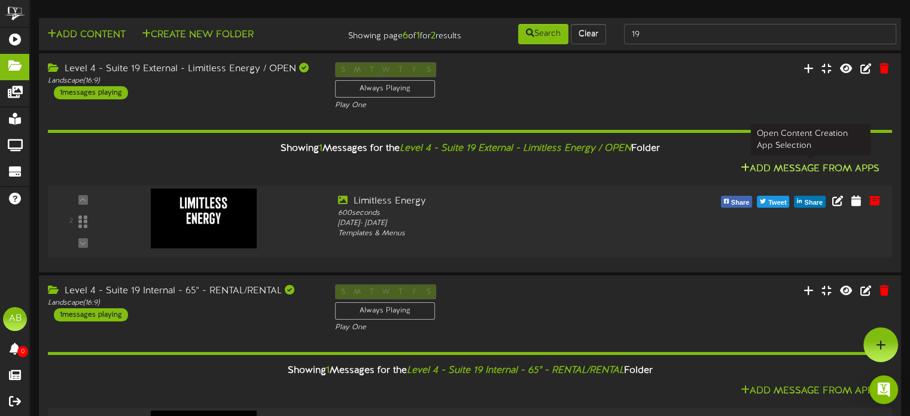
click at [799, 165] on button "Add Message From Apps" at bounding box center [810, 169] width 146 height 15
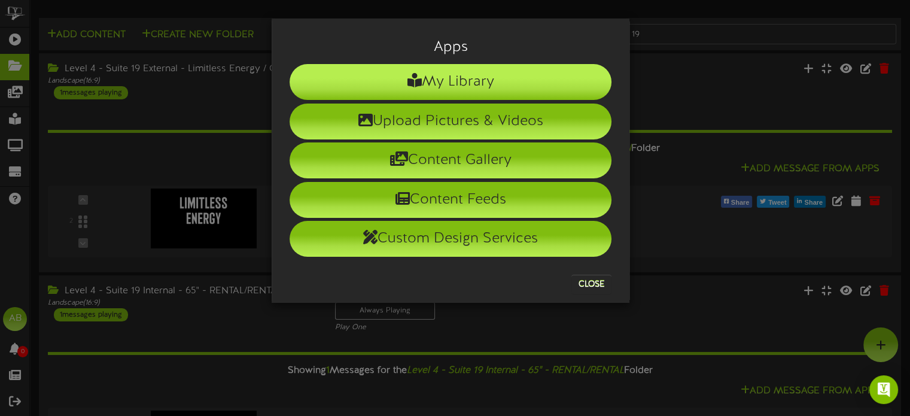
click at [470, 81] on li "My Library" at bounding box center [451, 82] width 322 height 36
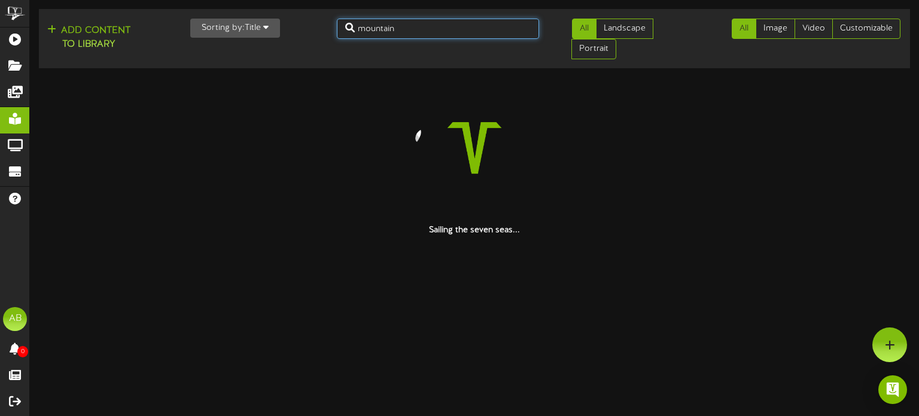
drag, startPoint x: 418, startPoint y: 29, endPoint x: 305, endPoint y: 14, distance: 114.7
click at [305, 14] on div "Add Content to Library Sorting by: Title Newest Oldest Title mountain All Lands…" at bounding box center [474, 39] width 879 height 50
type input "limit"
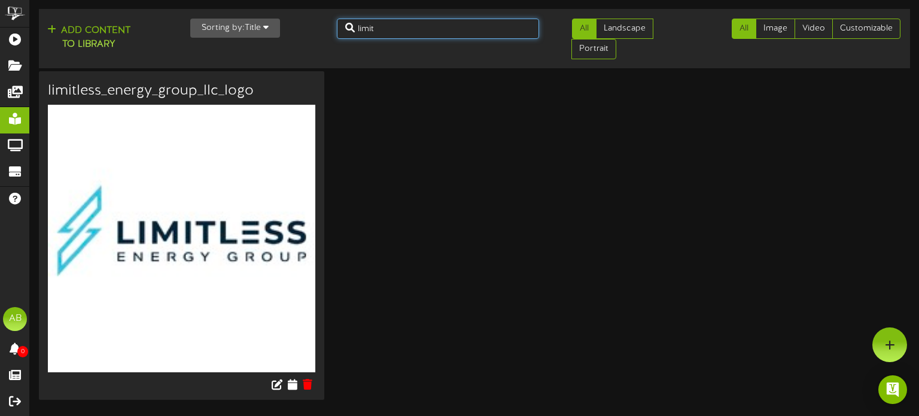
drag, startPoint x: 402, startPoint y: 29, endPoint x: 253, endPoint y: 8, distance: 150.4
click at [253, 8] on div "Add Content to Library Sorting by: Title Newest Oldest Title limit All All" at bounding box center [474, 204] width 889 height 409
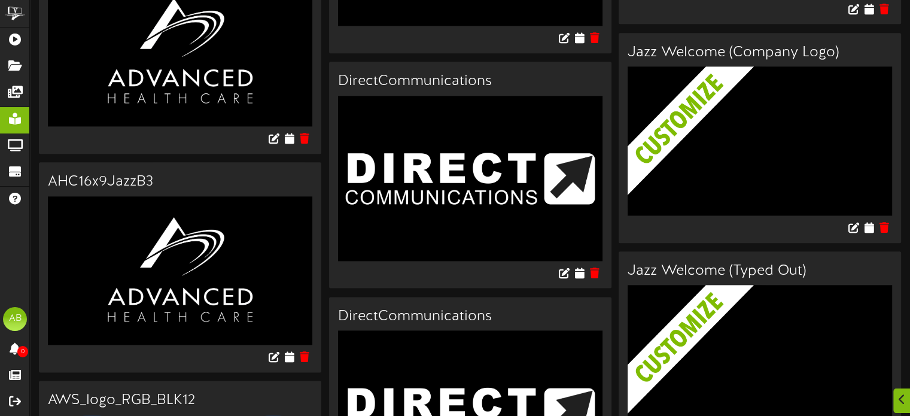
scroll to position [1432, 0]
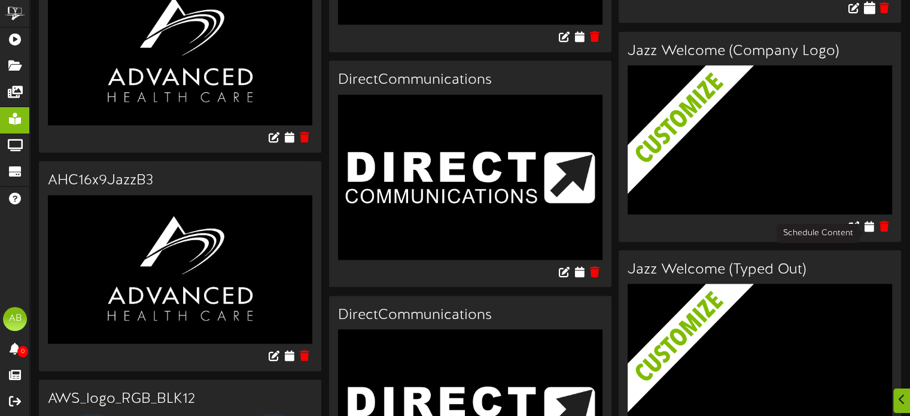
click at [868, 14] on icon at bounding box center [868, 7] width 11 height 13
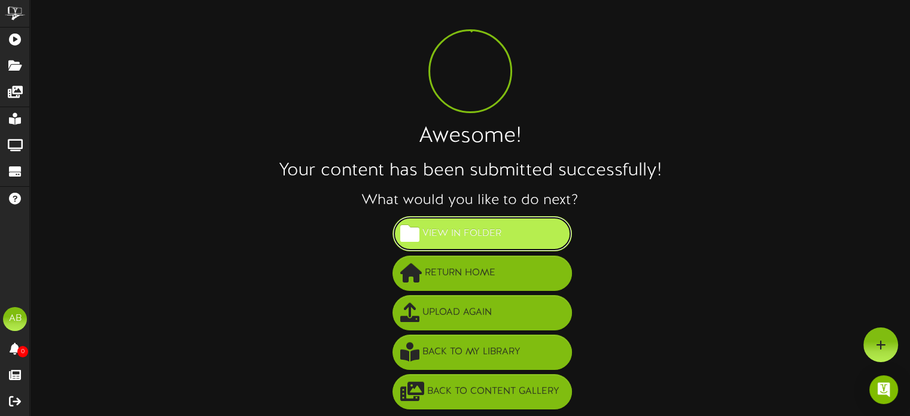
click at [479, 227] on span "View in Folder" at bounding box center [461, 234] width 85 height 20
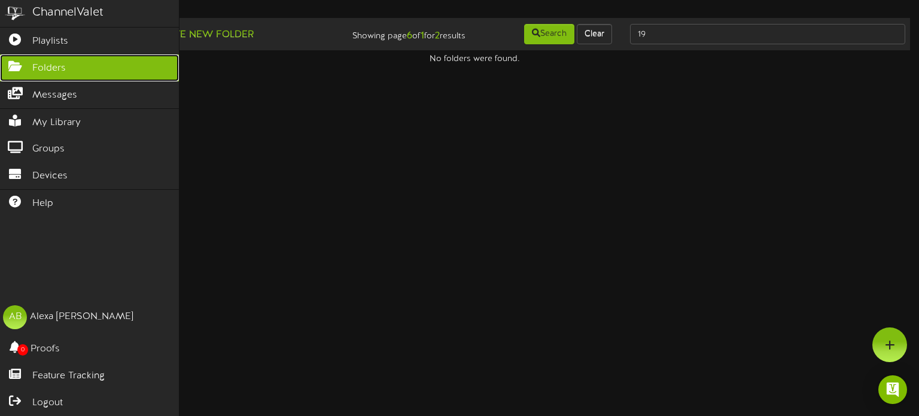
click at [97, 59] on link "Folders" at bounding box center [89, 67] width 179 height 27
click at [109, 61] on link "Folders" at bounding box center [89, 67] width 179 height 27
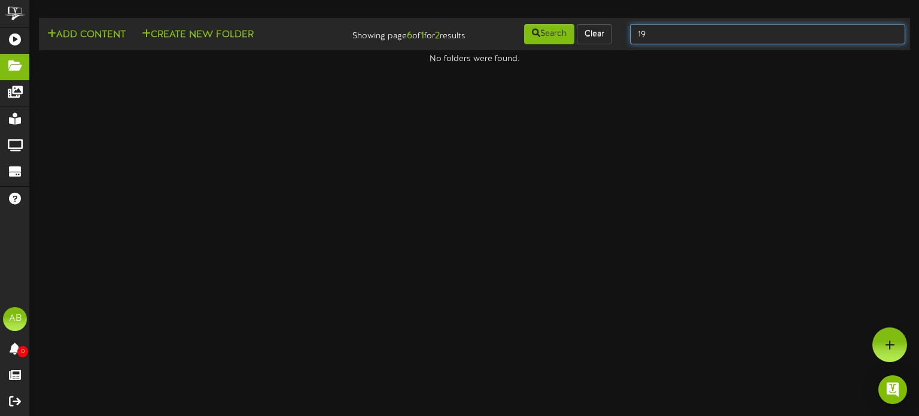
click at [678, 38] on input "19" at bounding box center [767, 34] width 275 height 20
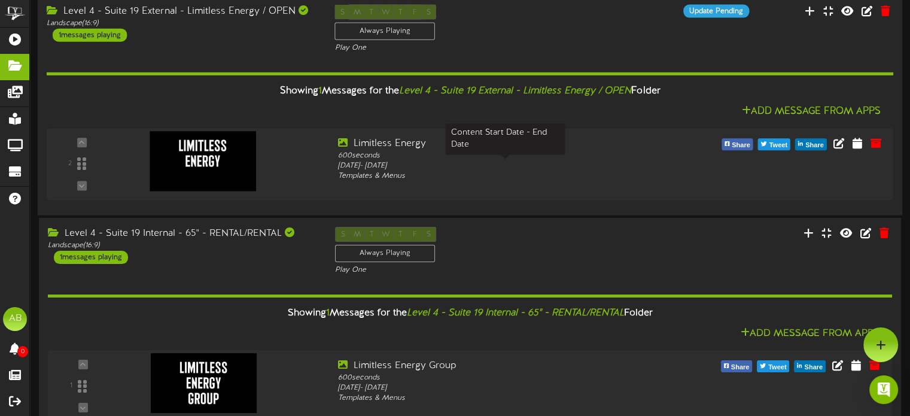
scroll to position [57, 0]
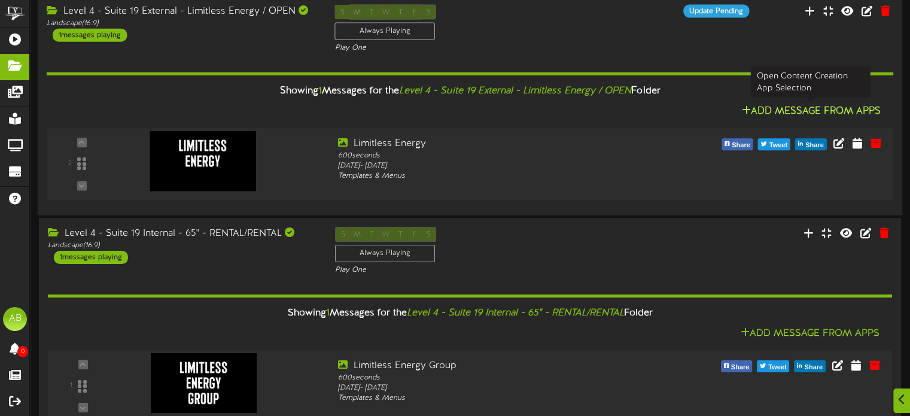
click at [822, 107] on button "Add Message From Apps" at bounding box center [811, 111] width 147 height 15
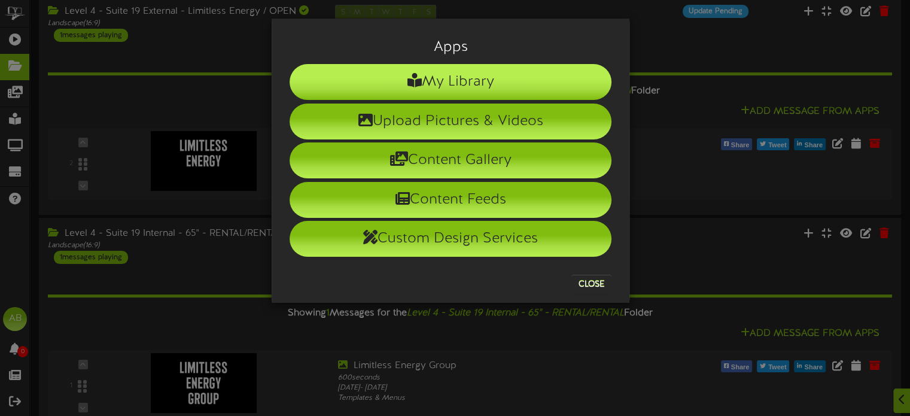
click at [503, 89] on li "My Library" at bounding box center [451, 82] width 322 height 36
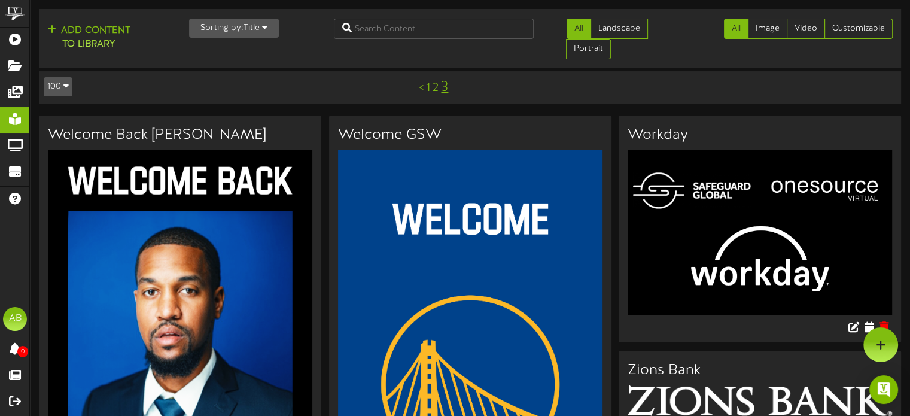
click at [425, 86] on div "< 1 2 3" at bounding box center [434, 87] width 218 height 23
click at [428, 86] on link "1" at bounding box center [428, 87] width 4 height 13
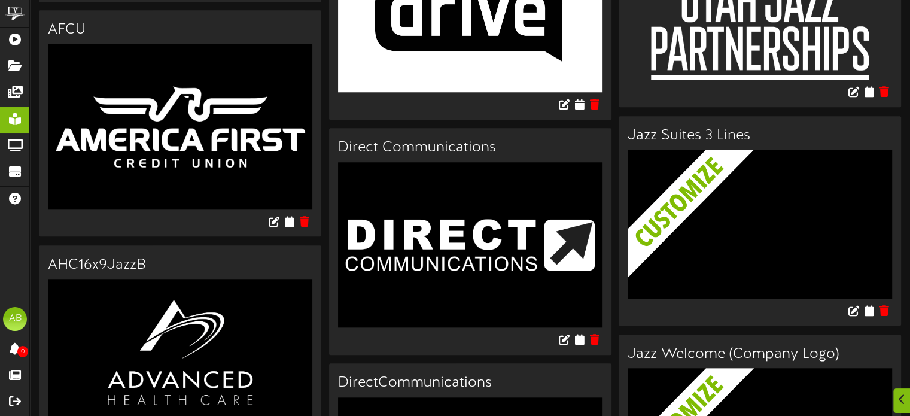
scroll to position [1381, 0]
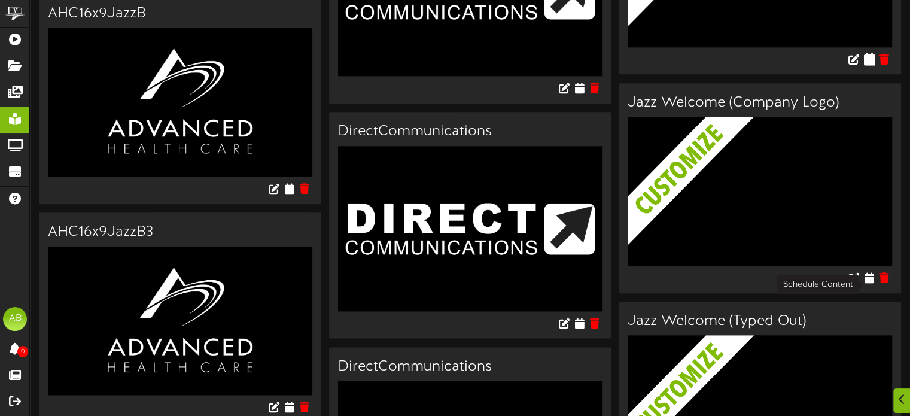
click at [870, 65] on icon at bounding box center [868, 58] width 11 height 13
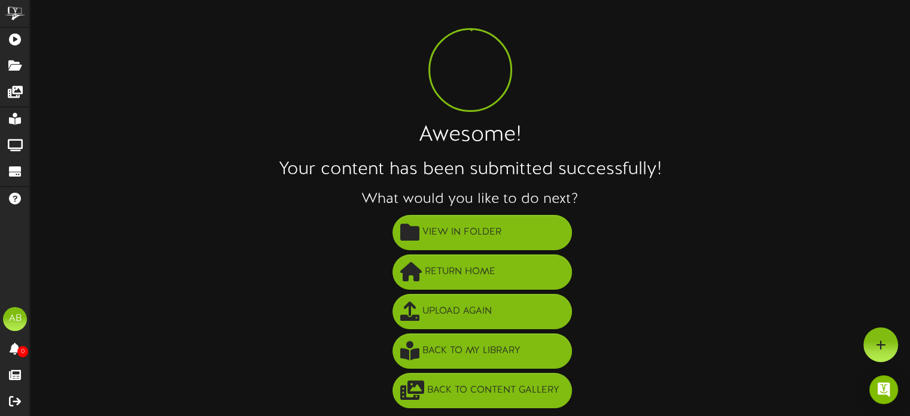
scroll to position [22, 0]
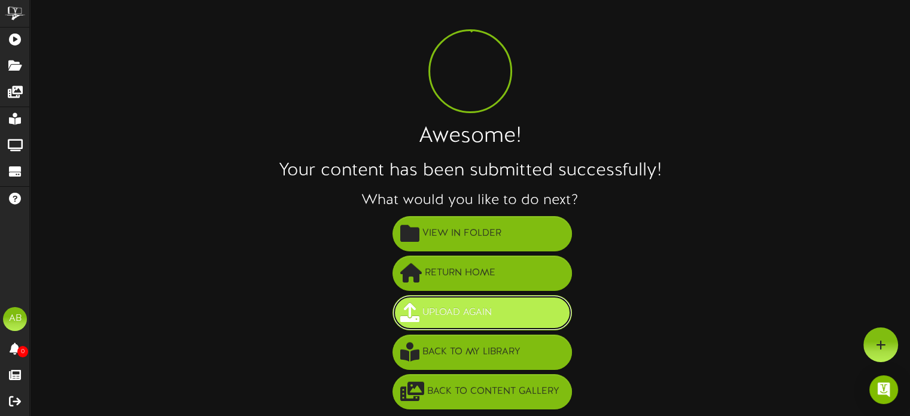
click at [486, 311] on span "Upload Again" at bounding box center [456, 313] width 75 height 20
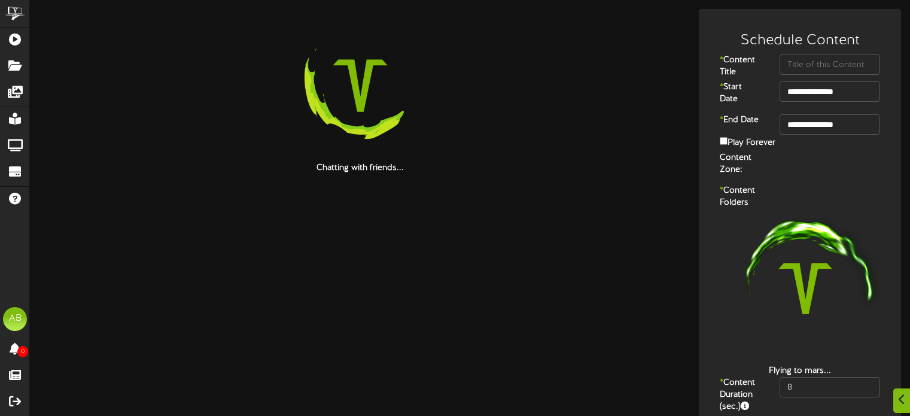
scroll to position [22, 0]
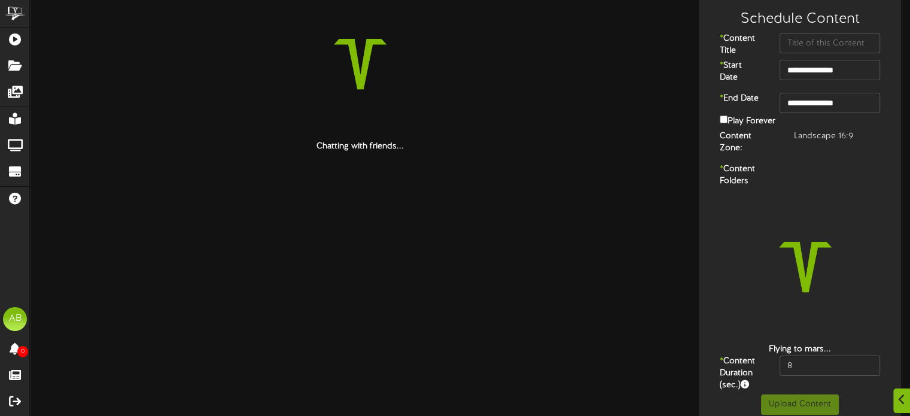
click at [479, 91] on div at bounding box center [360, 63] width 642 height 153
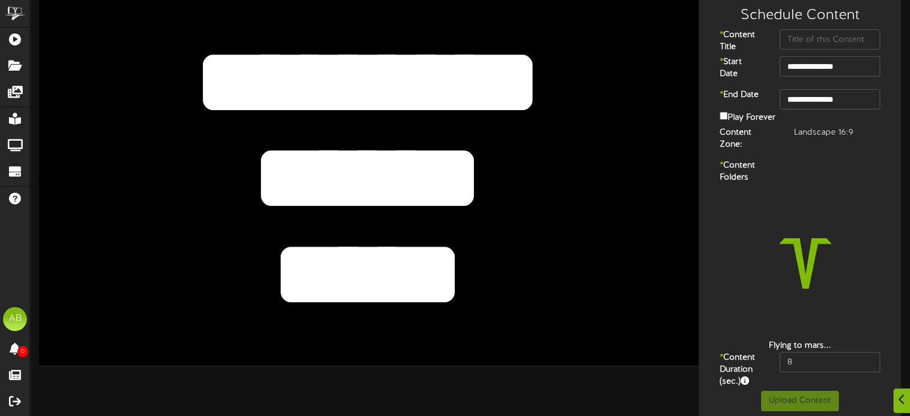
scroll to position [0, 0]
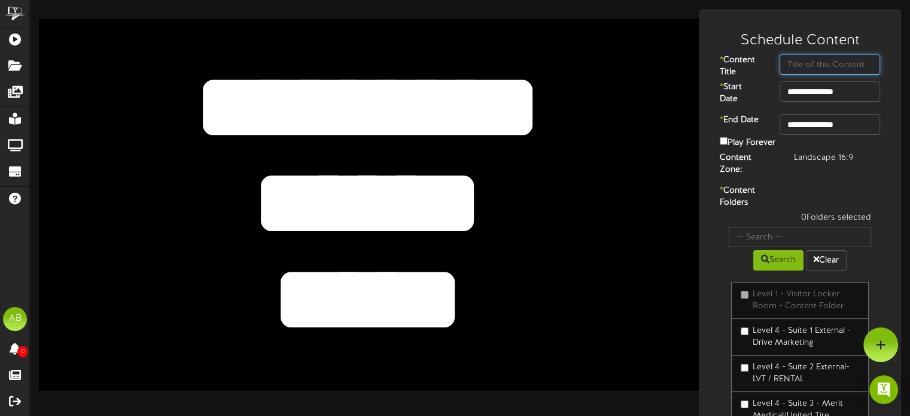
click at [839, 62] on input "text" at bounding box center [830, 64] width 101 height 20
type input "Limitless Energy Group"
click at [841, 136] on div "**********" at bounding box center [800, 130] width 196 height 44
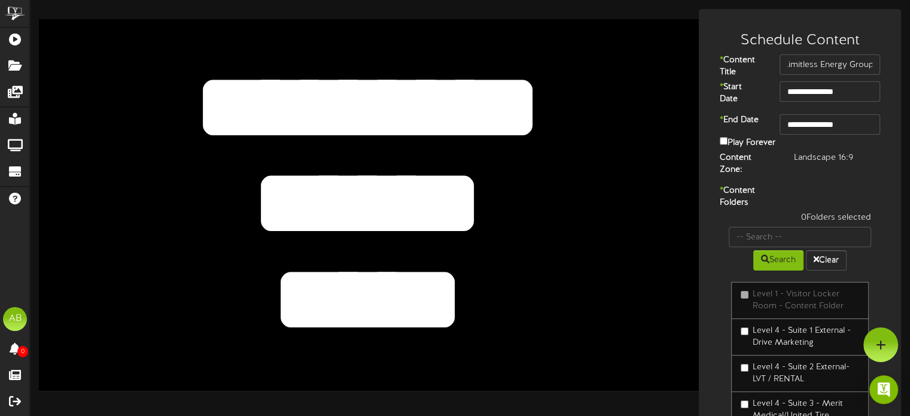
scroll to position [0, 0]
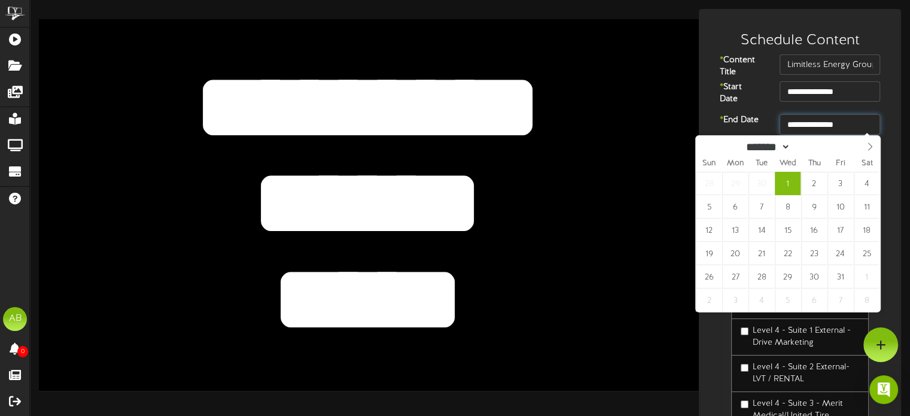
click at [833, 129] on input "**********" at bounding box center [830, 124] width 101 height 20
type input "**********"
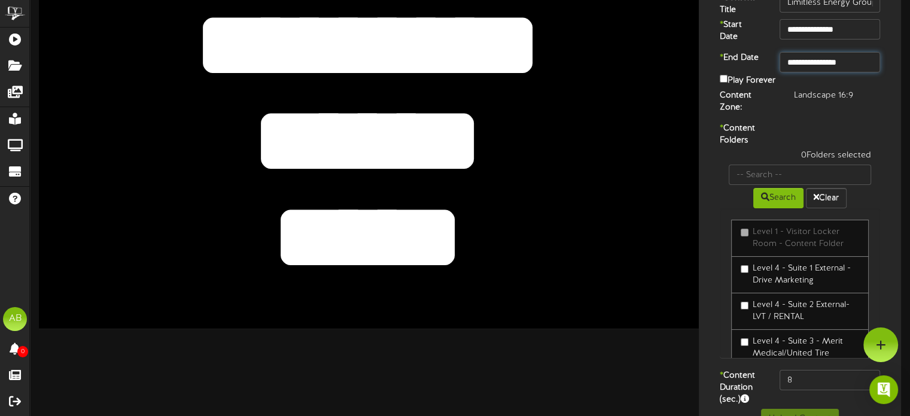
scroll to position [32, 0]
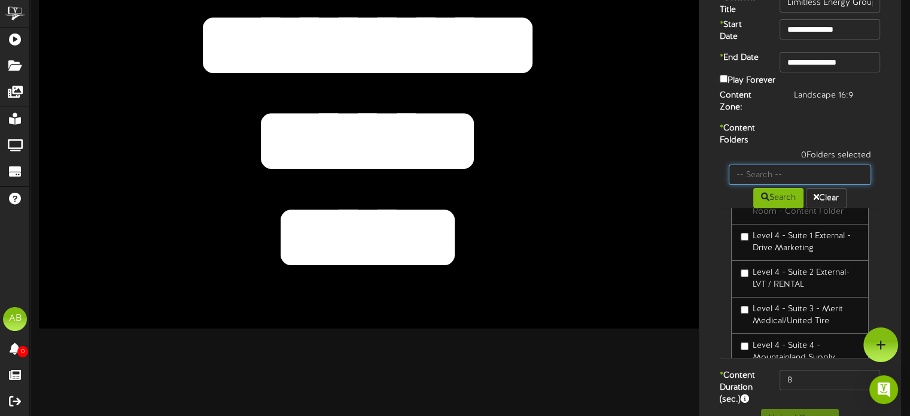
click at [810, 167] on input "text" at bounding box center [800, 175] width 142 height 20
type input "19"
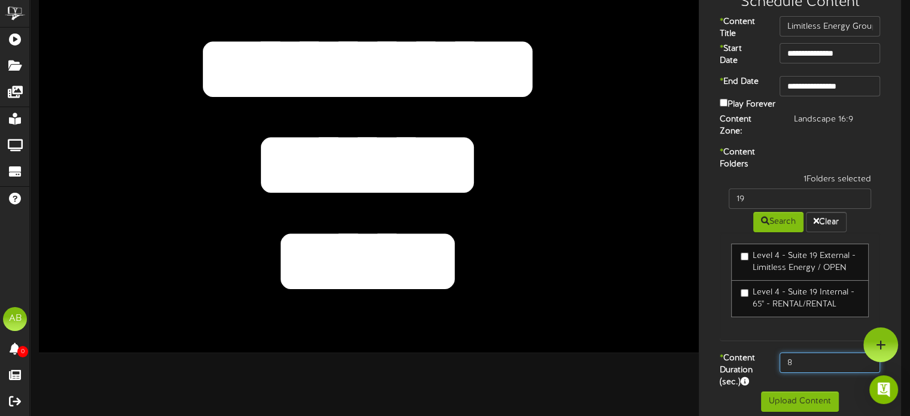
click at [829, 352] on input "8" at bounding box center [830, 362] width 101 height 20
type input "600"
click at [805, 391] on button "Upload Content" at bounding box center [800, 401] width 78 height 20
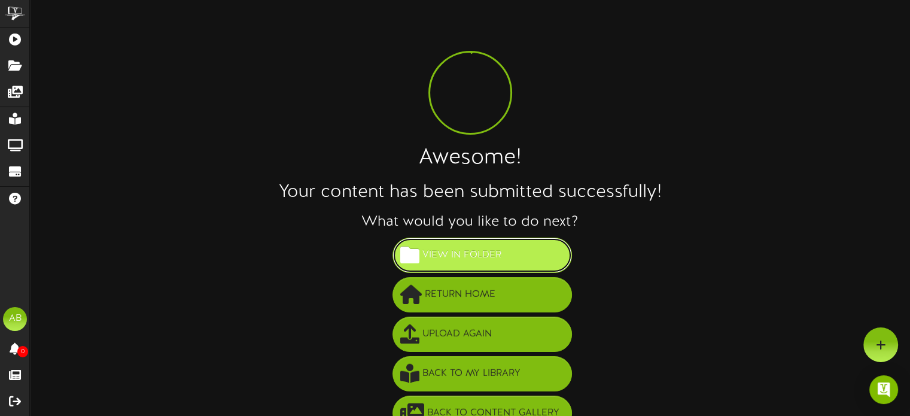
click at [519, 255] on button "View in Folder" at bounding box center [481, 255] width 179 height 35
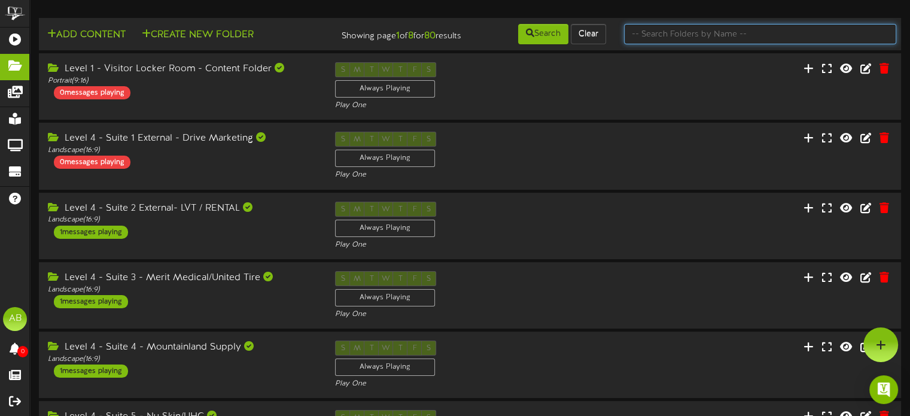
click at [763, 38] on input "text" at bounding box center [760, 34] width 272 height 20
type input "19"
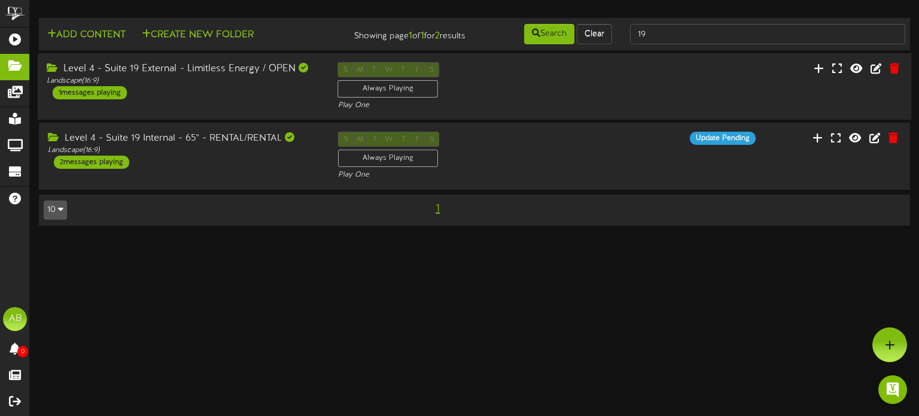
click at [226, 88] on div "Level 4 - Suite 19 External - Limitless Energy / OPEN Landscape ( 16:9 ) 1 mess…" at bounding box center [183, 80] width 291 height 37
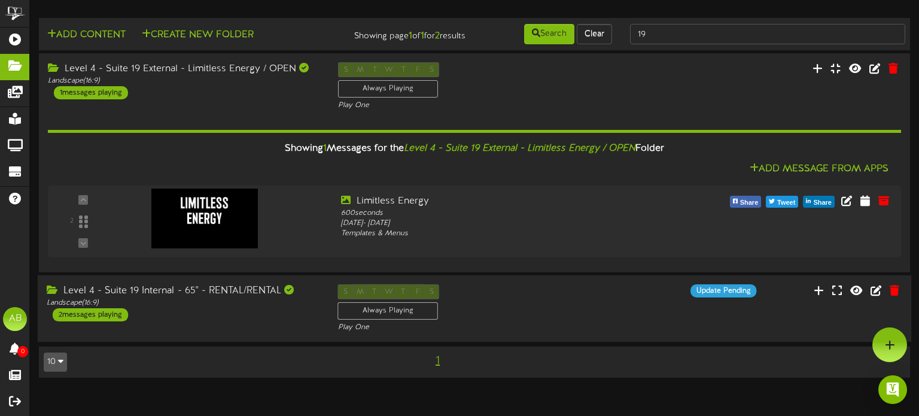
click at [249, 315] on div "Level 4 - Suite 19 Internal - 65" - RENTAL/RENTAL Landscape ( 16:9 ) 2 messages…" at bounding box center [183, 302] width 291 height 37
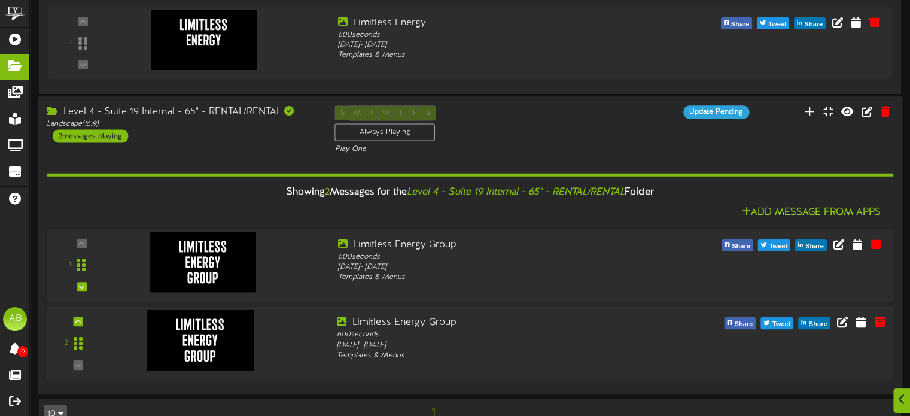
scroll to position [179, 0]
click at [865, 322] on icon at bounding box center [861, 320] width 11 height 13
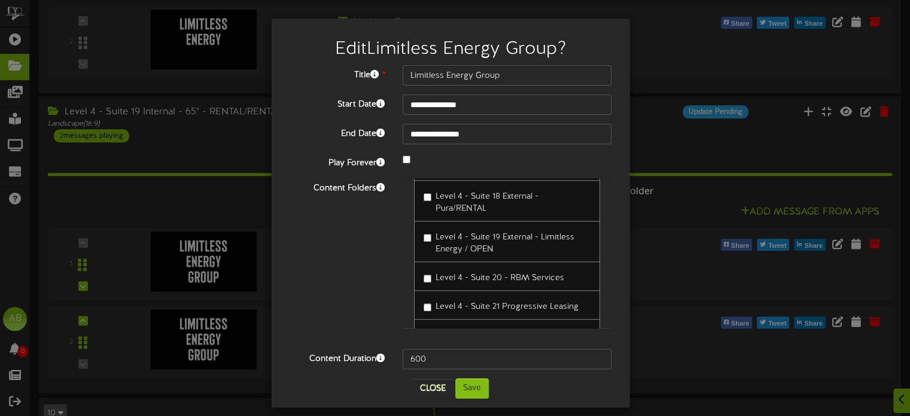
scroll to position [487, 0]
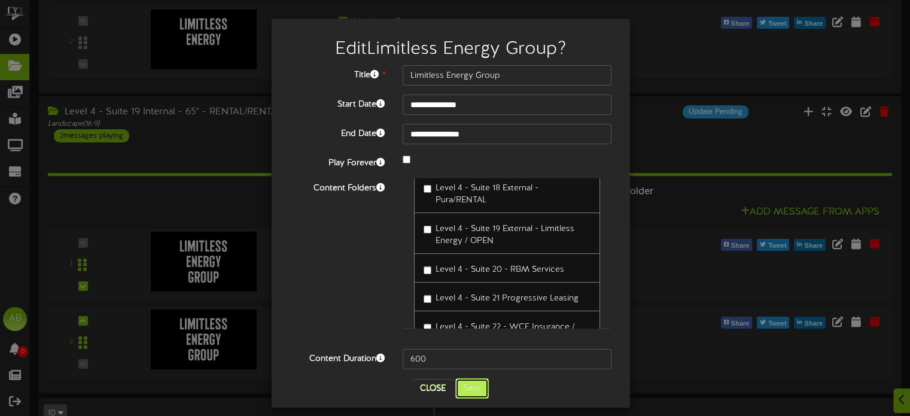
click at [474, 385] on button "Save" at bounding box center [472, 388] width 34 height 20
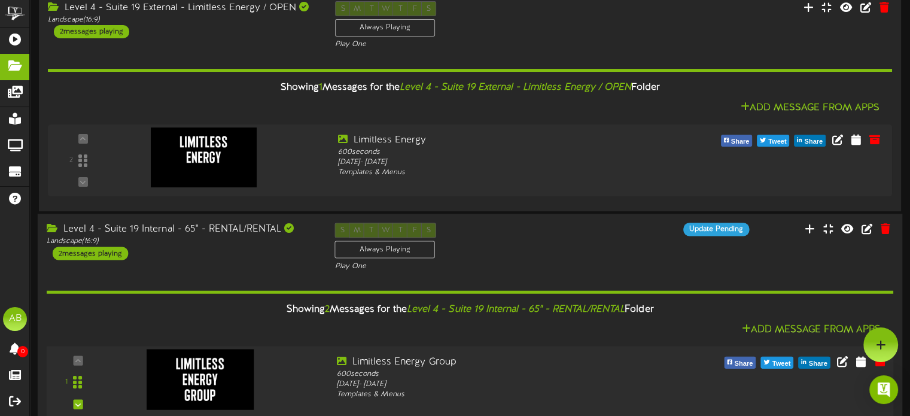
scroll to position [60, 0]
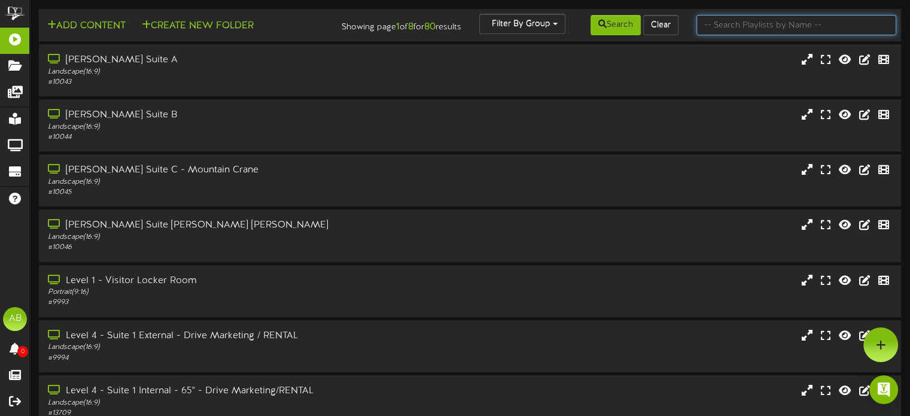
click at [788, 17] on input "text" at bounding box center [796, 25] width 200 height 20
type input "19"
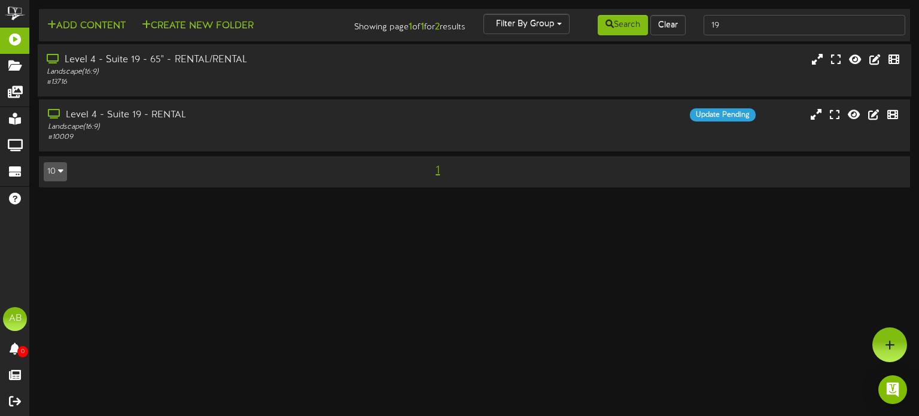
click at [263, 53] on div "Level 4 - Suite 19 - 65" - RENTAL/RENTAL" at bounding box center [220, 60] width 346 height 14
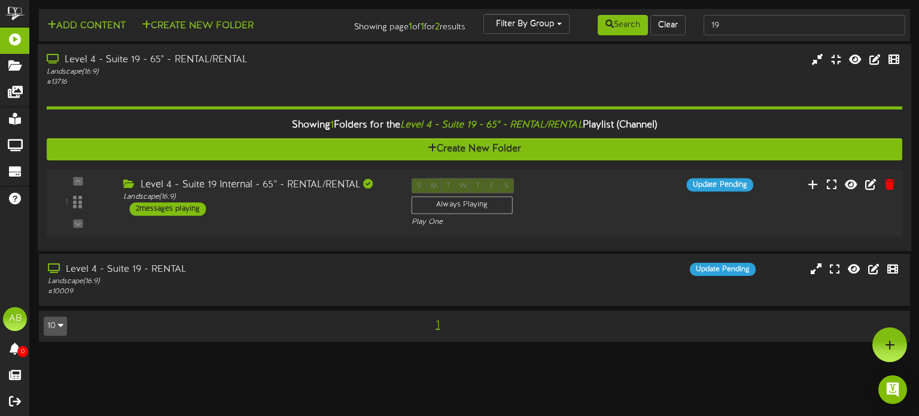
click at [182, 208] on div "2 messages playing" at bounding box center [167, 208] width 77 height 13
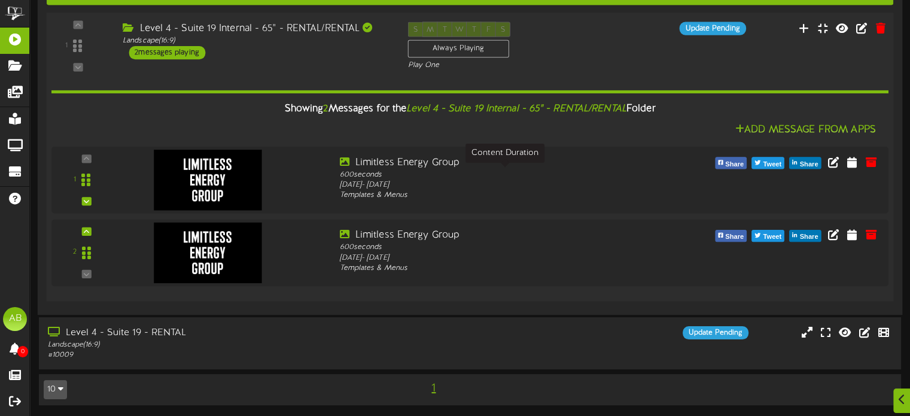
scroll to position [128, 0]
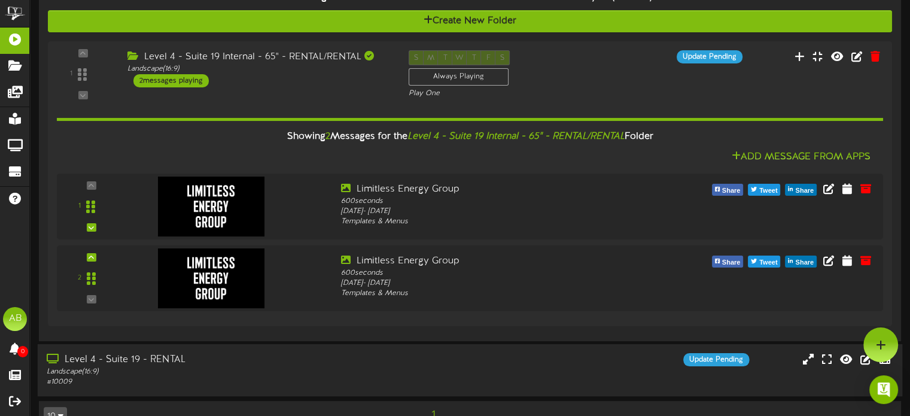
click at [192, 372] on div "Landscape ( 16:9 )" at bounding box center [218, 372] width 342 height 10
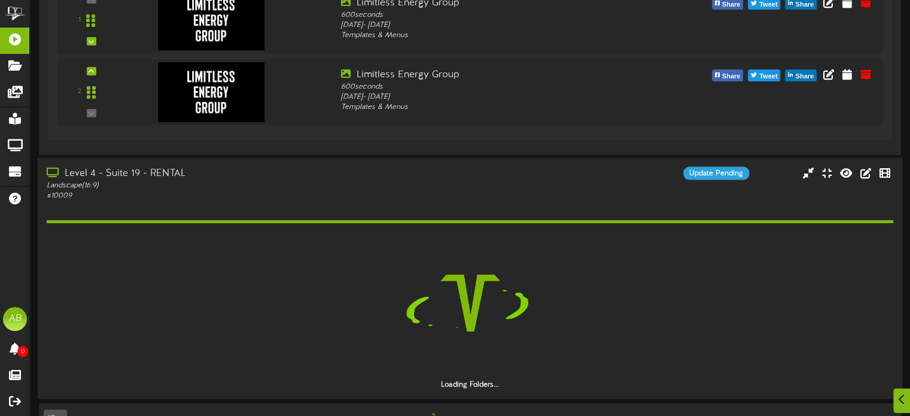
scroll to position [309, 0]
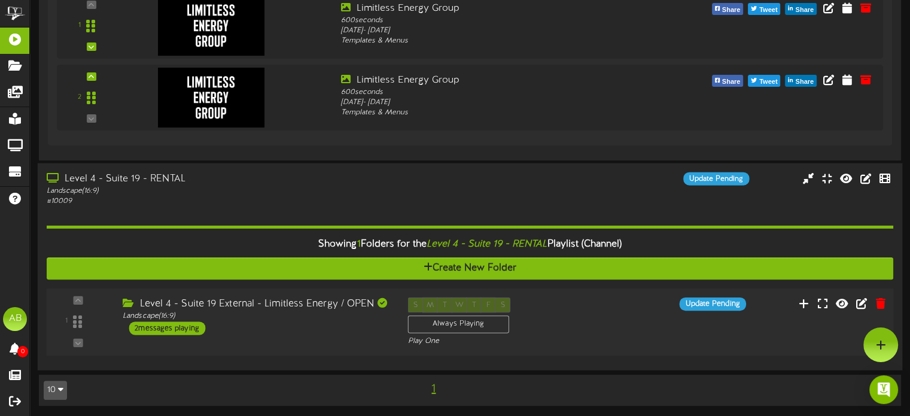
click at [182, 331] on div "2 messages playing" at bounding box center [167, 327] width 77 height 13
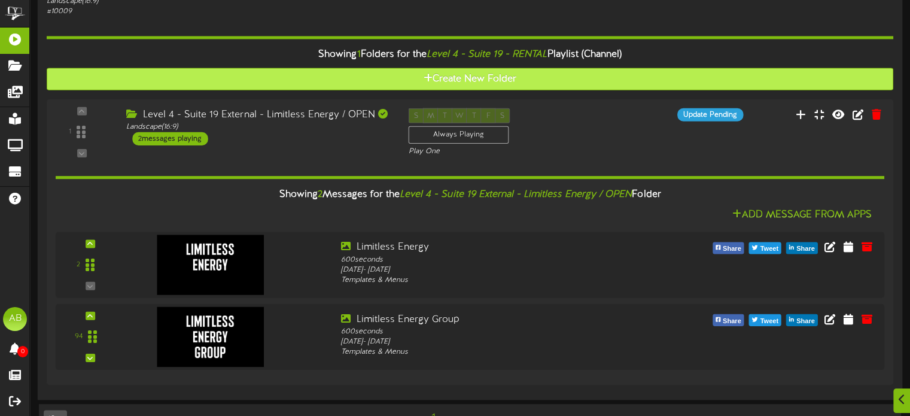
scroll to position [501, 0]
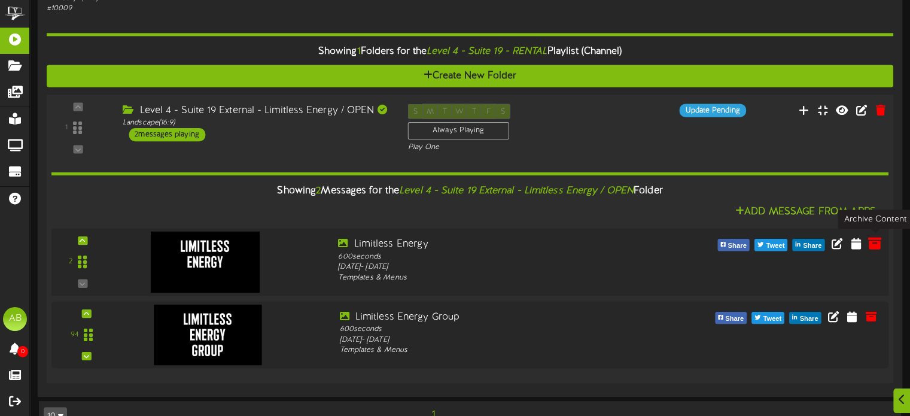
click at [877, 236] on icon at bounding box center [874, 242] width 13 height 13
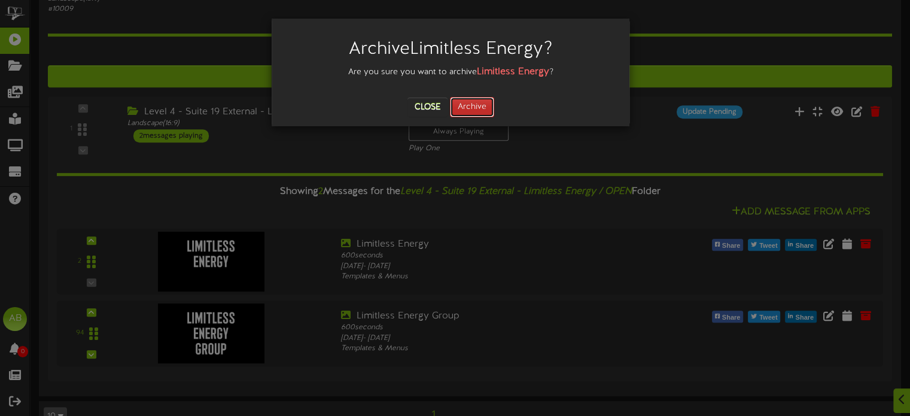
click at [488, 104] on button "Archive" at bounding box center [472, 107] width 44 height 20
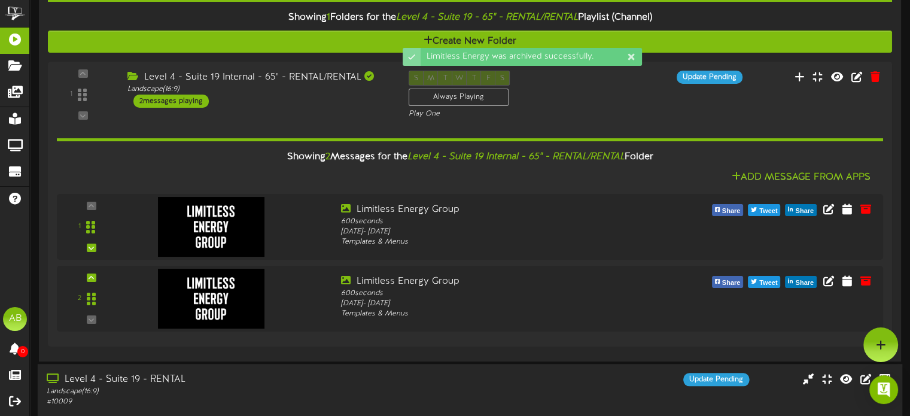
scroll to position [107, 0]
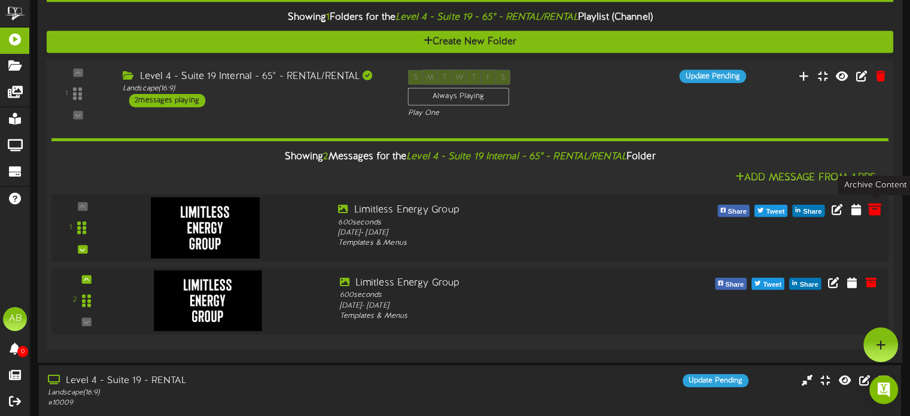
click at [876, 211] on icon at bounding box center [874, 208] width 13 height 13
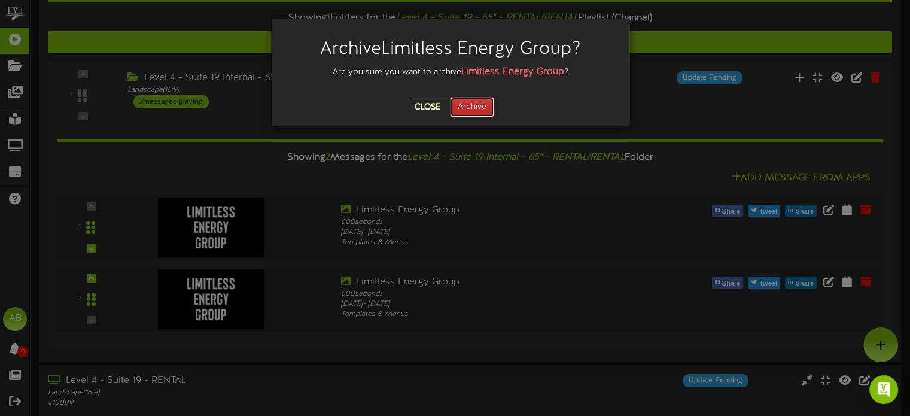
click at [479, 107] on button "Archive" at bounding box center [472, 107] width 44 height 20
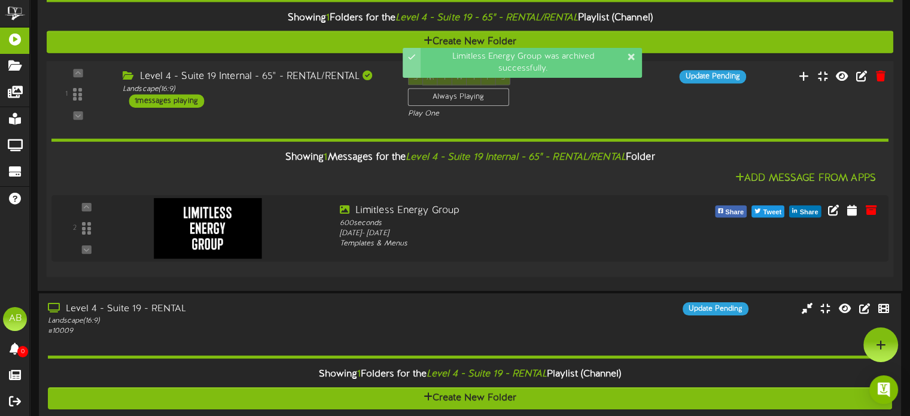
click at [312, 89] on div "Landscape ( 16:9 )" at bounding box center [256, 89] width 267 height 10
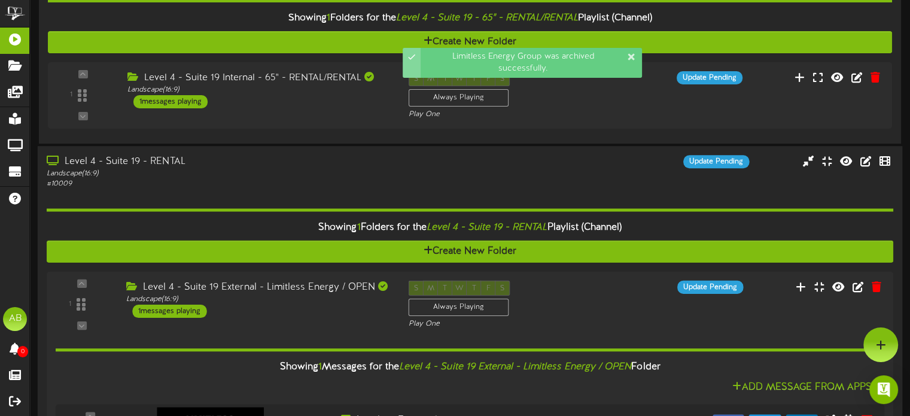
click at [257, 190] on div "Showing 1 Folders for the Level 4 - Suite 19 - RENTAL Playlist (Channel) Create…" at bounding box center [470, 341] width 847 height 302
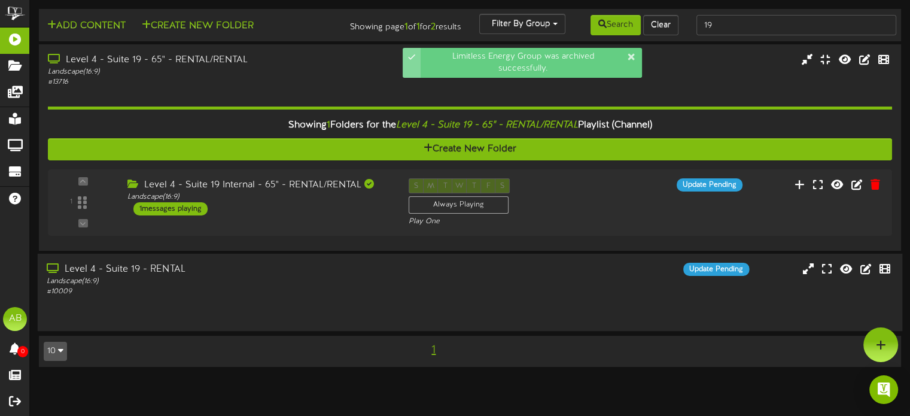
scroll to position [0, 0]
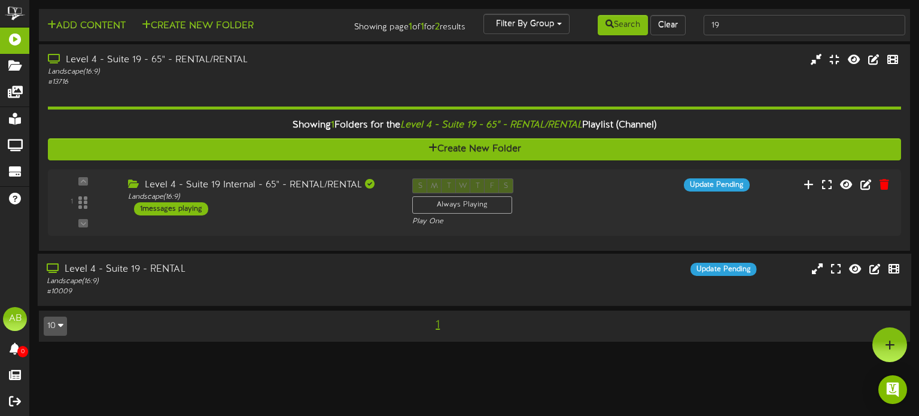
click at [217, 287] on div "# 10009" at bounding box center [220, 292] width 346 height 10
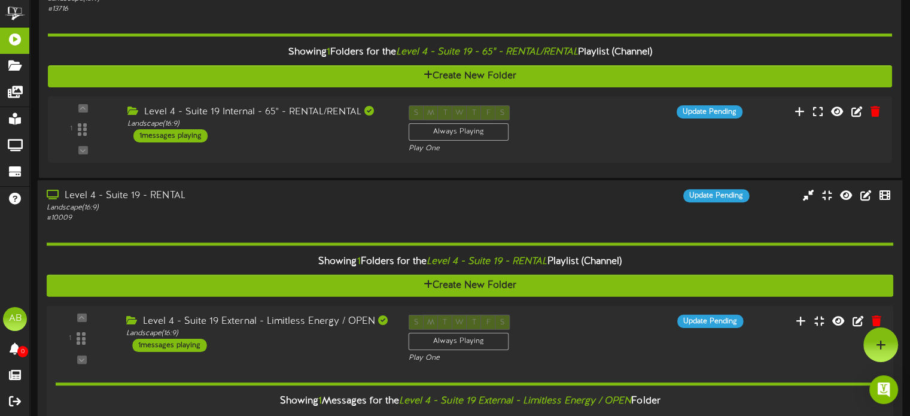
scroll to position [11, 0]
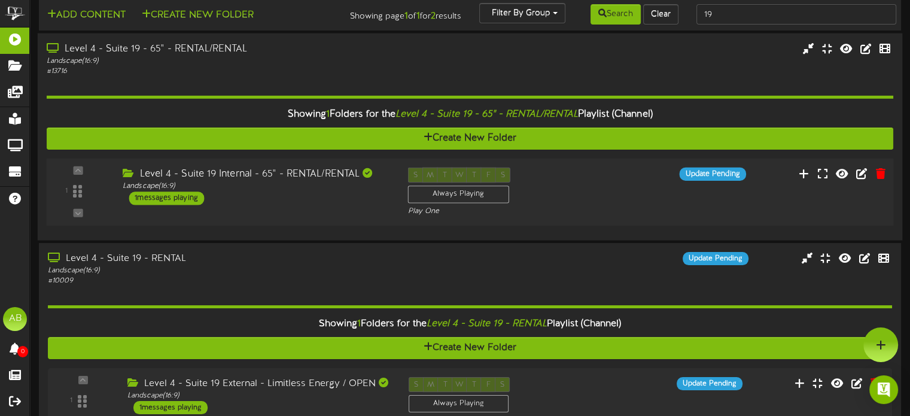
click at [257, 208] on div "1 ( 16:9" at bounding box center [469, 192] width 855 height 49
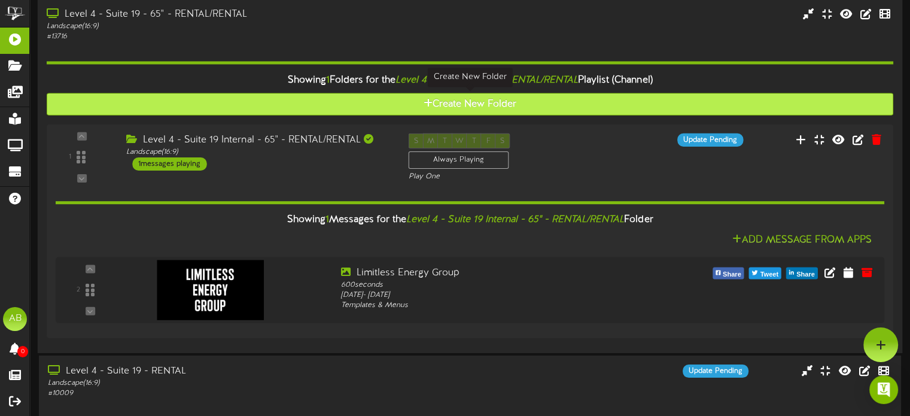
scroll to position [0, 0]
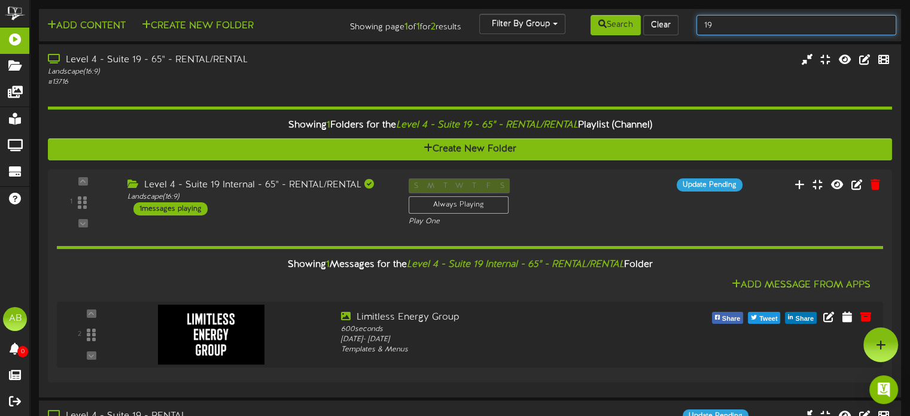
click at [719, 30] on input "19" at bounding box center [796, 25] width 200 height 20
type input "1"
type input "54"
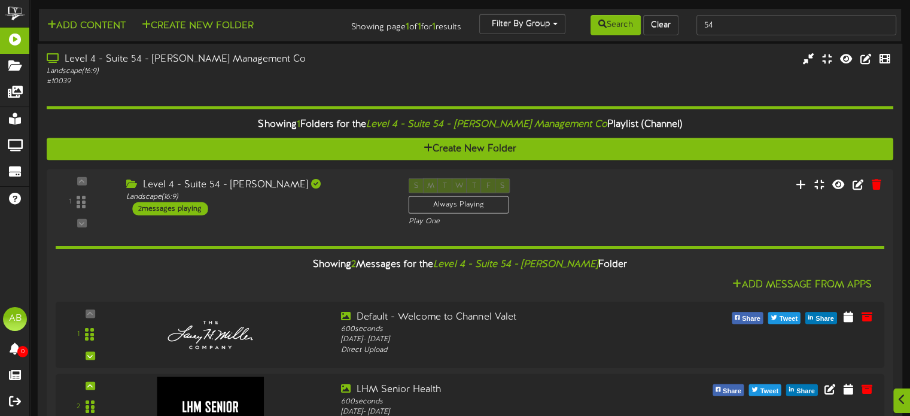
scroll to position [55, 0]
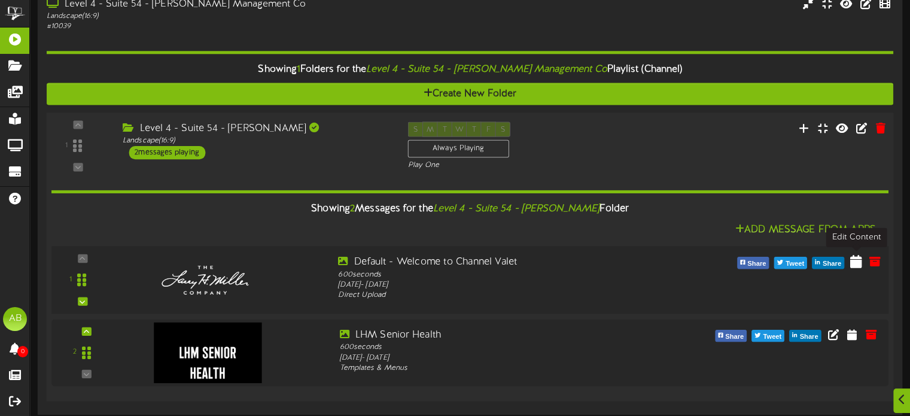
click at [857, 263] on icon at bounding box center [856, 260] width 12 height 13
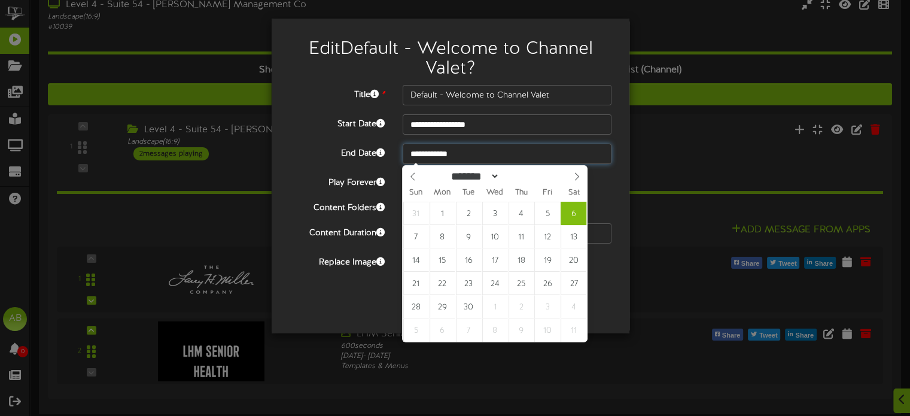
click at [483, 155] on input "**********" at bounding box center [507, 154] width 209 height 20
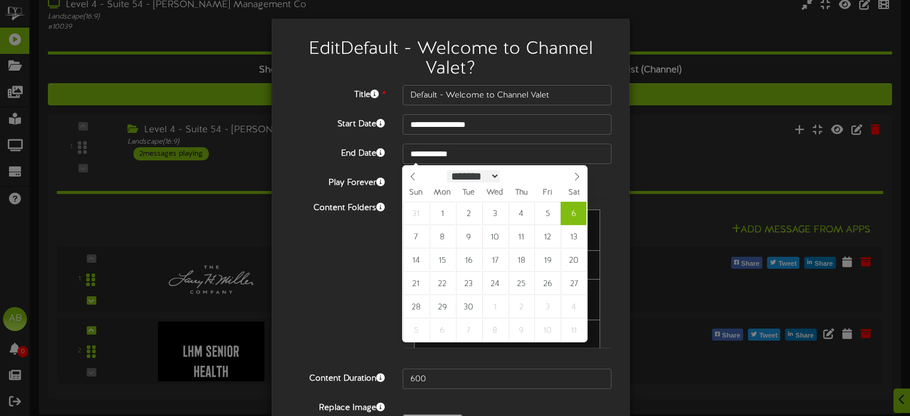
scroll to position [1, 0]
click at [454, 177] on select "******* ******** ***** ***** *** **** **** ****** ********* ******* ******** **…" at bounding box center [473, 175] width 53 height 13
select select "*"
click at [447, 169] on select "******* ******** ***** ***** *** **** **** ****** ********* ******* ******** **…" at bounding box center [473, 175] width 53 height 13
type input "**********"
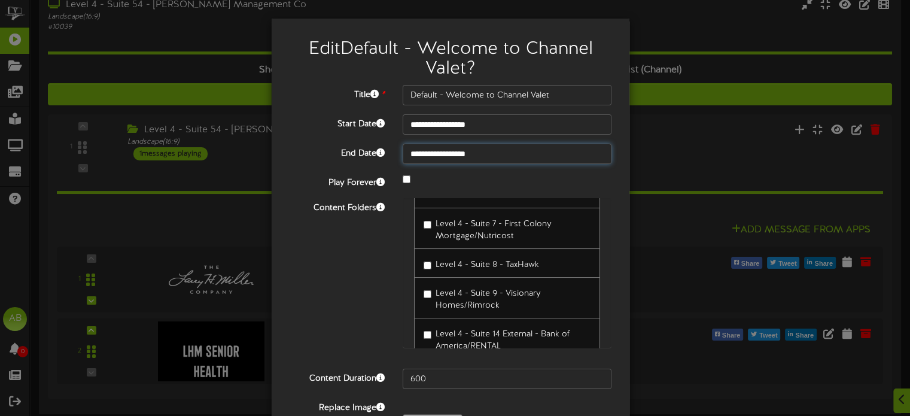
scroll to position [80, 0]
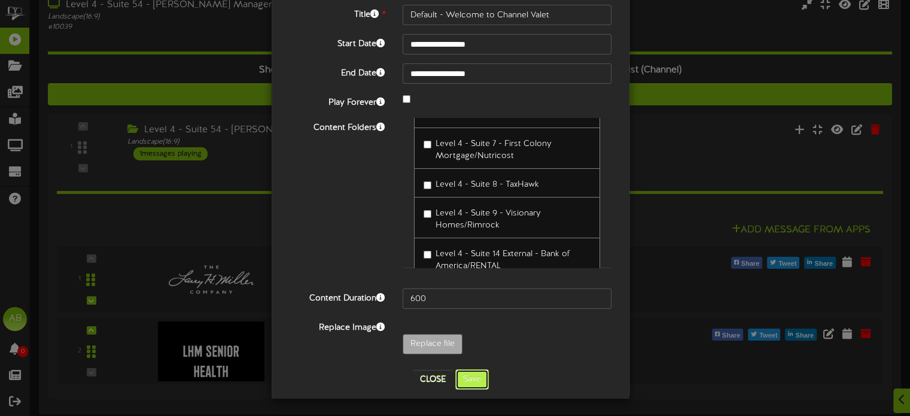
click at [470, 384] on button "Save" at bounding box center [472, 379] width 34 height 20
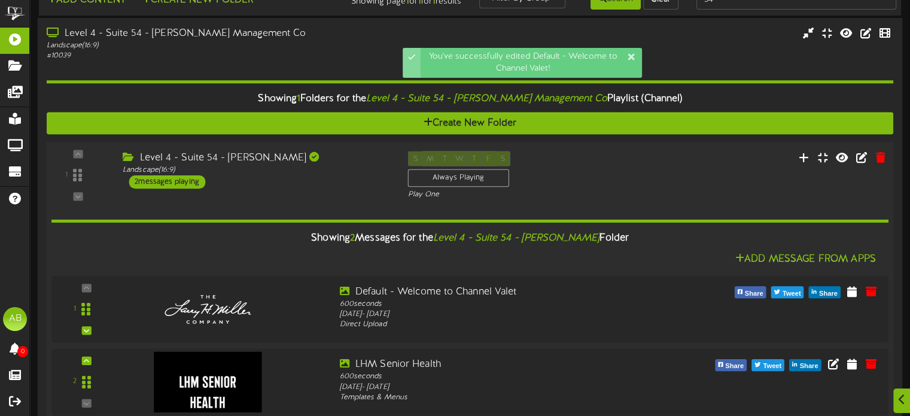
scroll to position [55, 0]
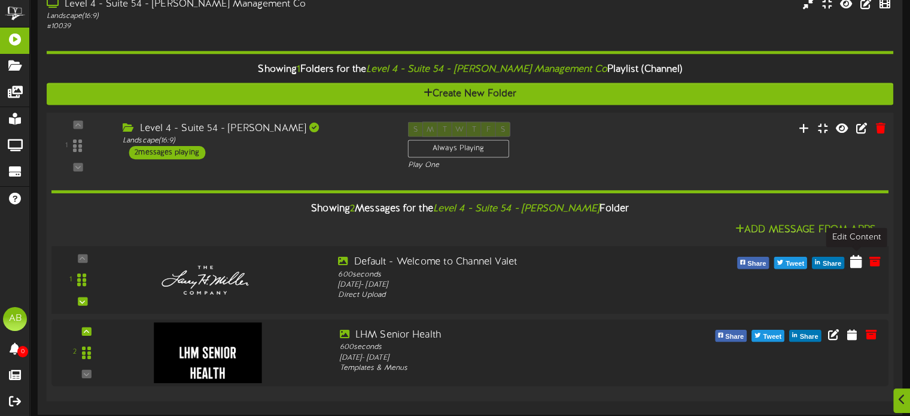
click at [855, 258] on icon at bounding box center [856, 260] width 12 height 13
select select "*"
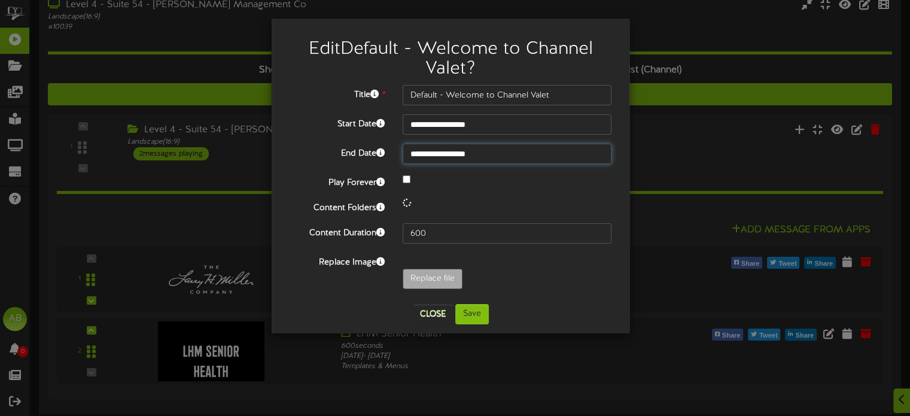
click at [509, 157] on input "**********" at bounding box center [507, 154] width 209 height 20
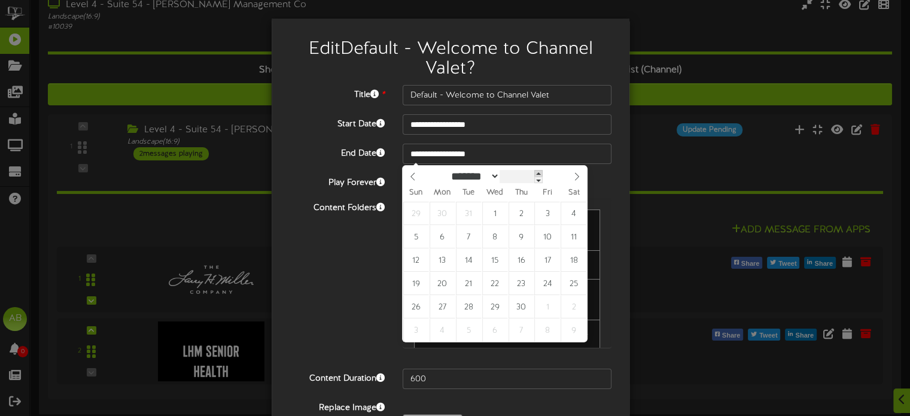
click at [543, 174] on span at bounding box center [538, 173] width 8 height 7
click at [543, 179] on span at bounding box center [538, 179] width 8 height 7
type input "****"
click at [543, 179] on span at bounding box center [538, 179] width 8 height 7
type input "**********"
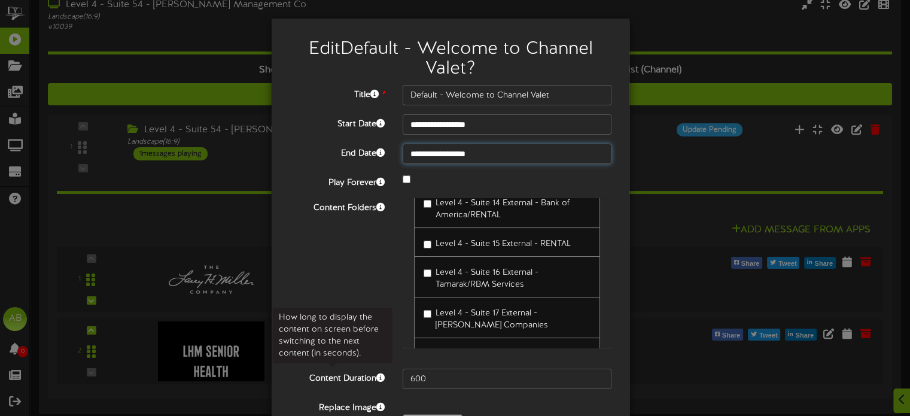
scroll to position [80, 0]
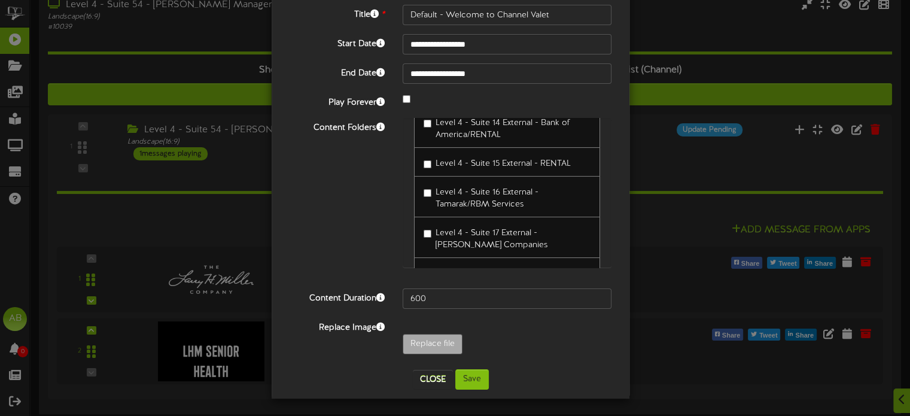
drag, startPoint x: 459, startPoint y: 389, endPoint x: 482, endPoint y: 357, distance: 39.9
click at [482, 357] on div "**********" at bounding box center [451, 168] width 358 height 460
click at [471, 375] on button "Save" at bounding box center [472, 379] width 34 height 20
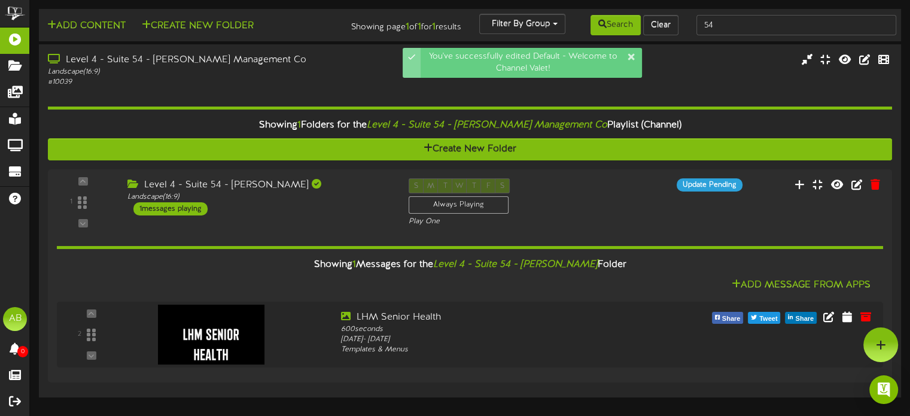
scroll to position [0, 0]
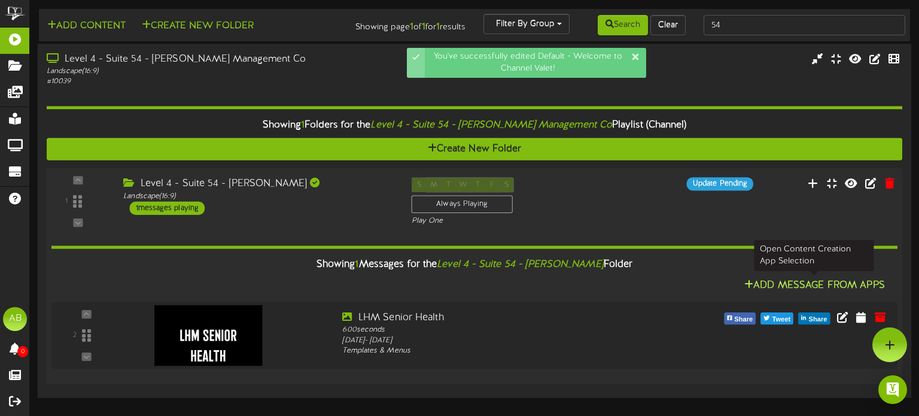
click at [826, 291] on button "Add Message From Apps" at bounding box center [815, 285] width 148 height 15
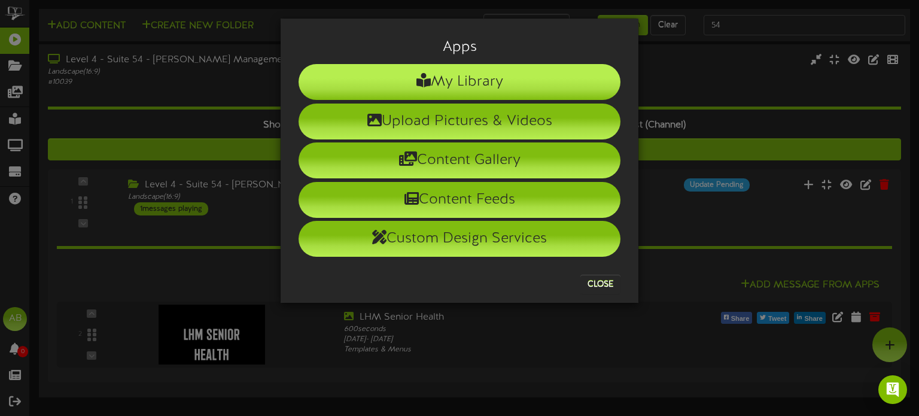
click at [468, 85] on li "My Library" at bounding box center [460, 82] width 322 height 36
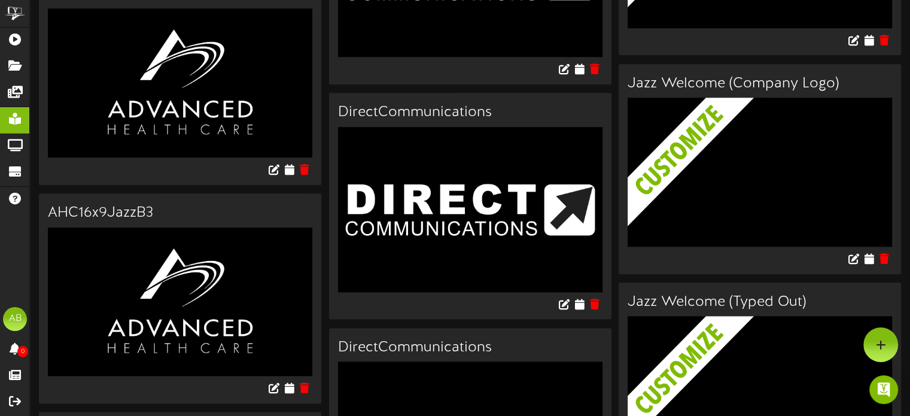
scroll to position [1397, 0]
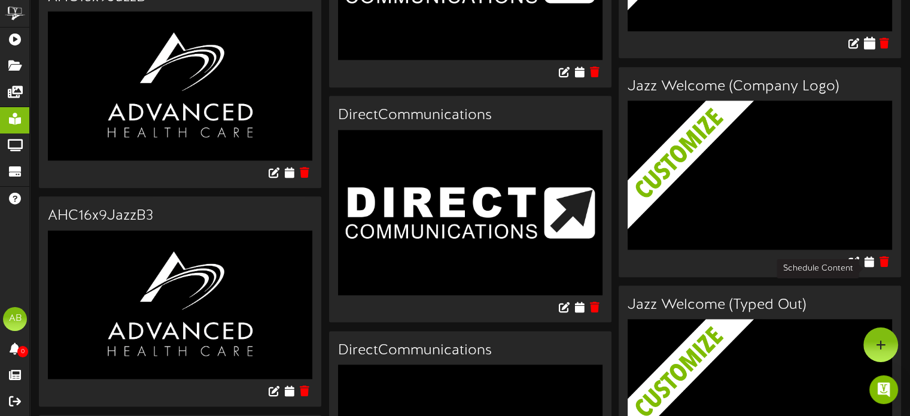
click at [868, 49] on icon at bounding box center [868, 42] width 11 height 13
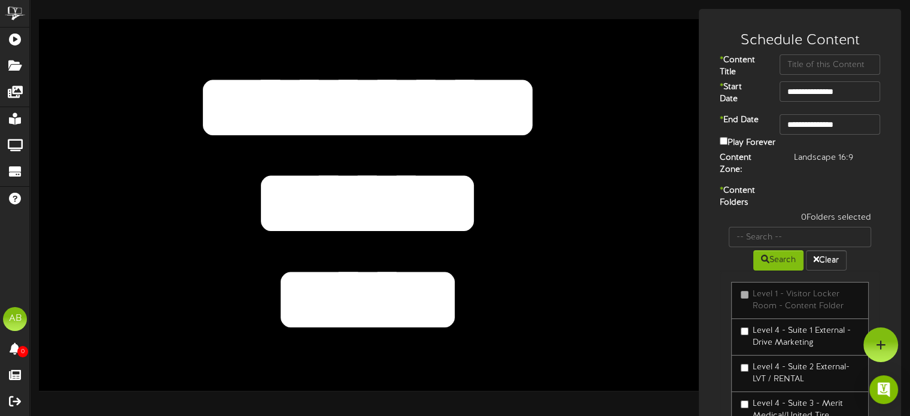
click at [474, 101] on textarea "*********" at bounding box center [367, 107] width 544 height 125
drag, startPoint x: 515, startPoint y: 104, endPoint x: 187, endPoint y: 73, distance: 329.3
click at [187, 73] on textarea "*********" at bounding box center [367, 107] width 544 height 125
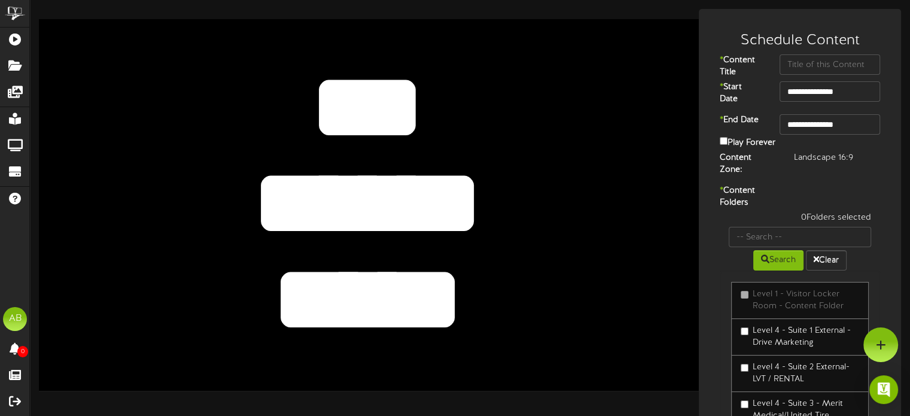
type textarea "***"
click at [392, 240] on textarea "*****" at bounding box center [367, 299] width 544 height 125
click at [388, 202] on textarea "******" at bounding box center [367, 203] width 544 height 125
type textarea "******"
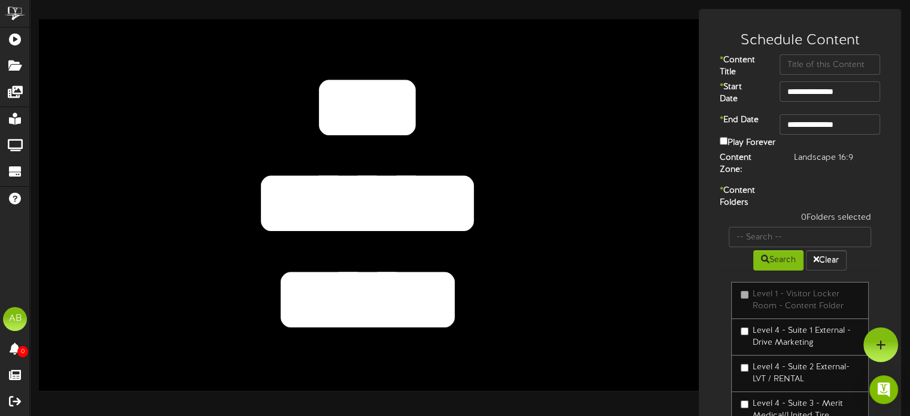
click at [388, 320] on textarea "*****" at bounding box center [367, 299] width 544 height 125
type textarea "******"
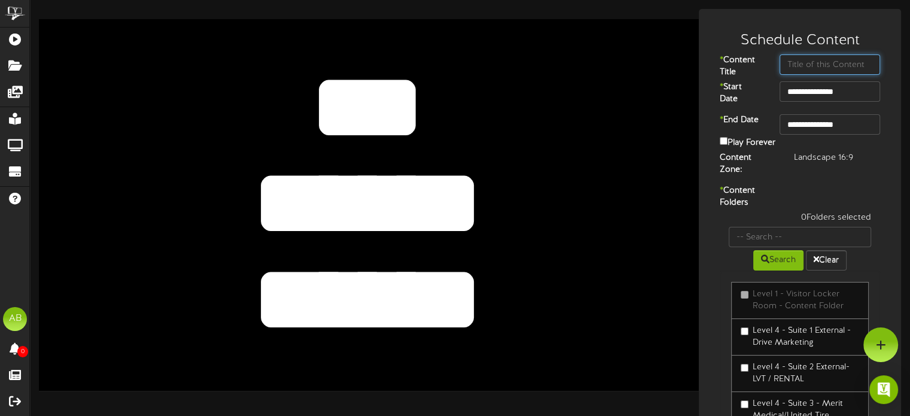
click at [817, 64] on input "text" at bounding box center [830, 64] width 101 height 20
type input "LHM Senior Health"
click at [846, 121] on input "**********" at bounding box center [830, 124] width 101 height 20
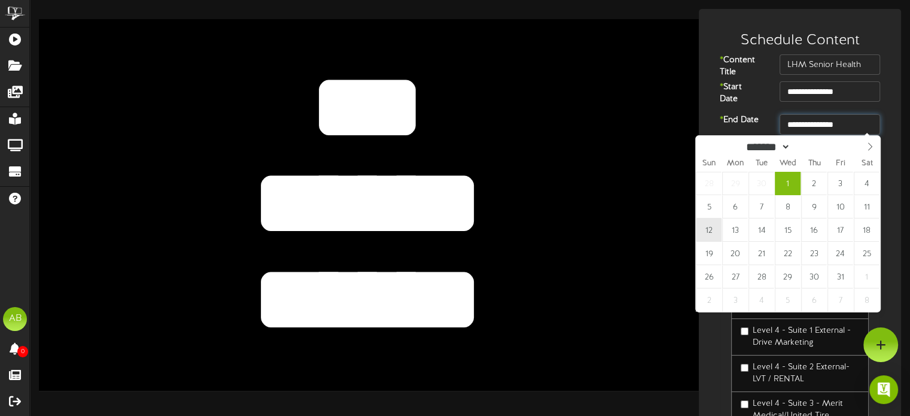
type input "**********"
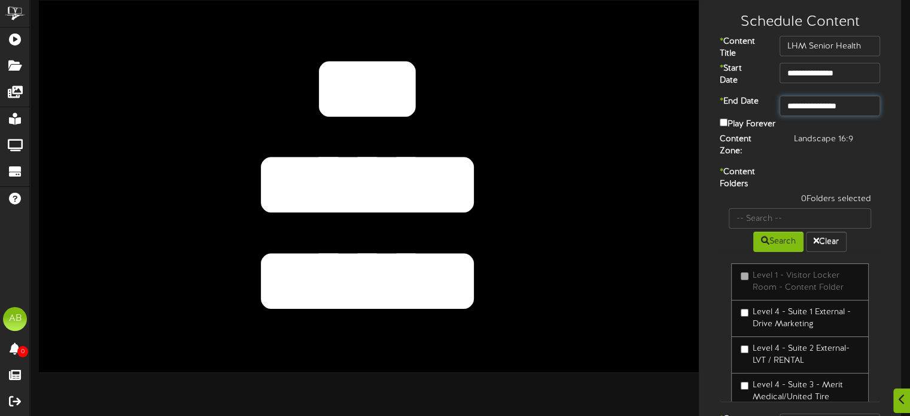
scroll to position [19, 0]
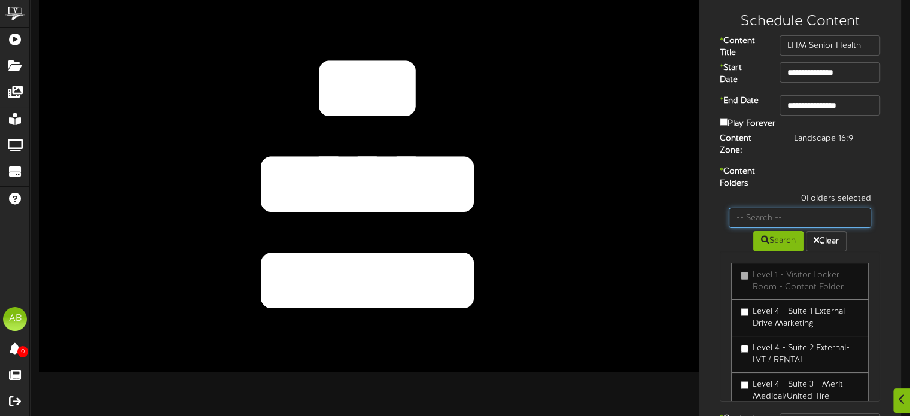
click at [787, 208] on input "text" at bounding box center [800, 218] width 142 height 20
type input "54"
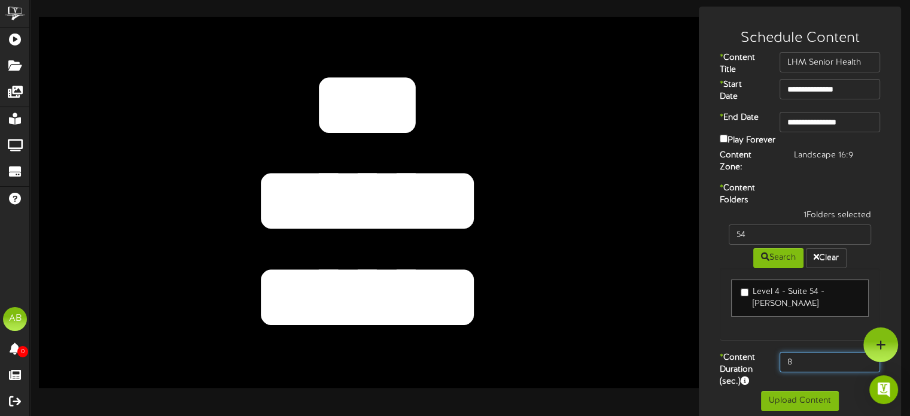
click at [830, 361] on input "8" at bounding box center [830, 362] width 101 height 20
type input "600"
click at [787, 391] on button "Upload Content" at bounding box center [800, 401] width 78 height 20
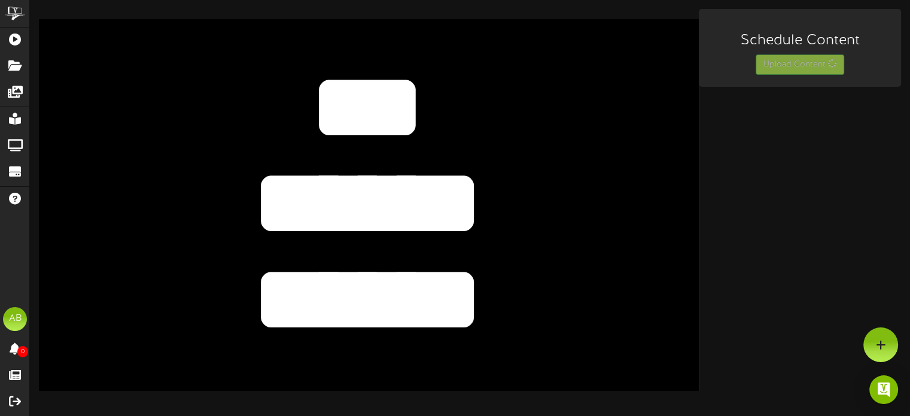
scroll to position [0, 0]
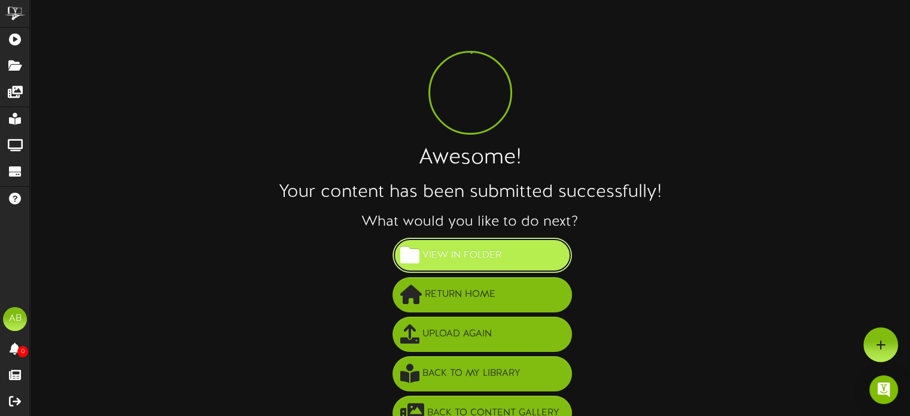
click at [524, 239] on button "View in Folder" at bounding box center [481, 255] width 179 height 35
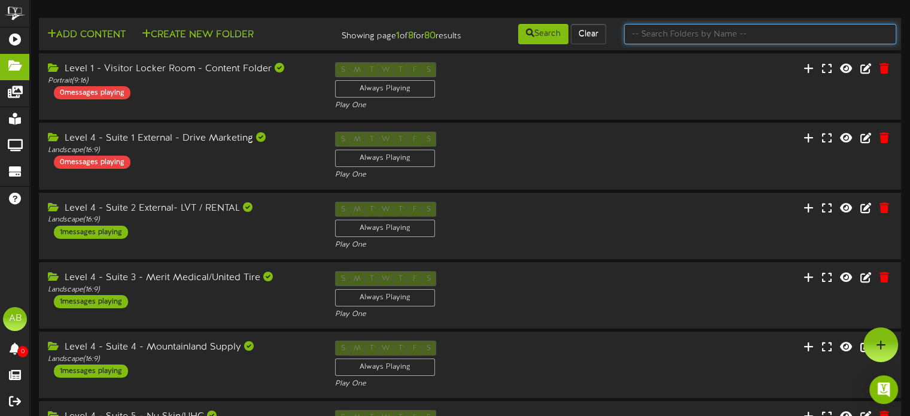
click at [753, 27] on input "text" at bounding box center [760, 34] width 272 height 20
type input "54"
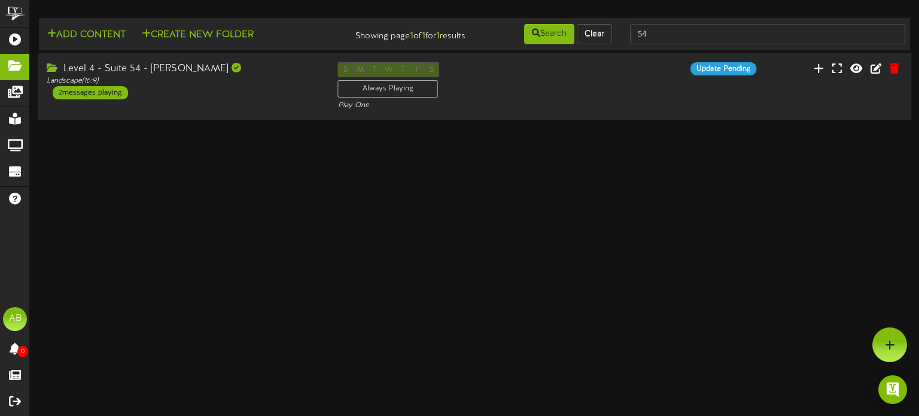
click at [217, 110] on div "Level 4 - Suite 54 - Larry H Miller Landscape ( 16:9 ) 2 messages playing S M T…" at bounding box center [475, 86] width 874 height 49
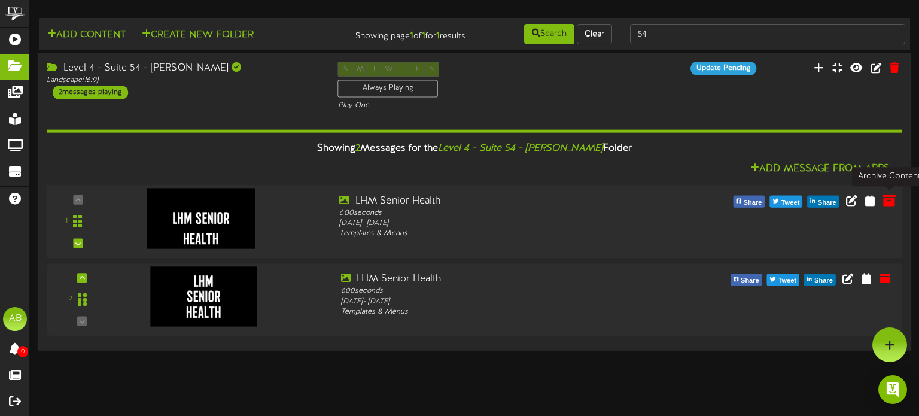
click at [893, 206] on icon at bounding box center [888, 199] width 13 height 13
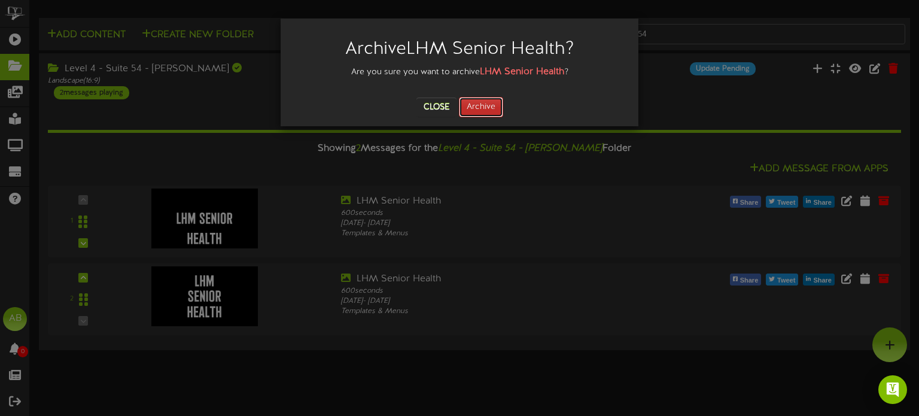
click at [494, 106] on button "Archive" at bounding box center [481, 107] width 44 height 20
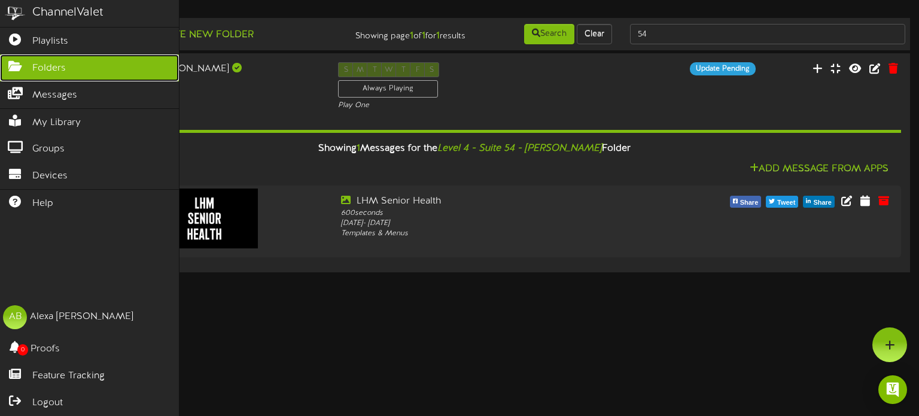
click at [20, 60] on icon at bounding box center [15, 64] width 30 height 9
click at [86, 60] on link "Folders" at bounding box center [89, 67] width 179 height 27
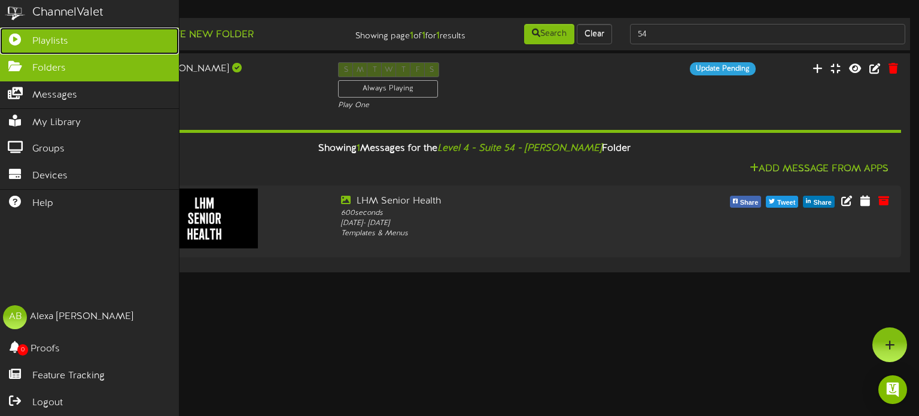
click at [81, 33] on link "Playlists" at bounding box center [89, 41] width 179 height 27
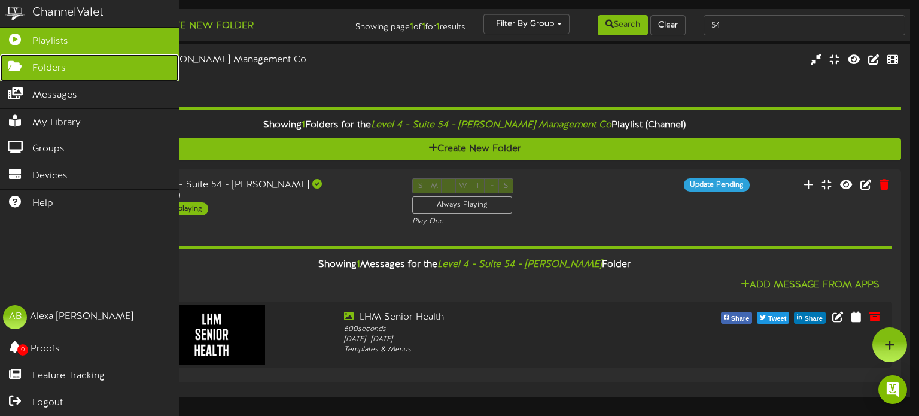
click at [95, 64] on link "Folders" at bounding box center [89, 67] width 179 height 27
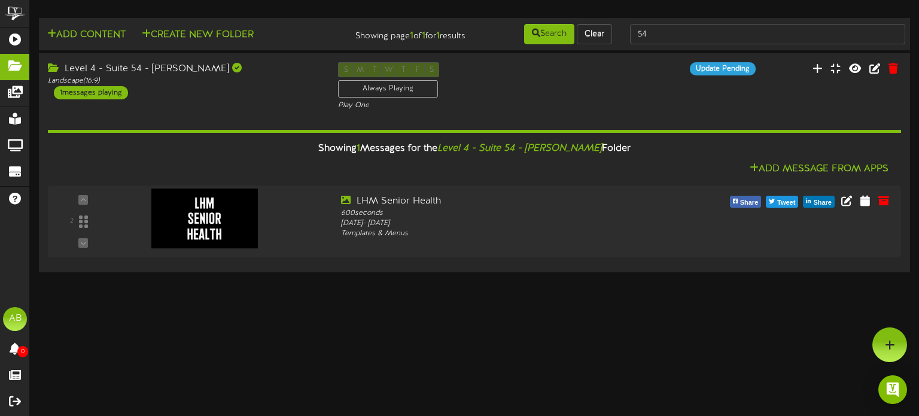
click at [308, 275] on html "ChannelValet Playlists Folders Messages My Library Groups Devices Help AB Alexa…" at bounding box center [459, 137] width 919 height 275
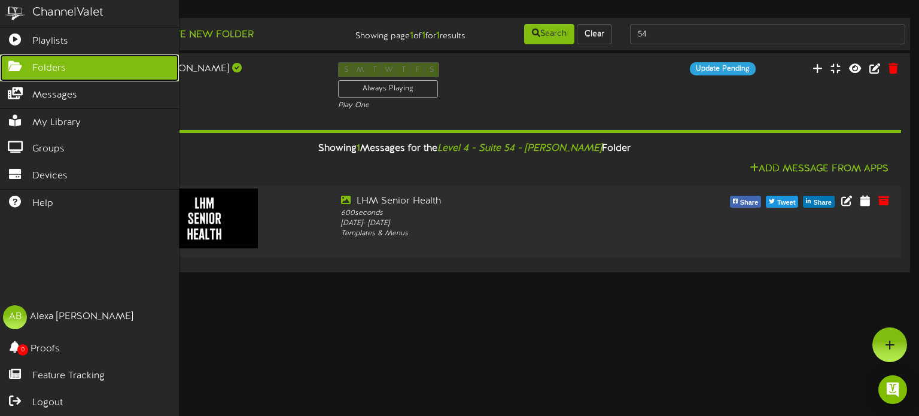
click at [53, 68] on span "Folders" at bounding box center [49, 69] width 34 height 14
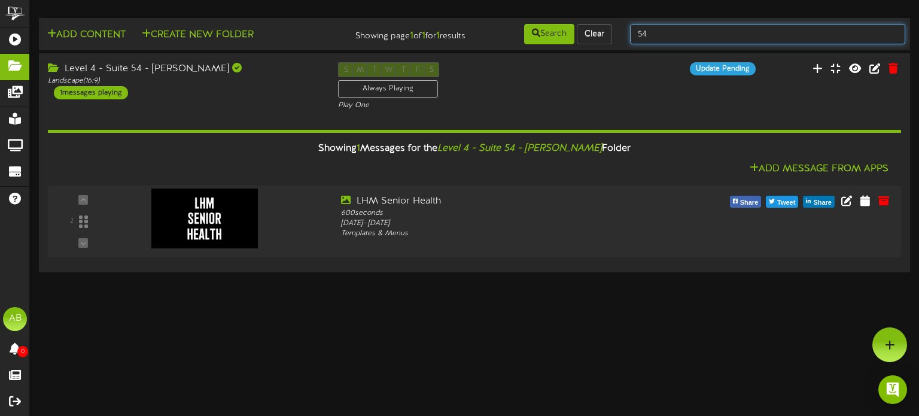
click at [650, 28] on input "54" at bounding box center [767, 34] width 275 height 20
type input "5"
